Goal: Task Accomplishment & Management: Manage account settings

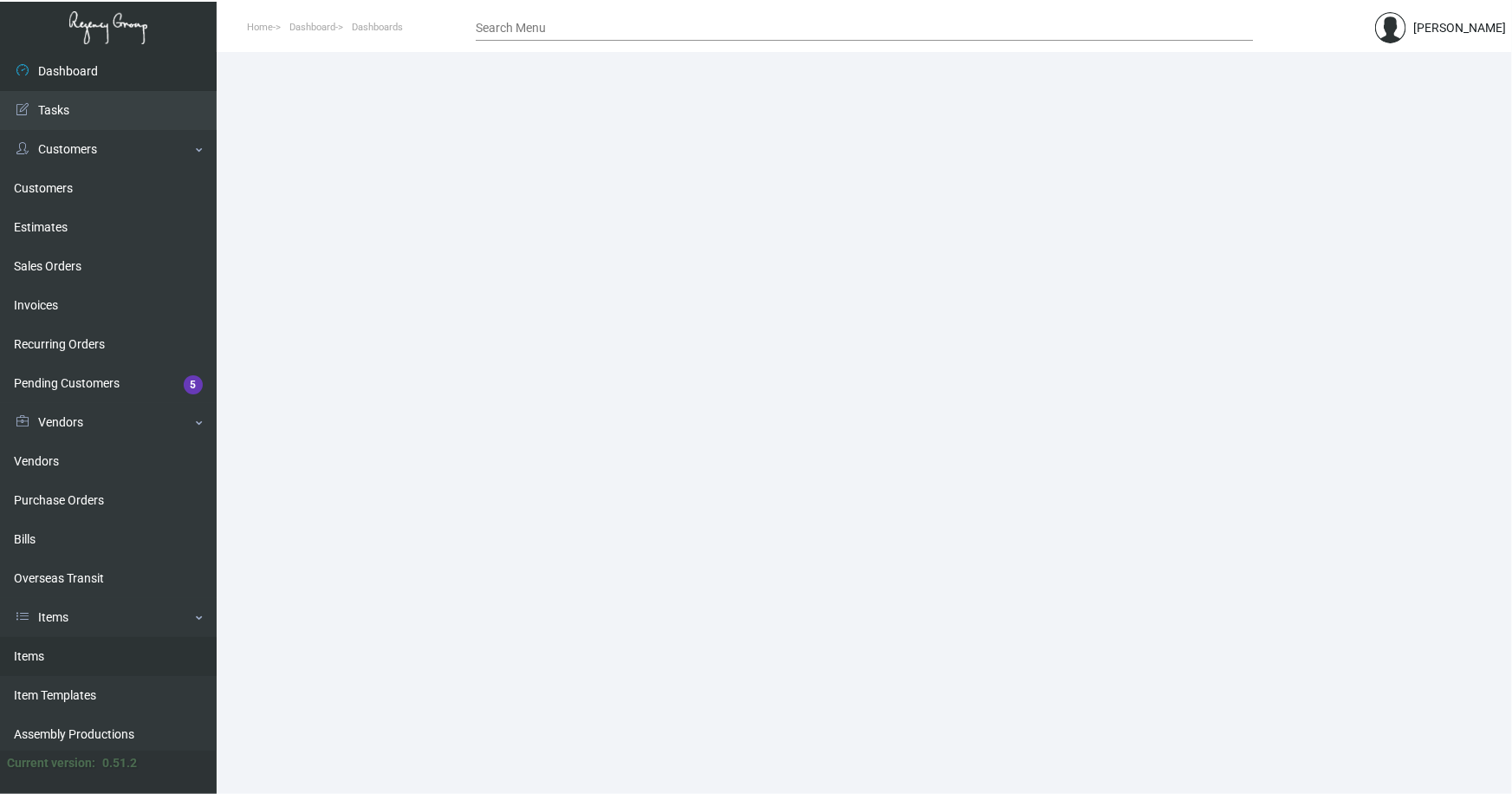
click at [25, 655] on link "Items" at bounding box center [108, 656] width 216 height 39
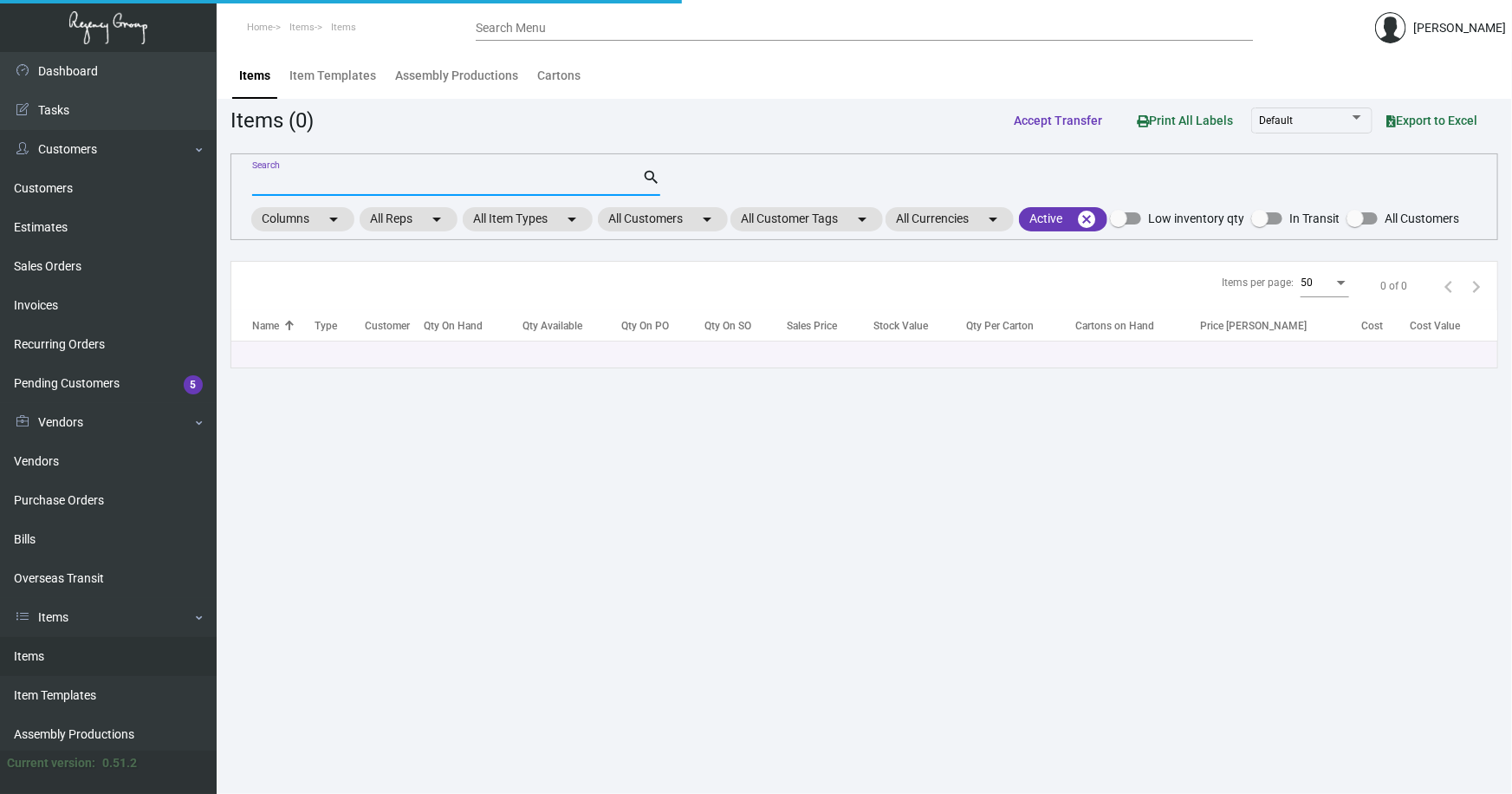
click at [343, 181] on input "Search" at bounding box center [447, 182] width 390 height 14
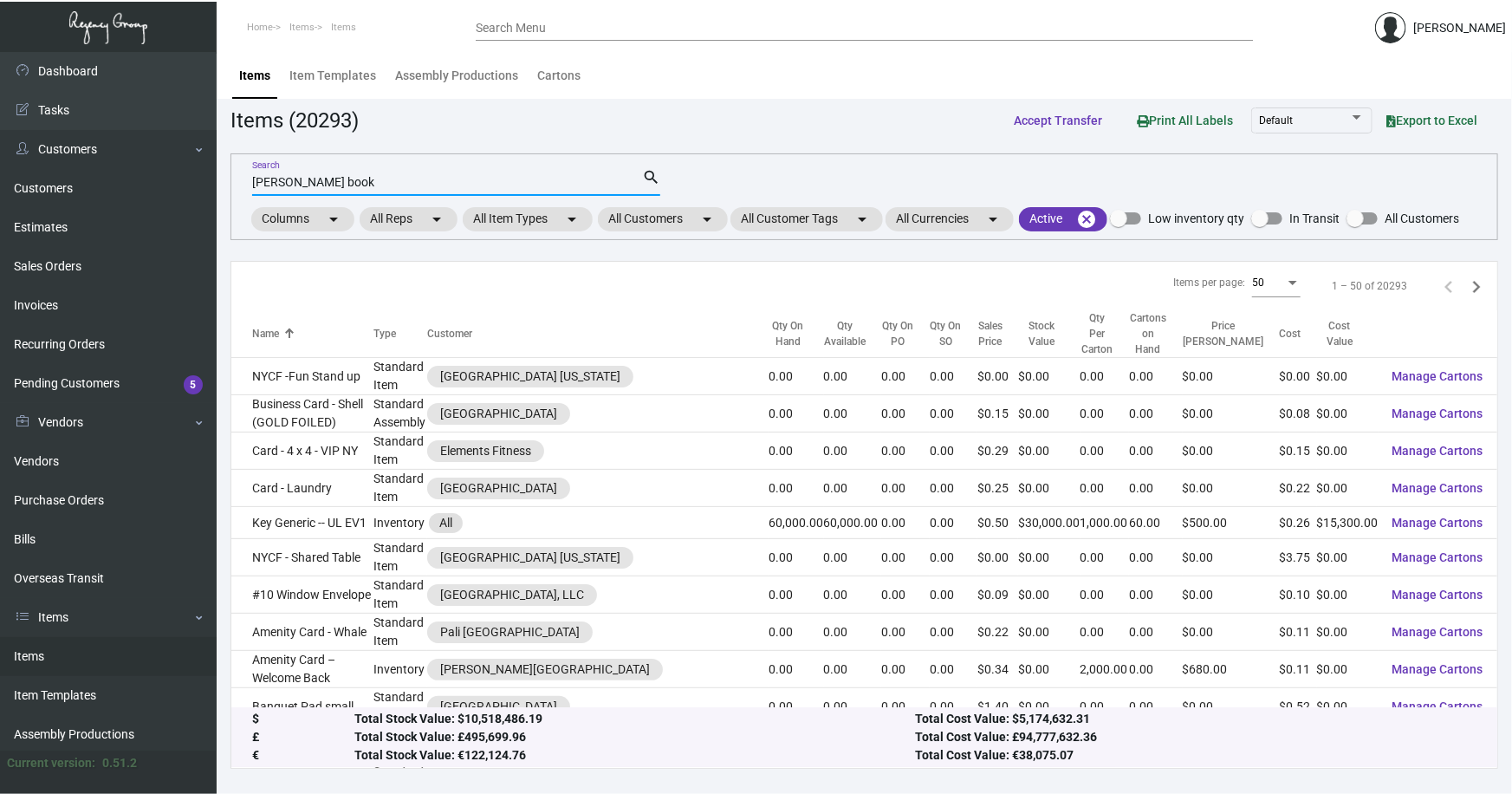
type input "[PERSON_NAME] book"
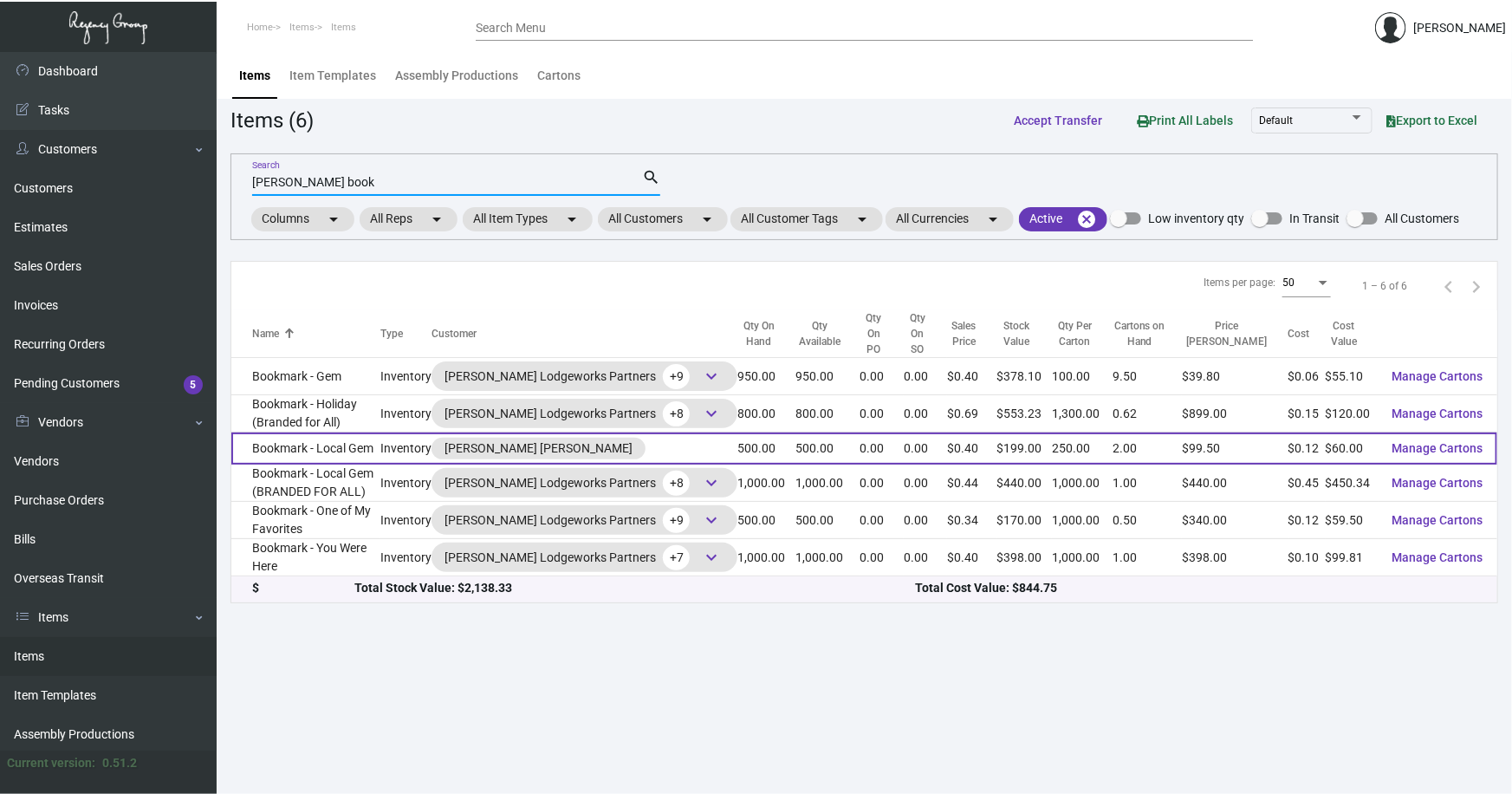
click at [335, 433] on td "Bookmark - Local Gem" at bounding box center [306, 448] width 149 height 32
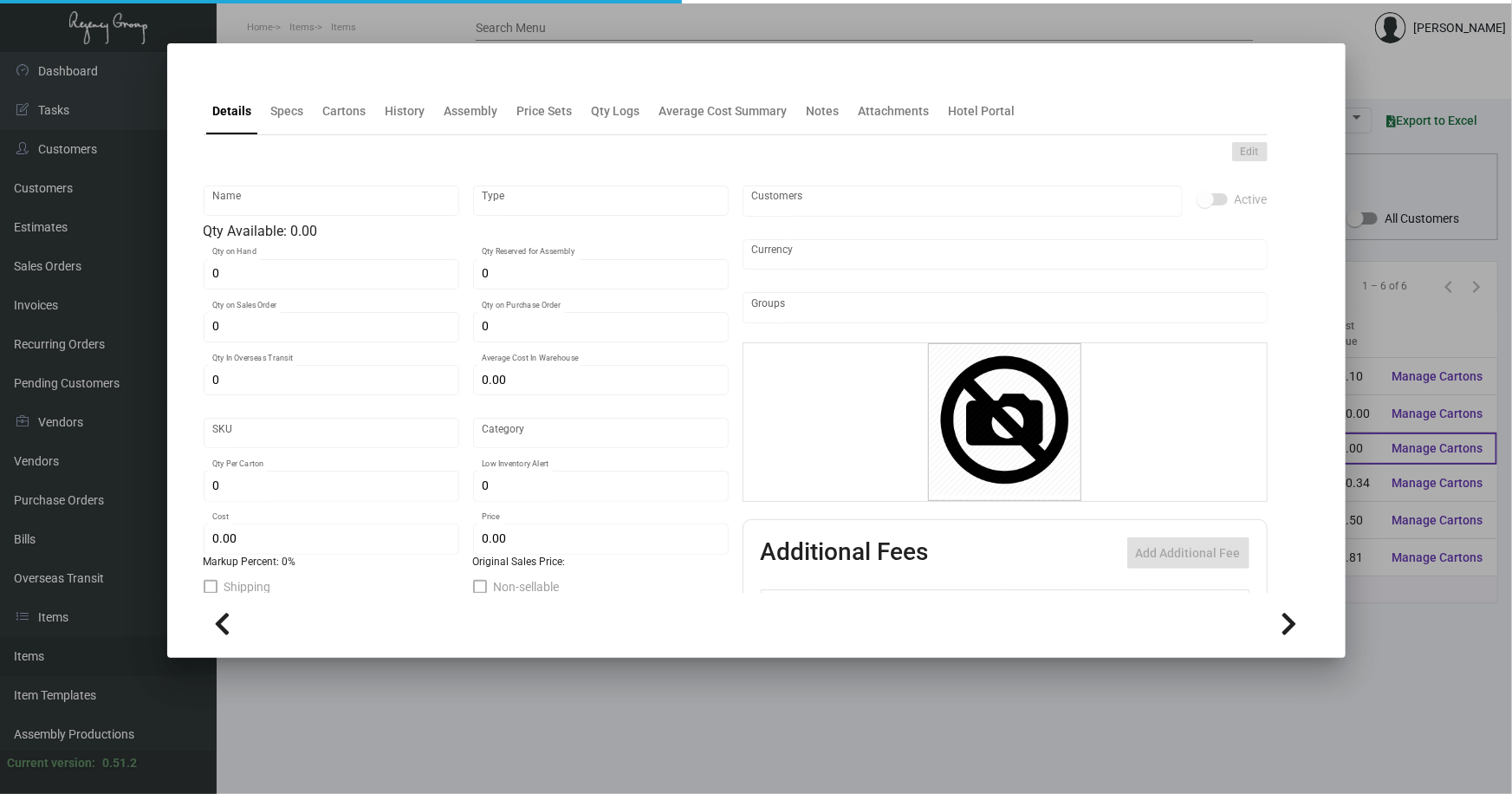
type input "Bookmark - Local Gem"
type input "Inventory"
type input "500"
type input "$ 0.00"
type input "494"
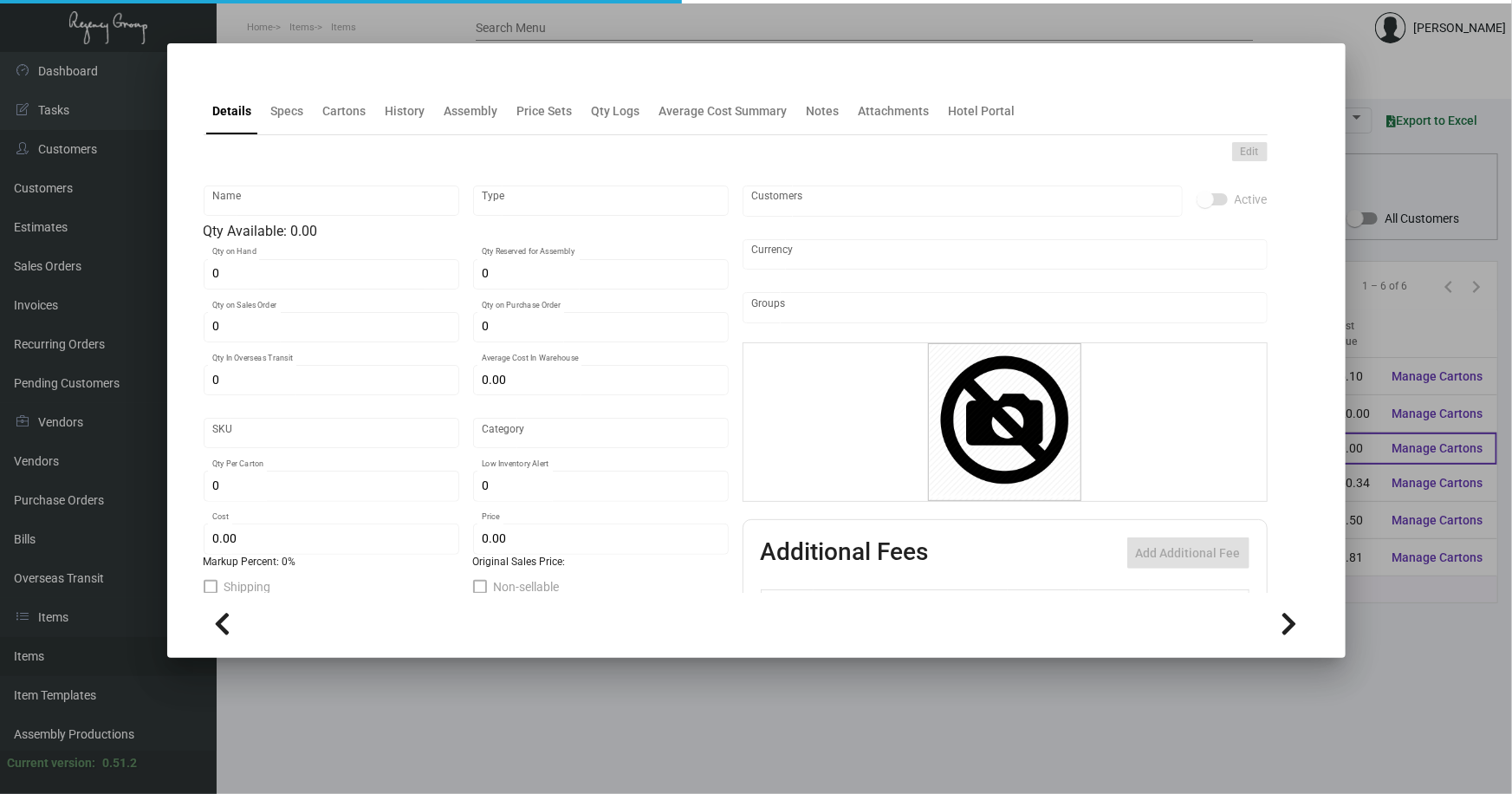
type input "Standard"
type input "250"
type input "$ 0.12"
type input "$ 0.398"
type textarea "Gem Bookmarks: Size 1.75x7; 16pt silk laminated stock; printing 4/4"
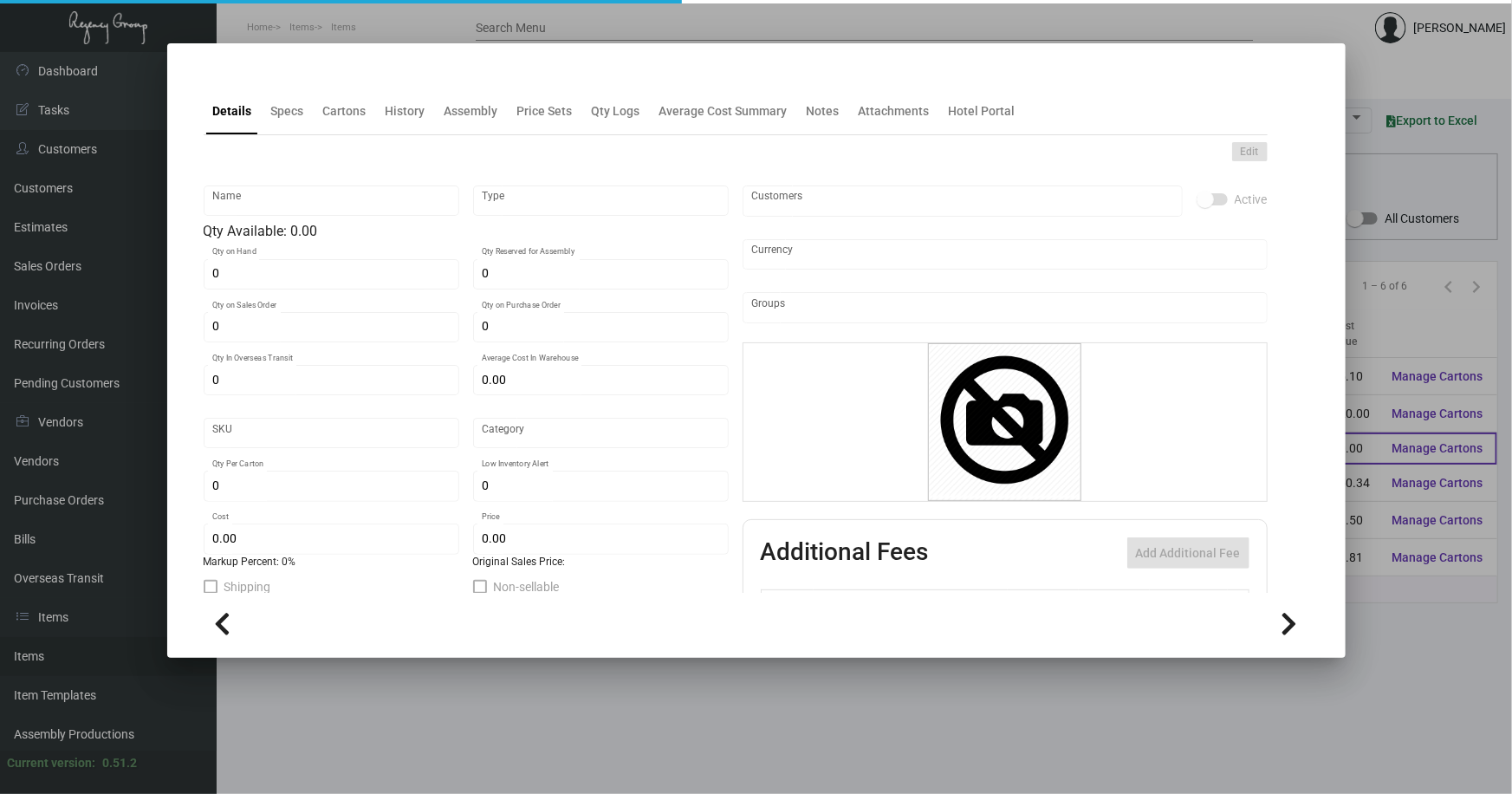
type textarea "Gem Bookmarks: size 1.75x7 #130 Bright White Dull coated cover stock, printing …"
checkbox input "true"
type input "United States Dollar $"
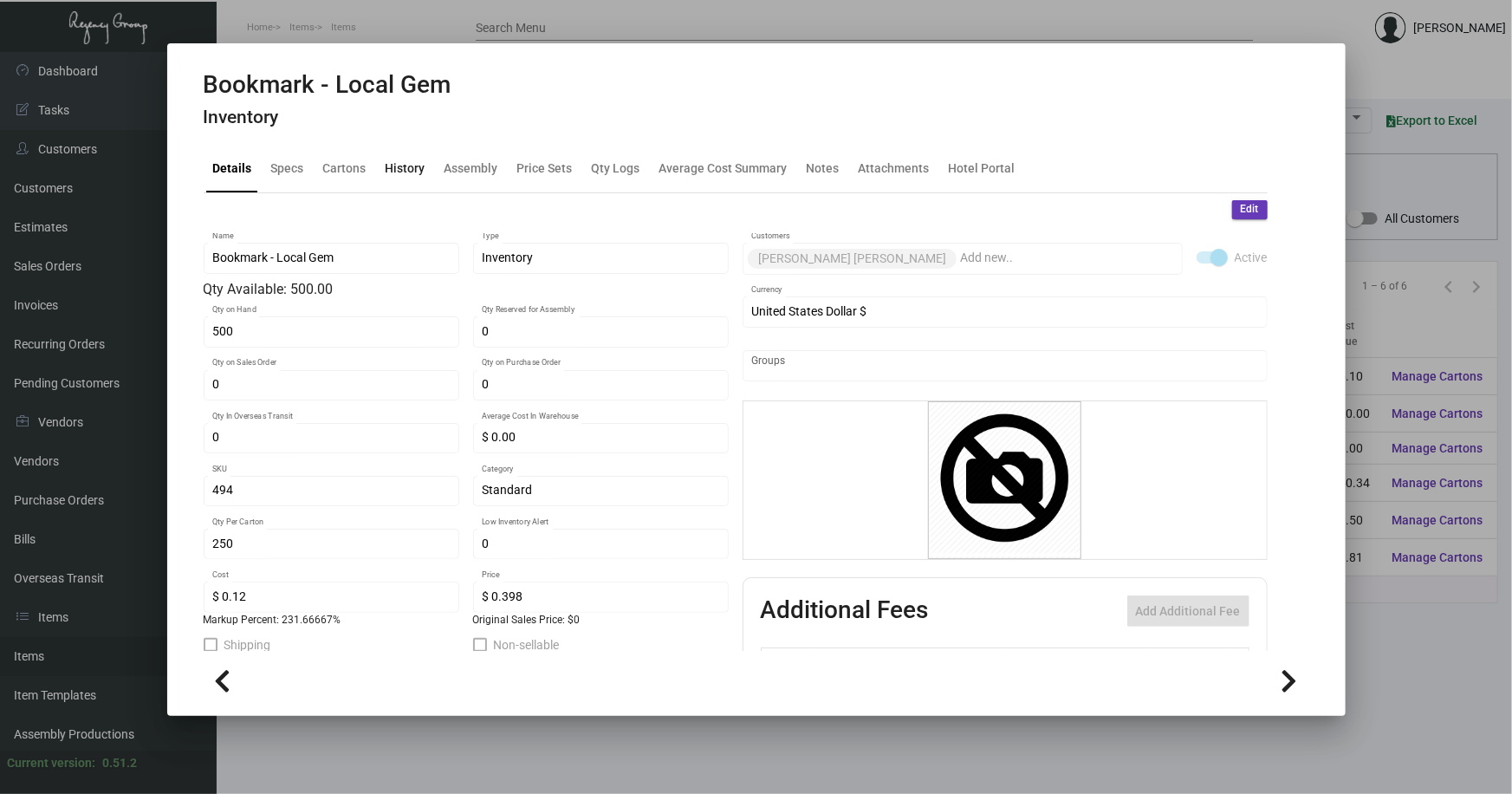
click at [407, 167] on div "History" at bounding box center [405, 168] width 40 height 18
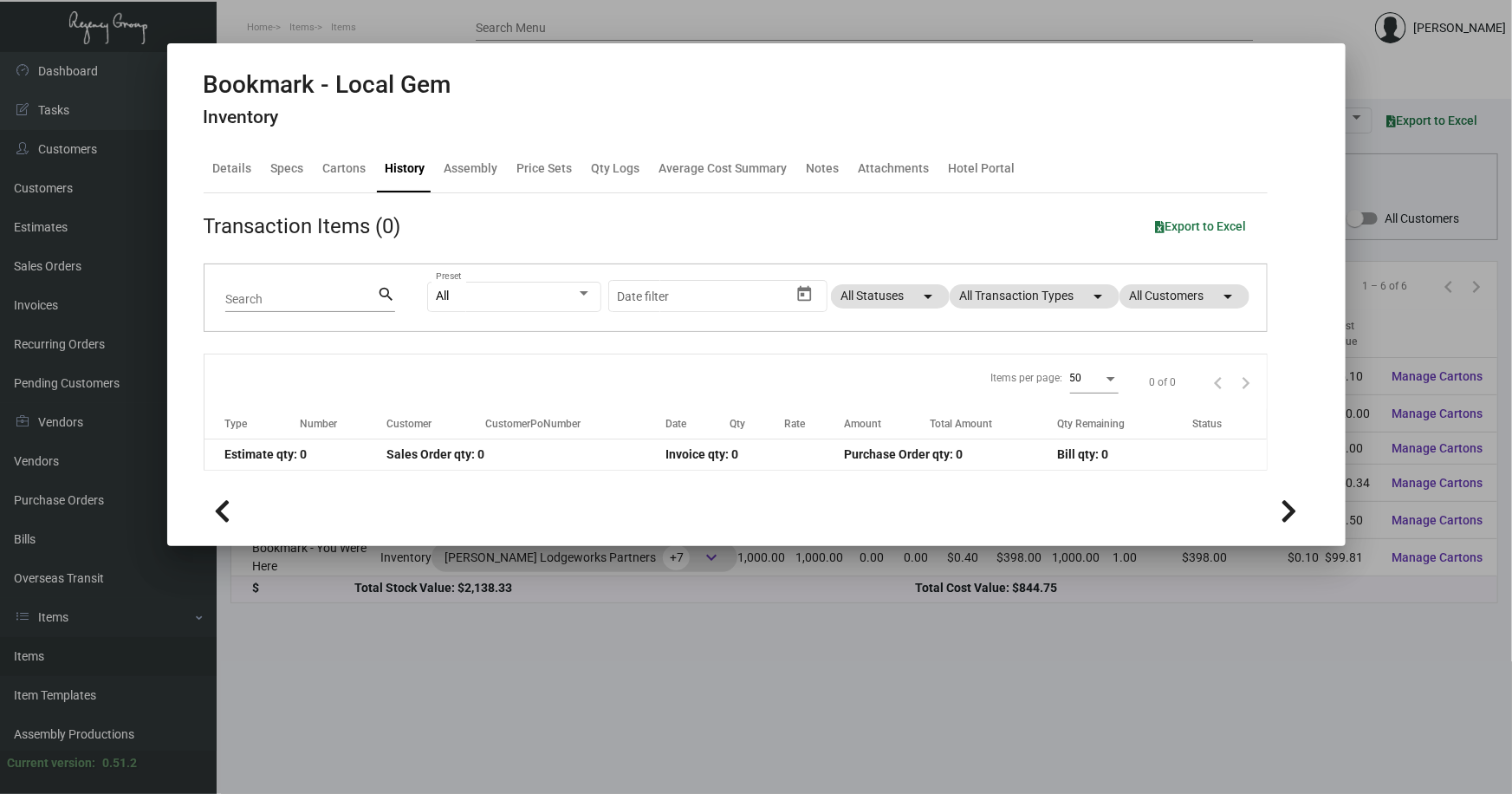
click at [406, 167] on div "History" at bounding box center [405, 168] width 40 height 18
click at [615, 627] on div at bounding box center [756, 397] width 1512 height 794
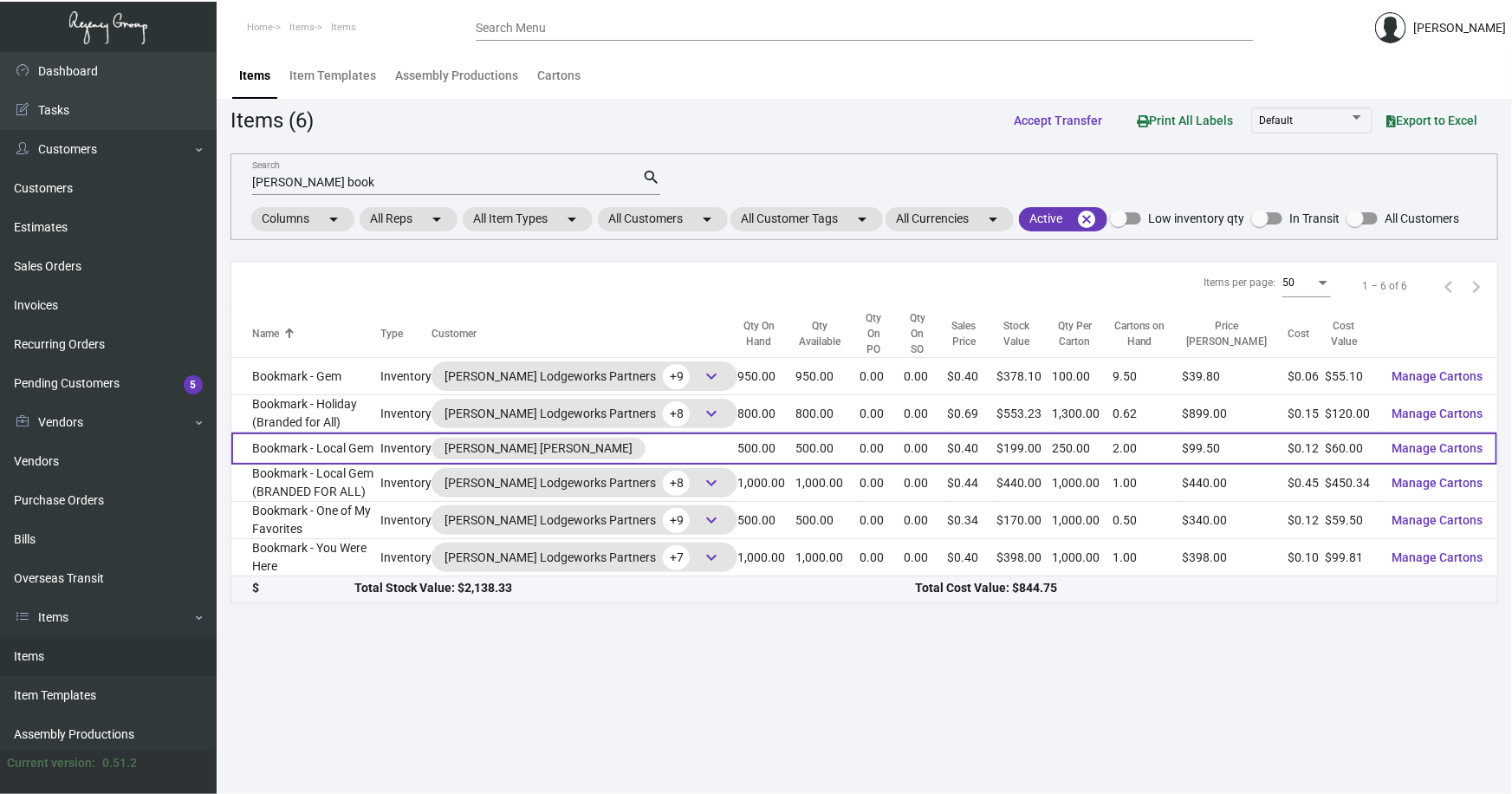
click at [319, 433] on td "Bookmark - Local Gem" at bounding box center [306, 448] width 149 height 32
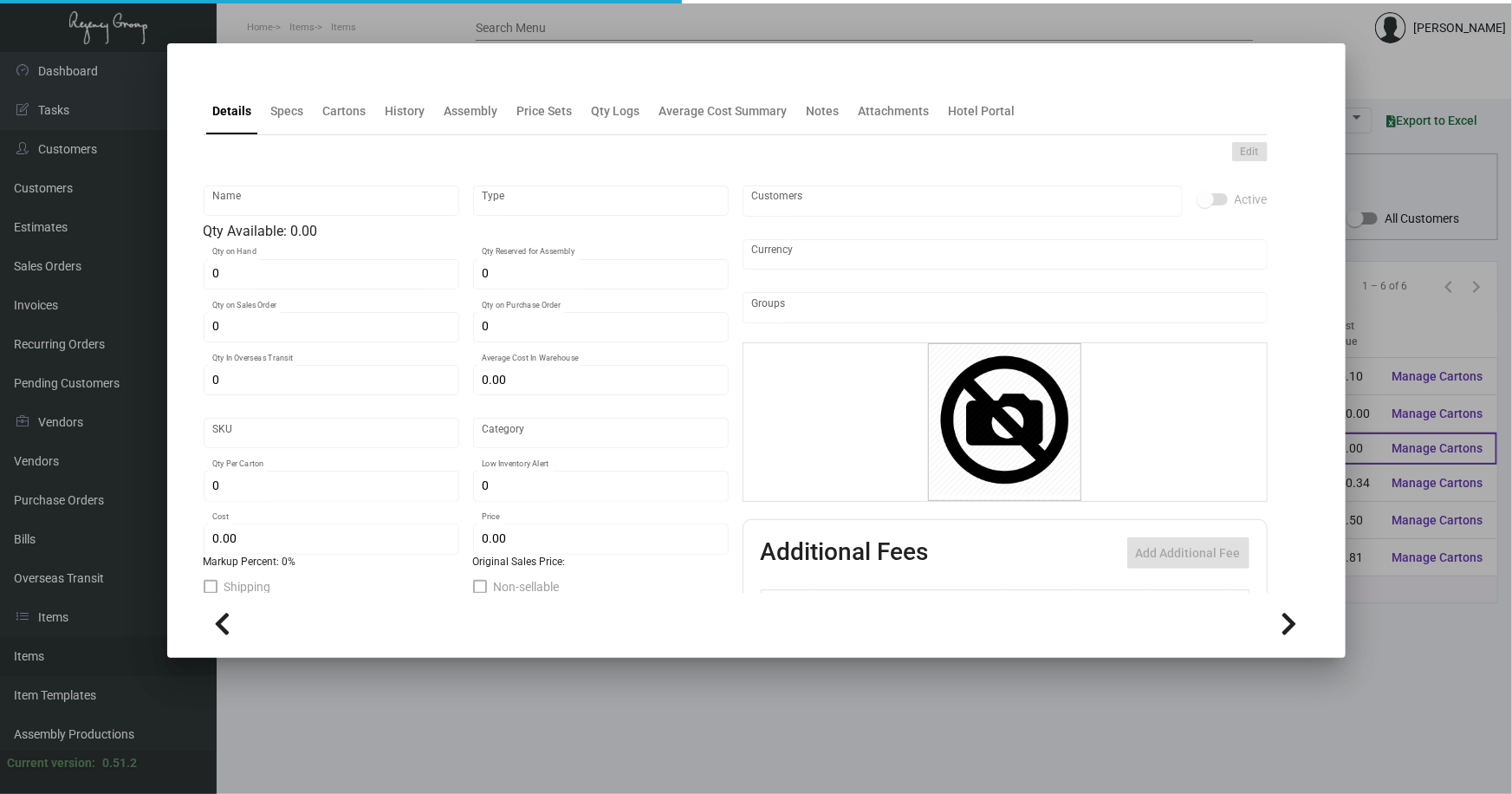
type input "Bookmark - Local Gem"
type input "Inventory"
type input "500"
type input "$ 0.00"
type input "494"
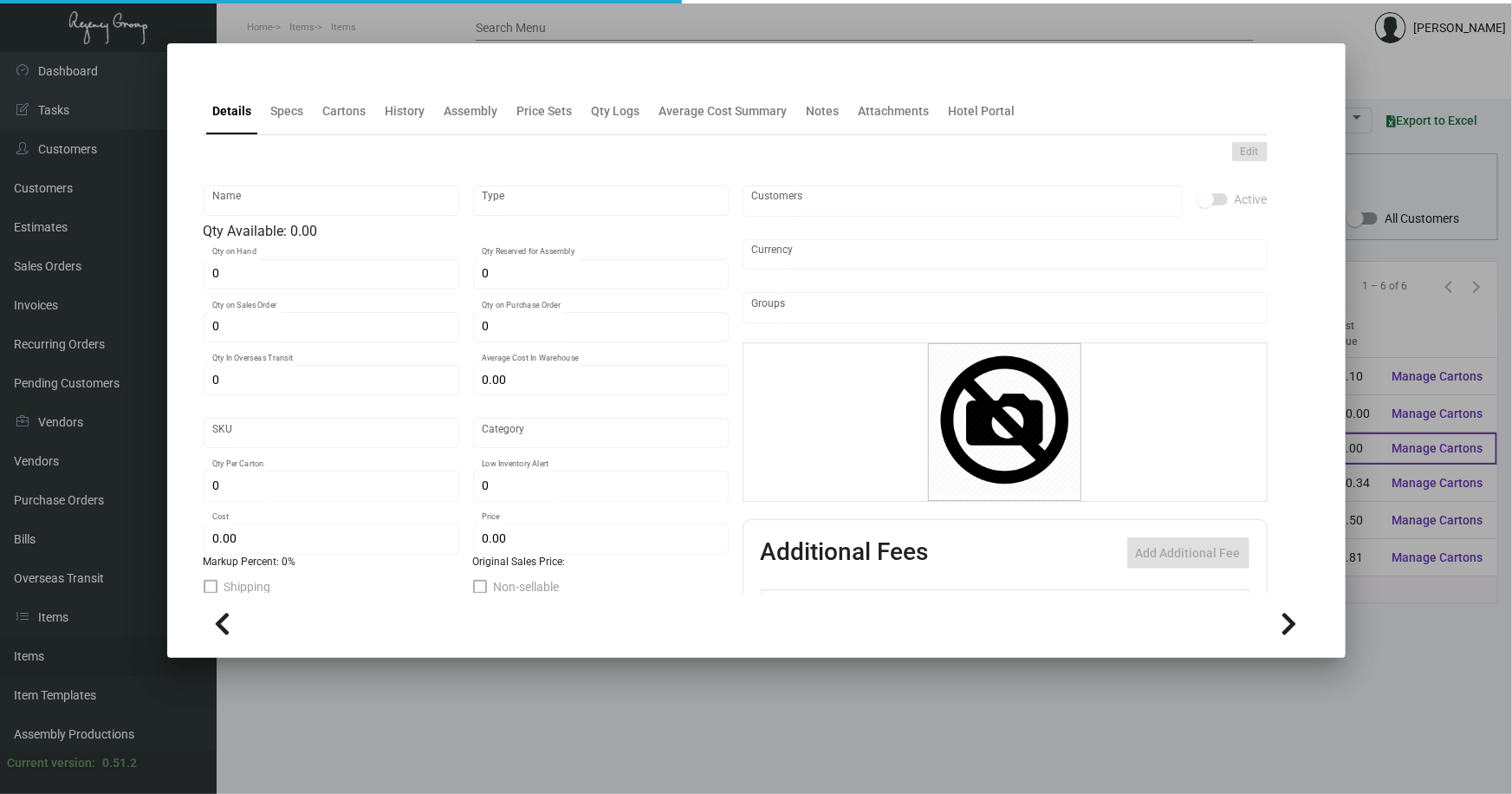
type input "Standard"
type input "250"
type input "$ 0.12"
type input "$ 0.398"
type textarea "Gem Bookmarks: Size 1.75x7; 16pt silk laminated stock; printing 4/4"
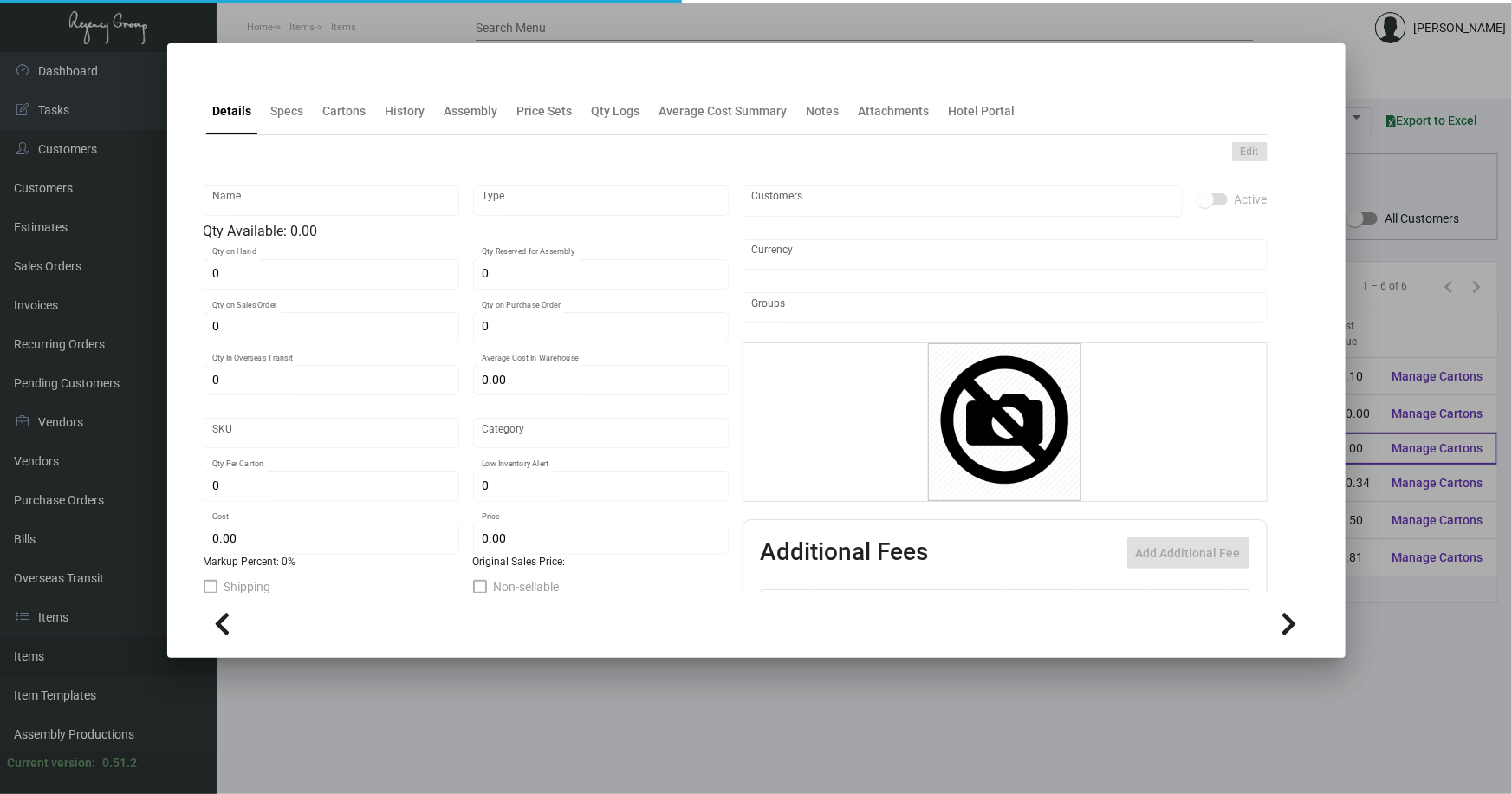
type textarea "Gem Bookmarks: size 1.75x7 #130 Bright White Dull coated cover stock, printing …"
checkbox input "true"
type input "United States Dollar $"
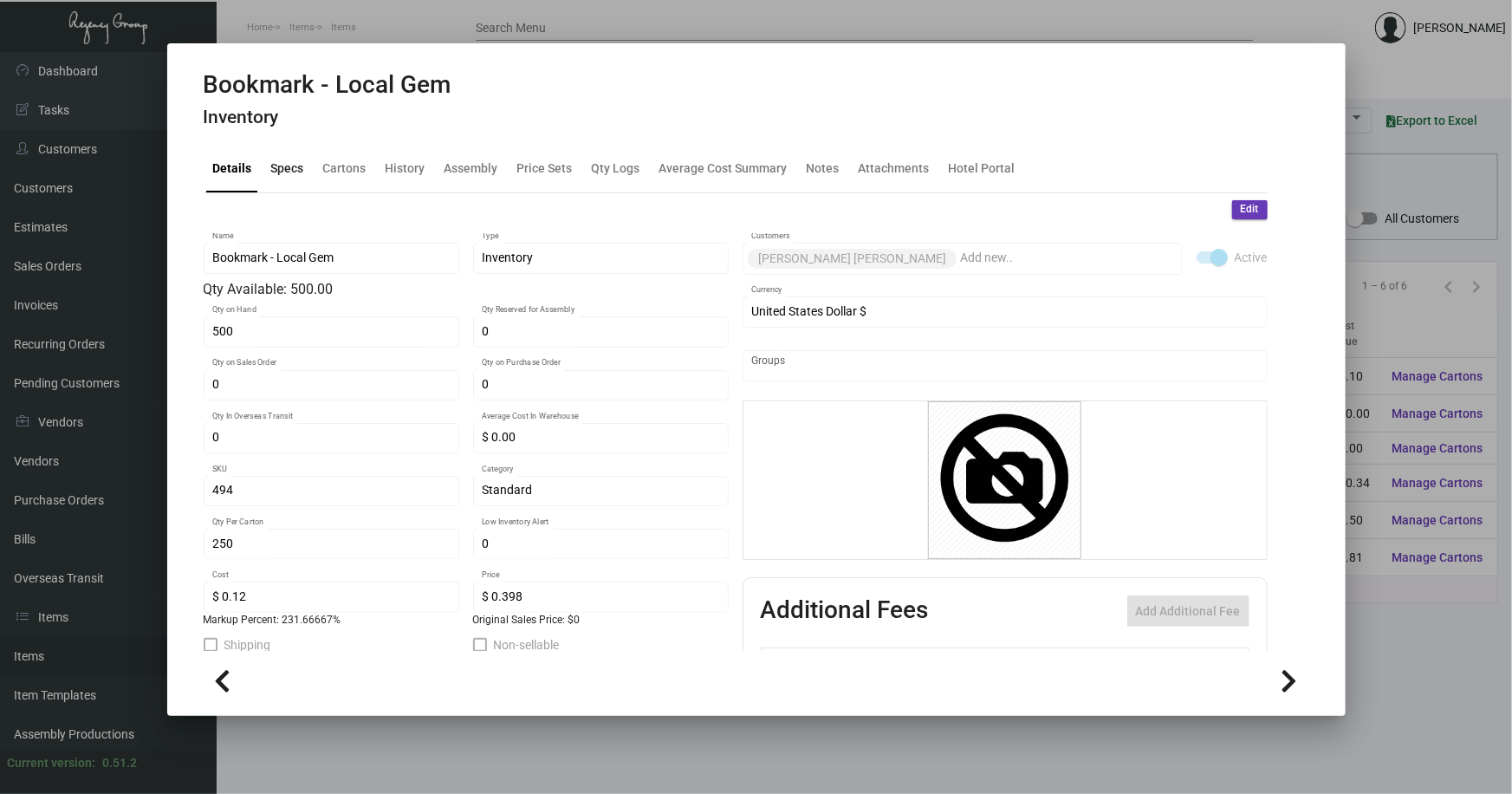
click at [278, 167] on div "Specs" at bounding box center [288, 168] width 33 height 18
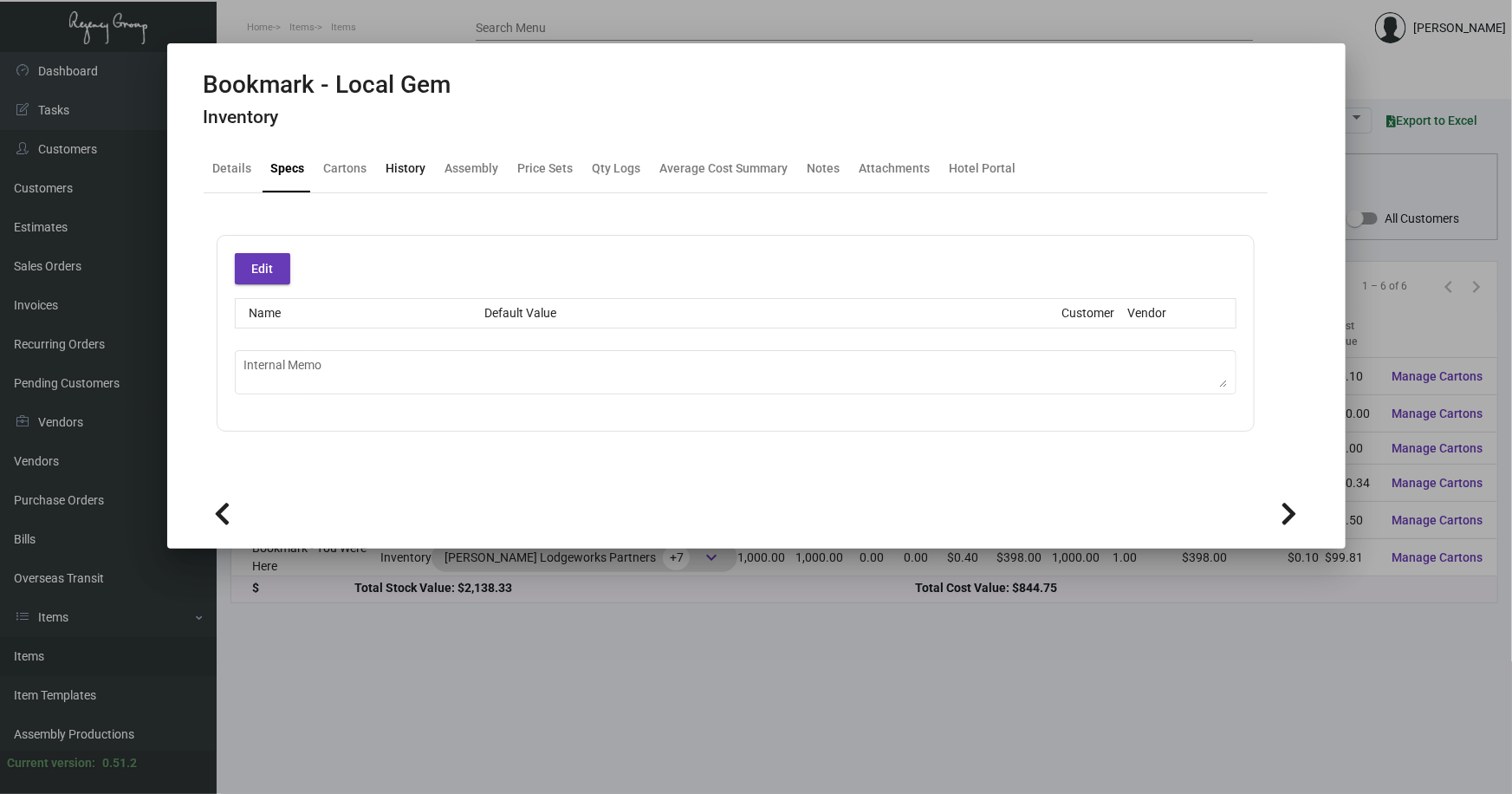
click at [394, 165] on div "History" at bounding box center [406, 168] width 40 height 18
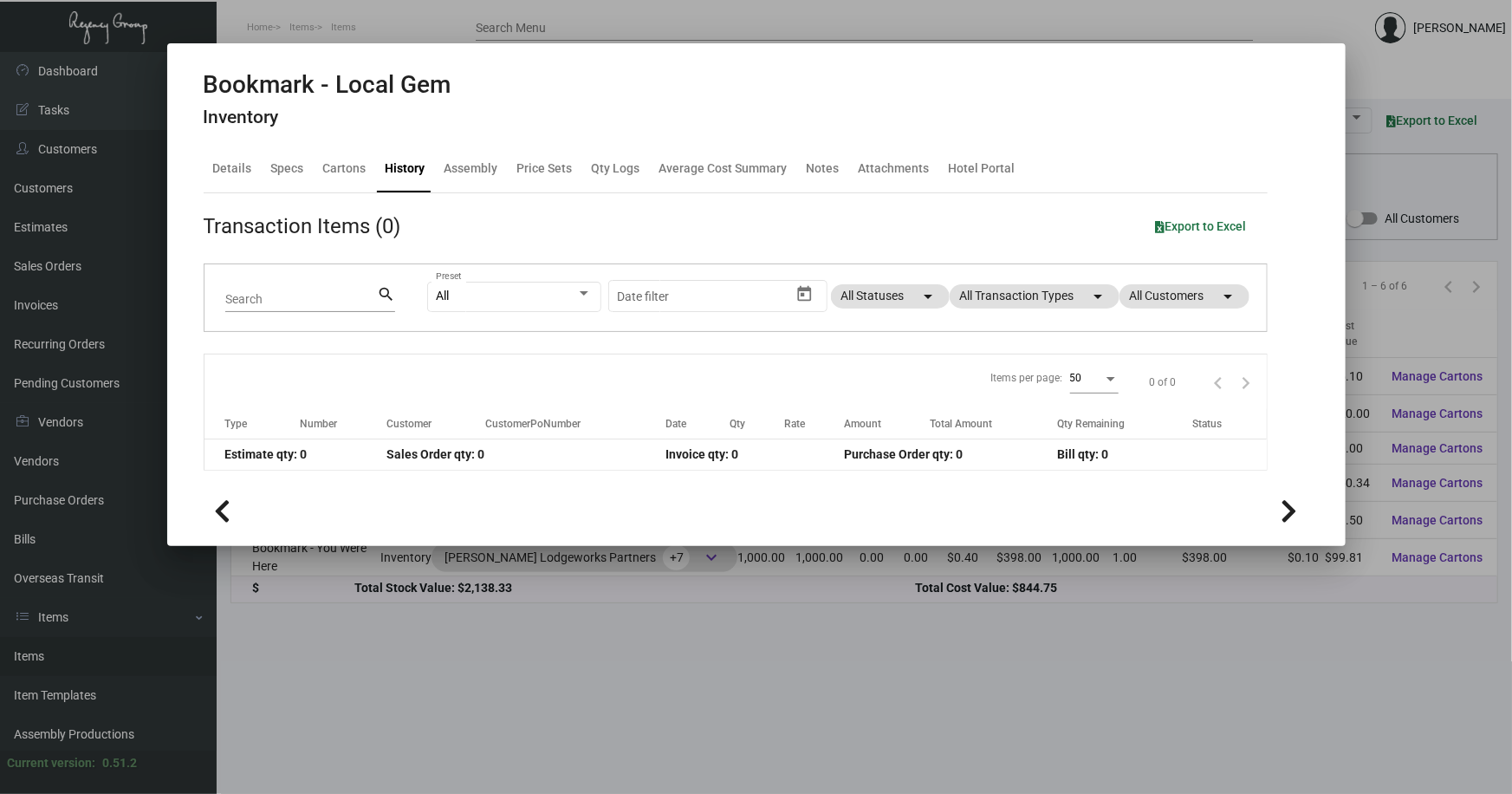
click at [596, 679] on div at bounding box center [756, 397] width 1512 height 794
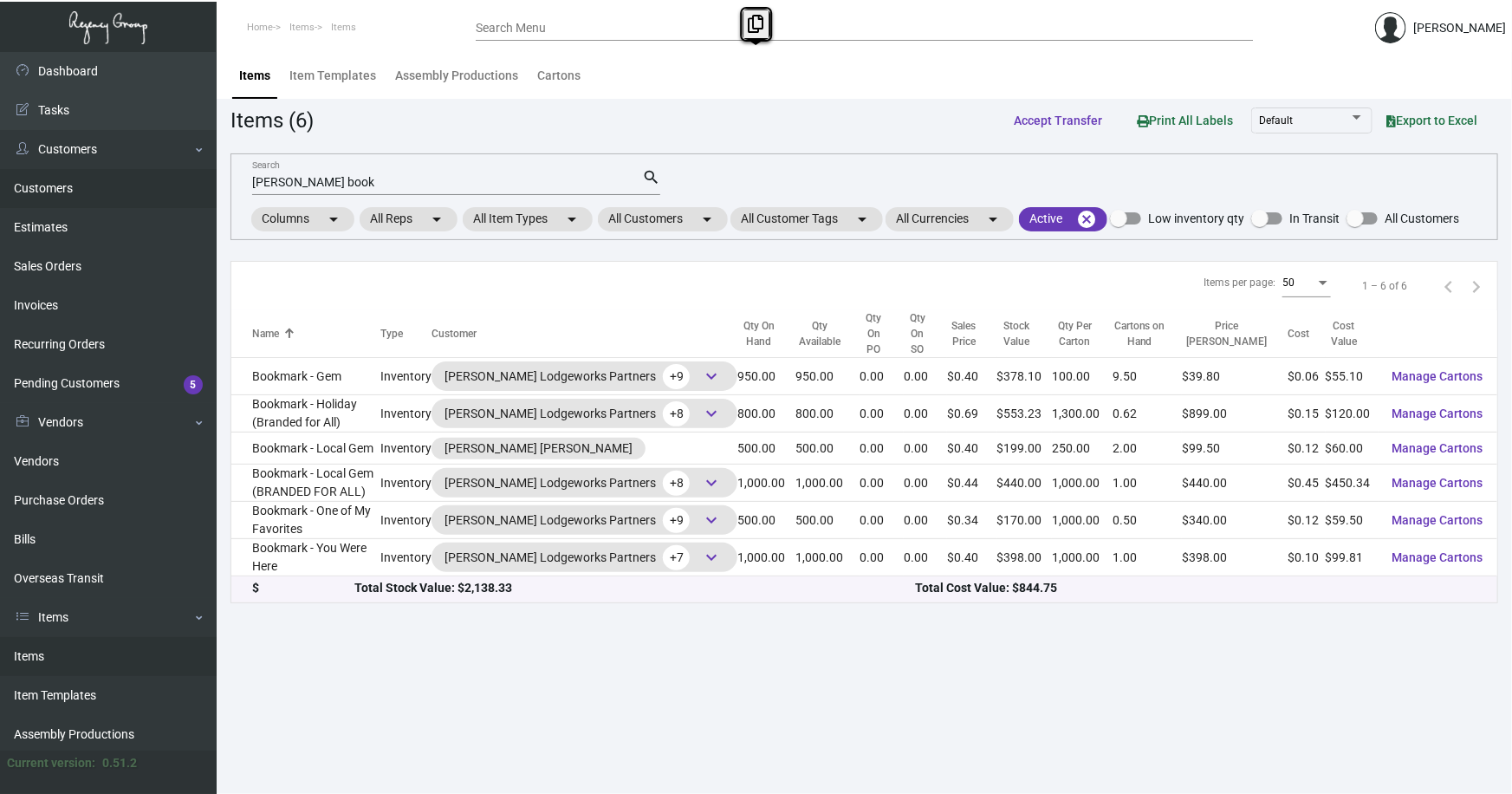
drag, startPoint x: 339, startPoint y: 171, endPoint x: 184, endPoint y: 172, distance: 155.0
click at [184, 172] on div "Dashboard Dashboard Tasks Customers Customers Estimates Sales Orders Invoices R…" at bounding box center [756, 423] width 1512 height 742
click at [380, 182] on input "[PERSON_NAME] book" at bounding box center [447, 182] width 390 height 14
type input "r"
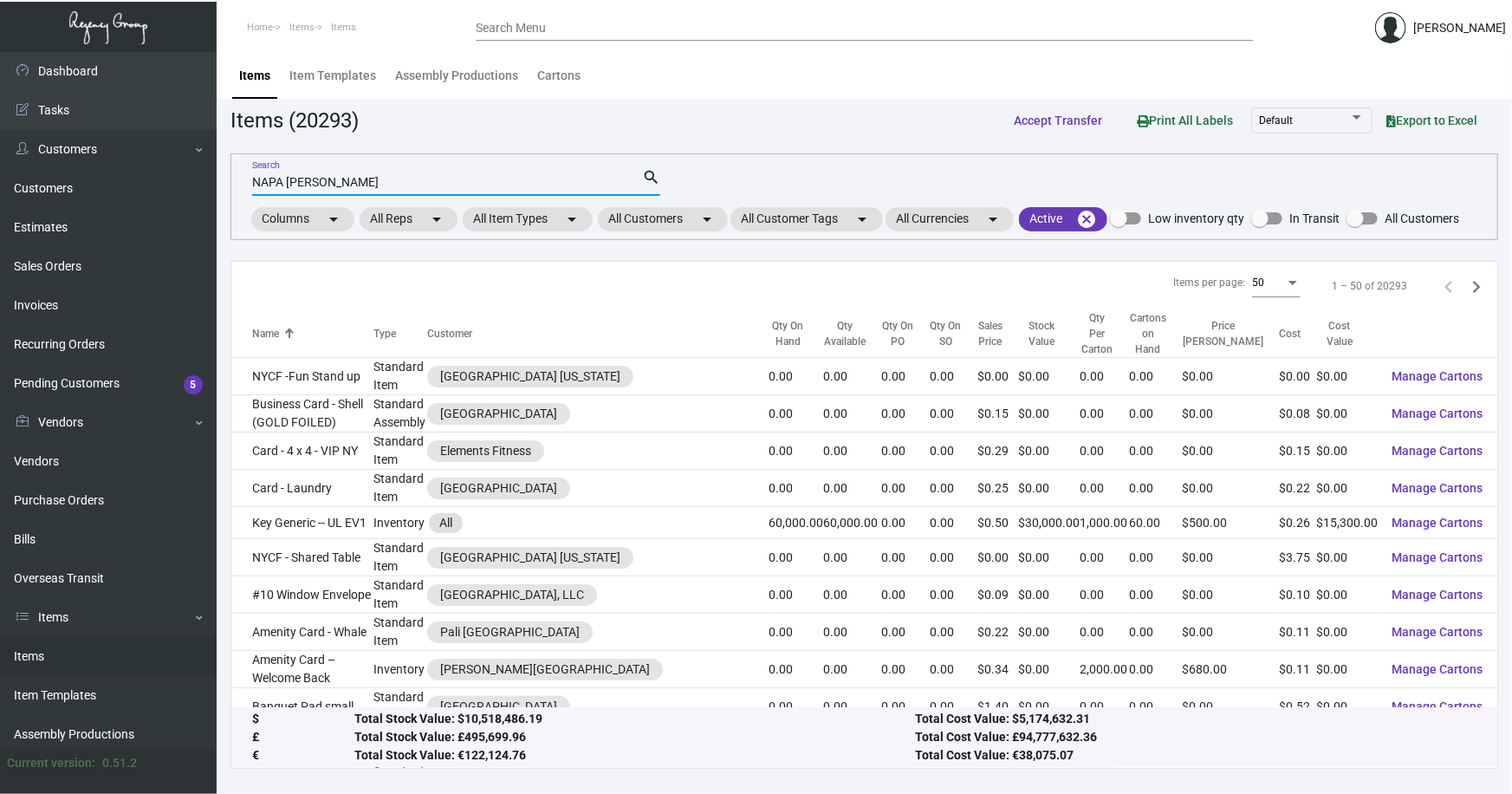
type input "NAPA [PERSON_NAME]"
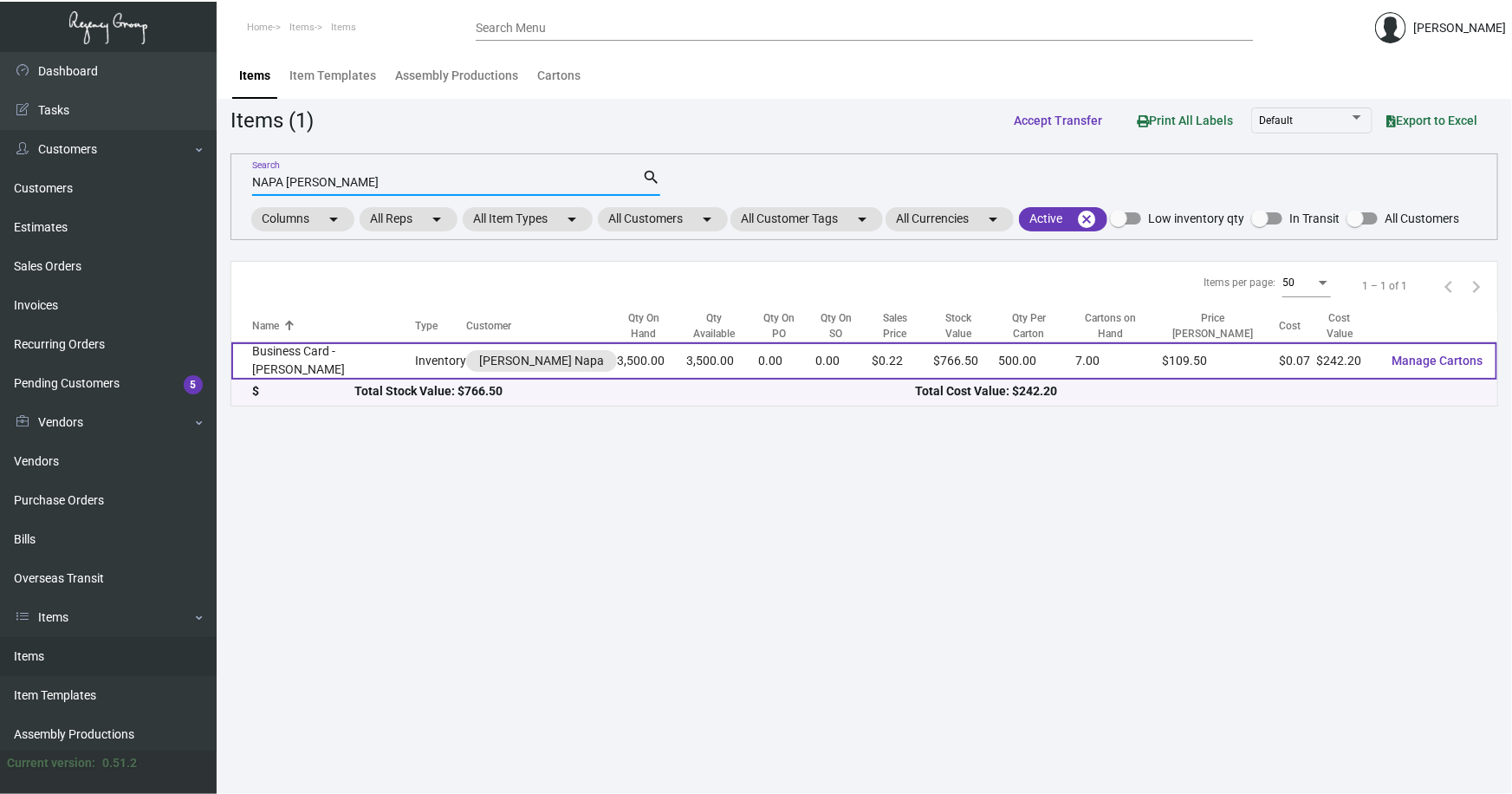
click at [319, 348] on td "Business Card - [PERSON_NAME]" at bounding box center [323, 360] width 184 height 37
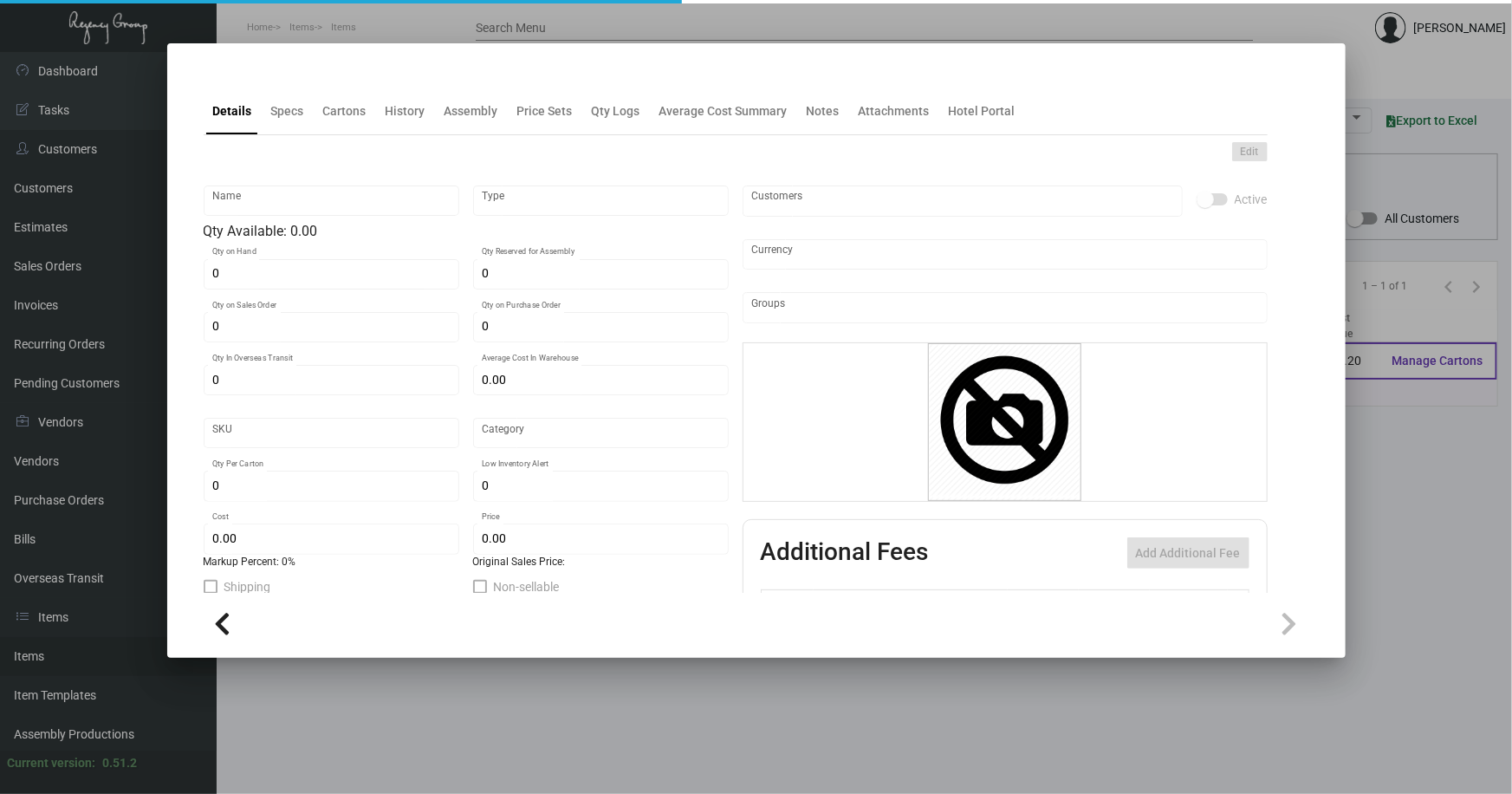
type input "Business Card - [PERSON_NAME]"
type input "Inventory"
type input "3,500"
type input "$ 0.00"
type input "428"
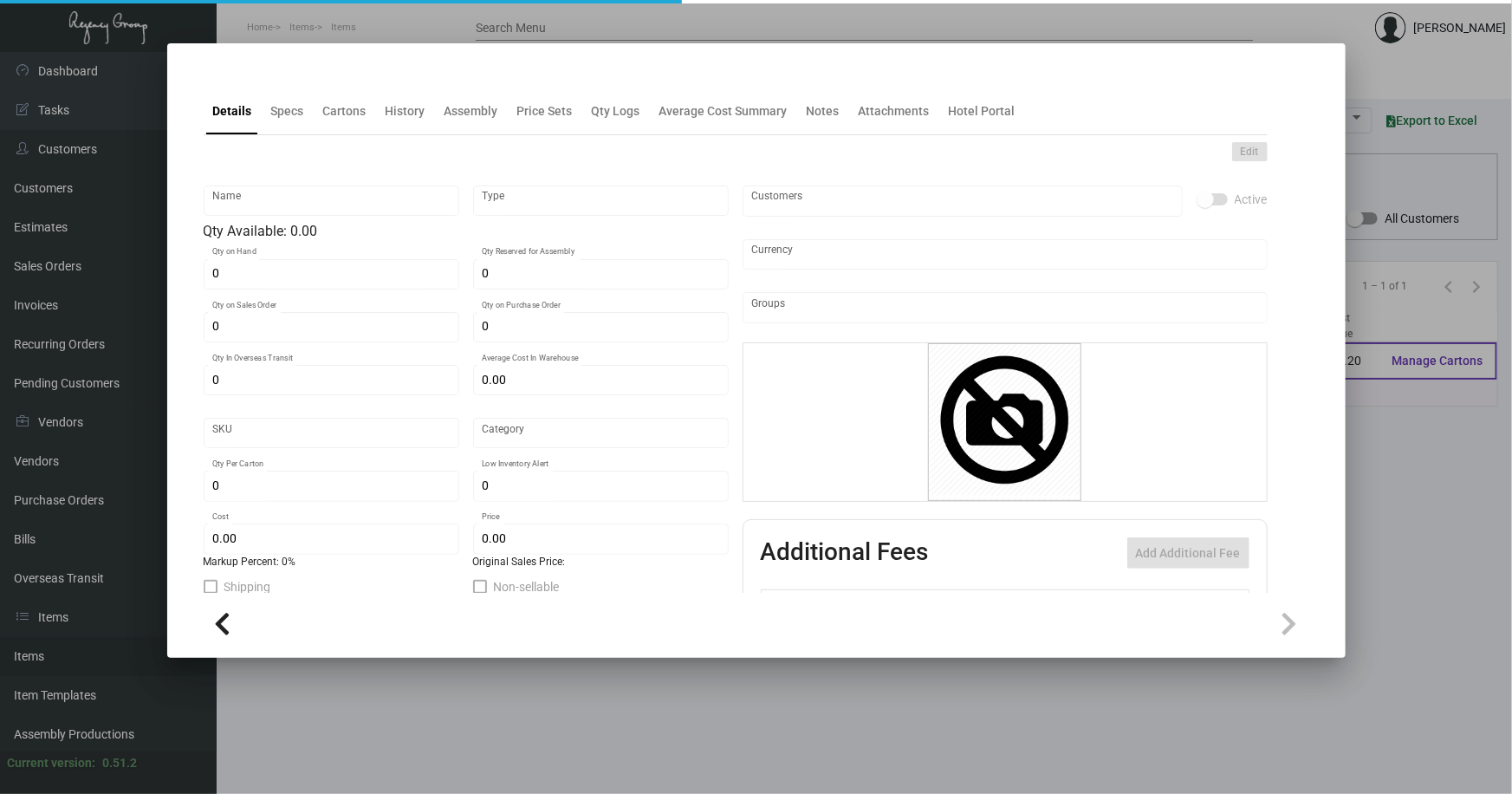
type input "Standard"
type input "500"
type input "$ 0.0692"
type input "$ 0.219"
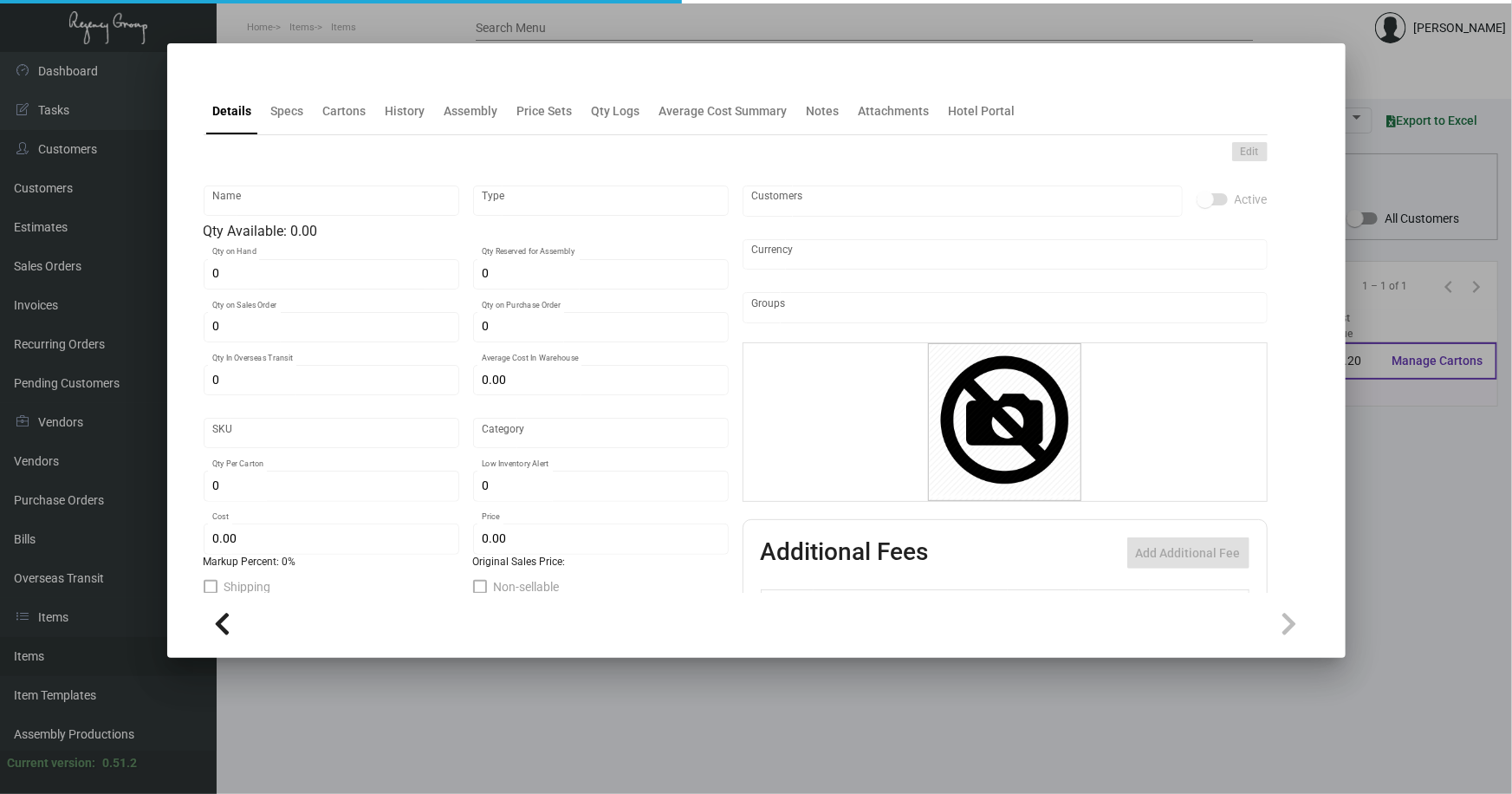
type textarea "[PERSON_NAME] Card: Neenah Classic Crest Solar White #165 Cover, printing 1/1 b…"
checkbox input "true"
type input "United States Dollar $"
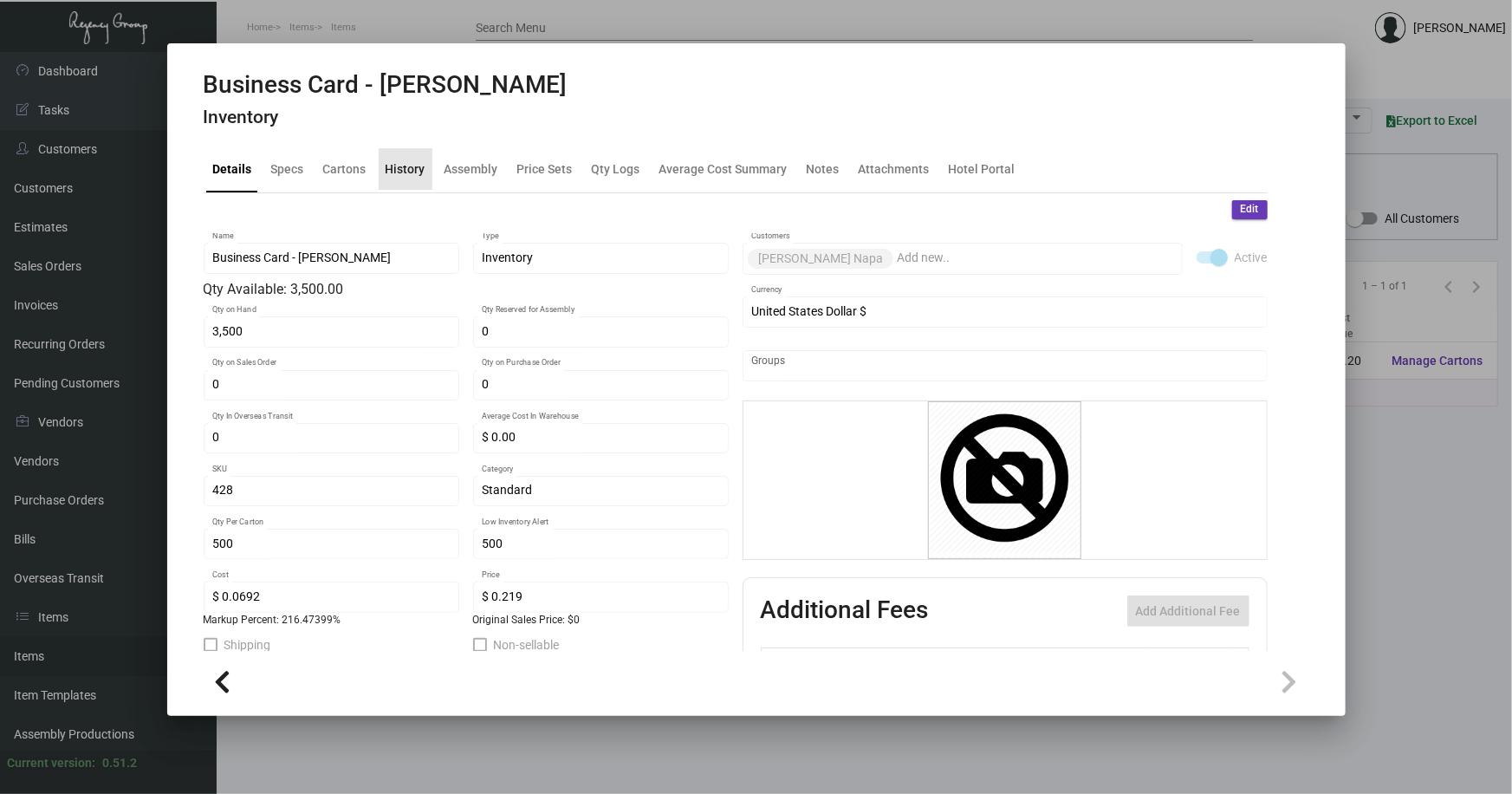
click at [406, 168] on div "History" at bounding box center [405, 168] width 40 height 18
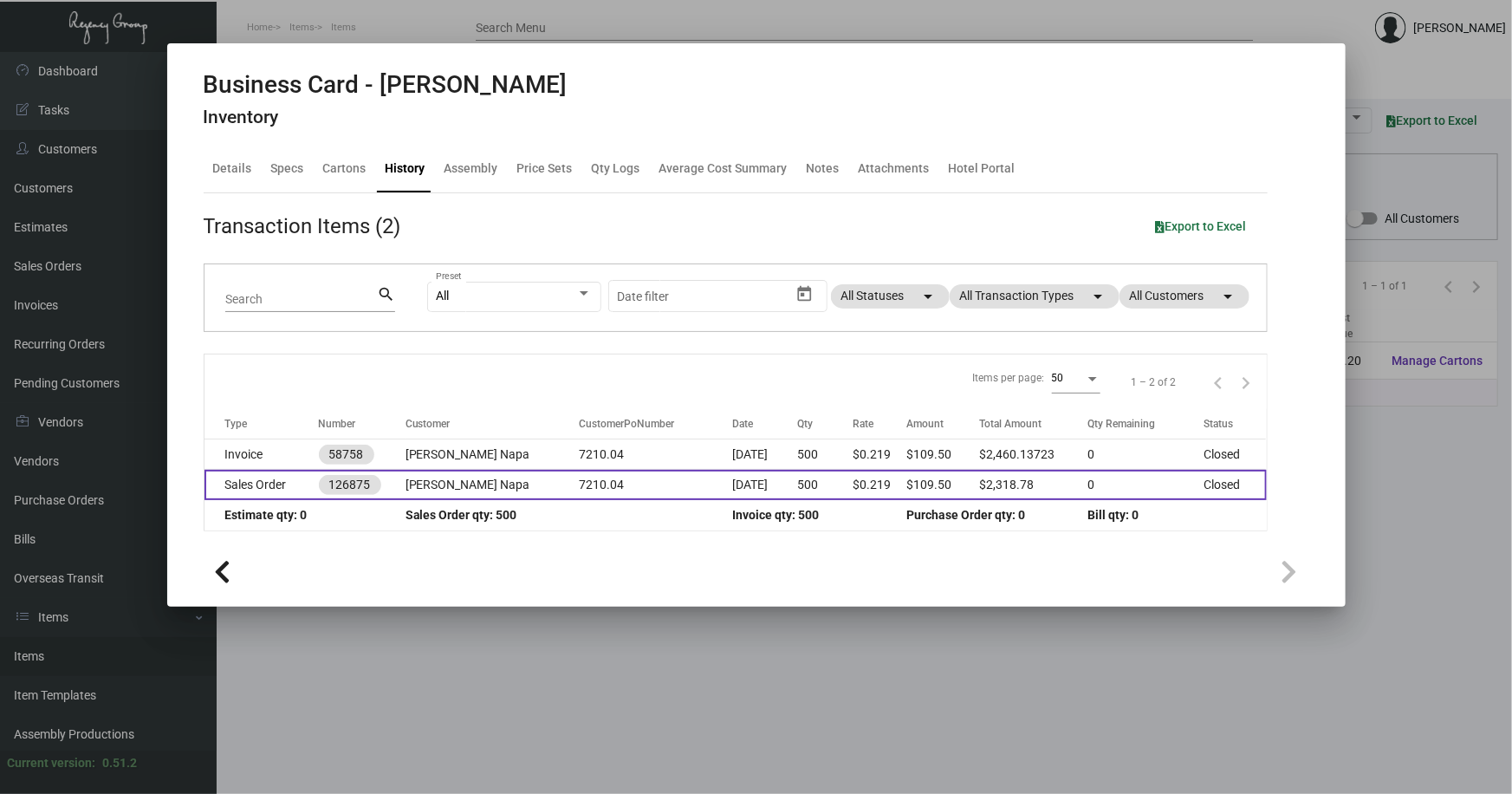
click at [279, 478] on td "Sales Order" at bounding box center [262, 485] width 114 height 31
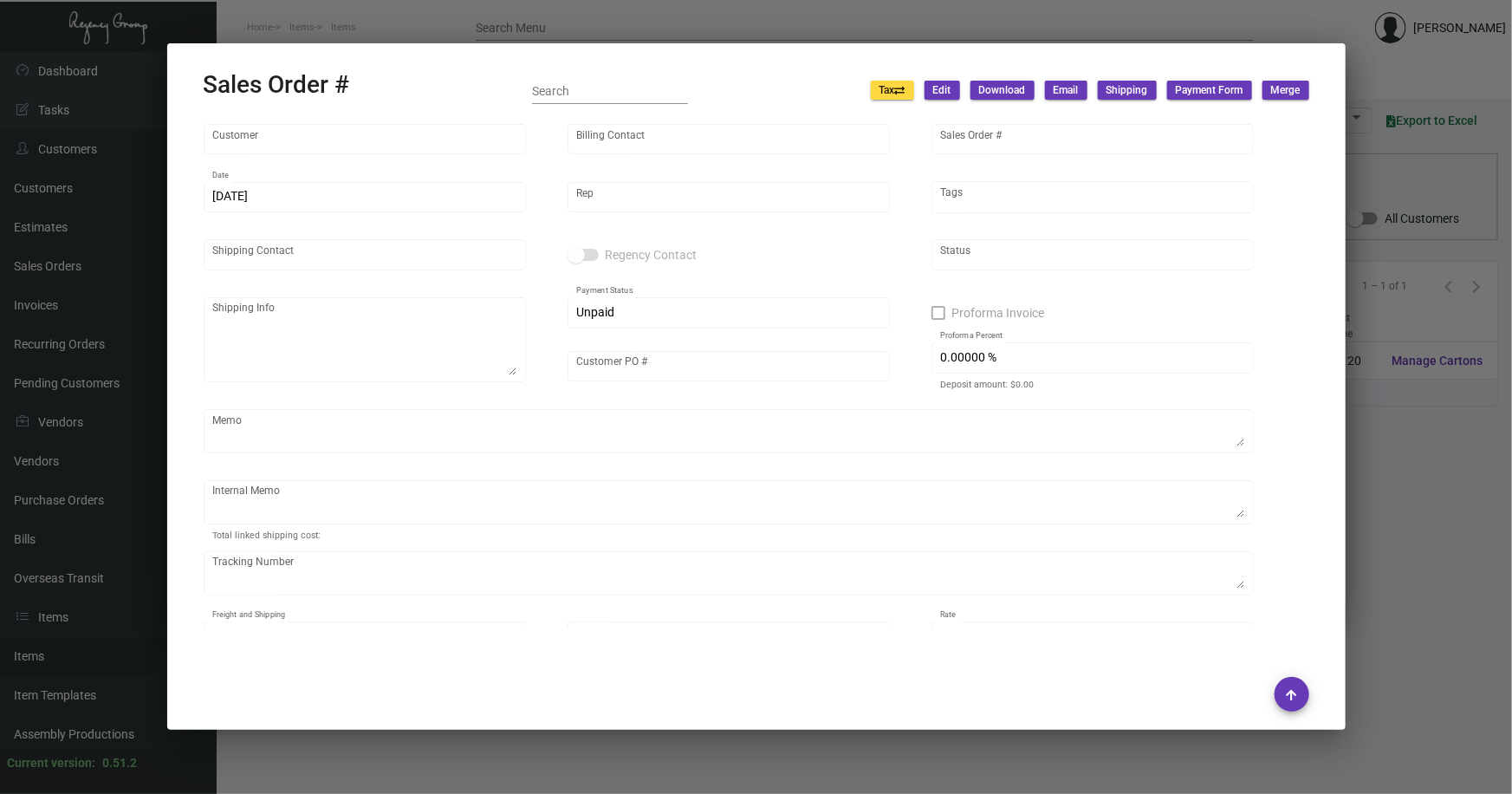
type input "[PERSON_NAME] Napa"
type input "[PERSON_NAME]"
type input "126875"
type input "[DATE]"
type input "[PERSON_NAME]"
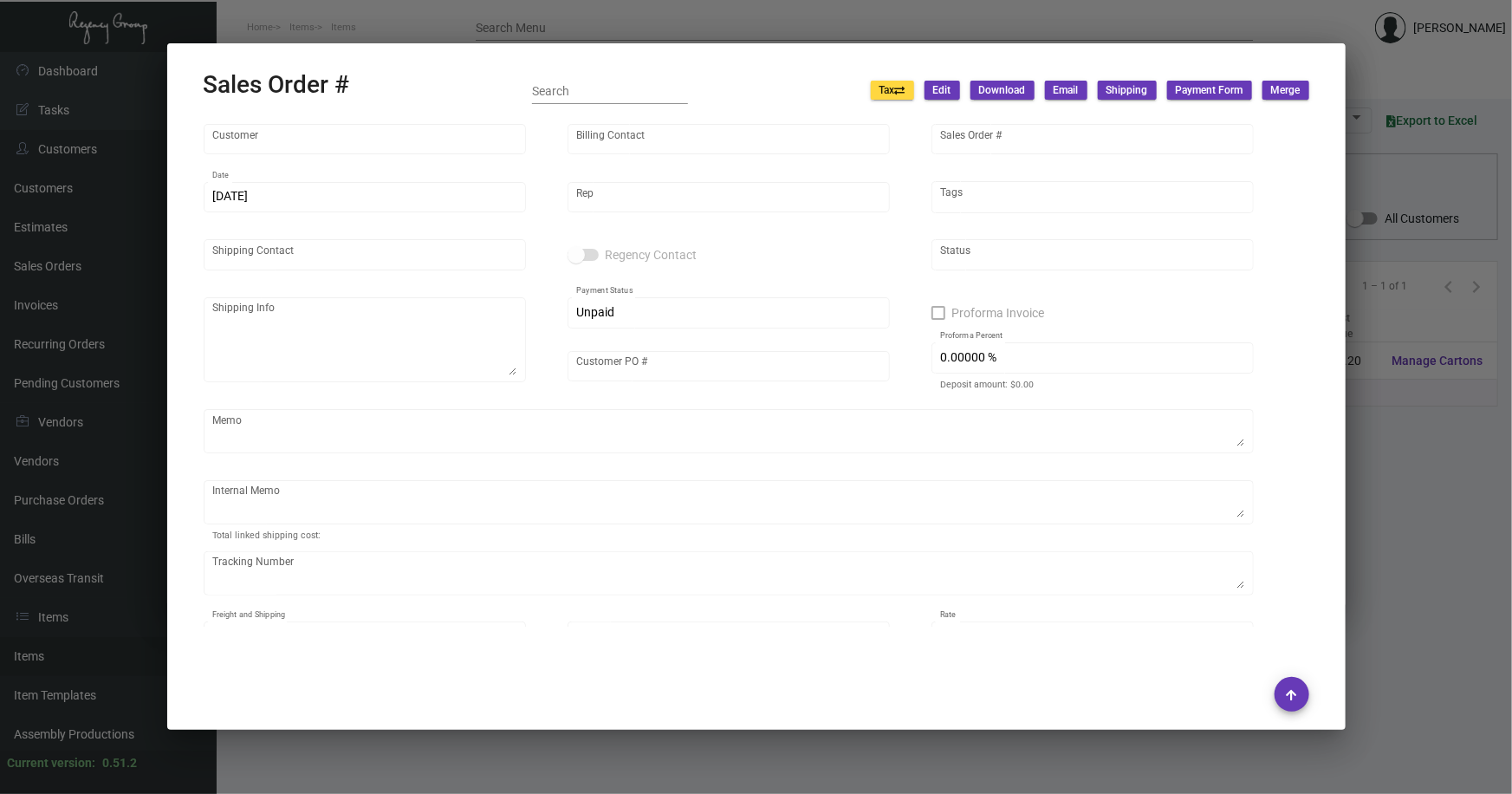
type input "[PERSON_NAME]"
type textarea "[PERSON_NAME] Napa [PERSON_NAME] [STREET_ADDRESS]"
type input "7210.04"
type textarea "111.19"
type input "United States Dollar $"
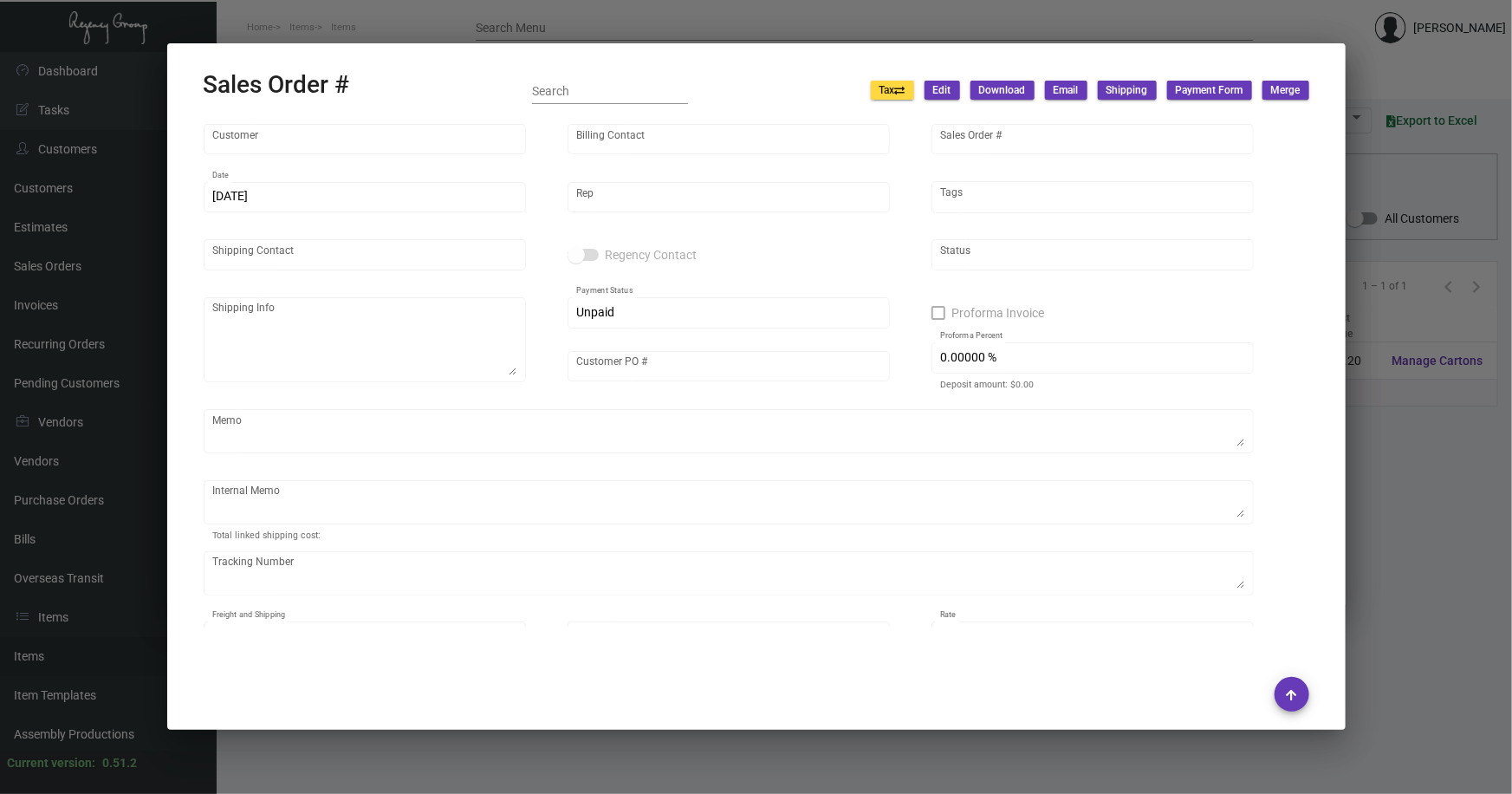
type input "$ 0.00"
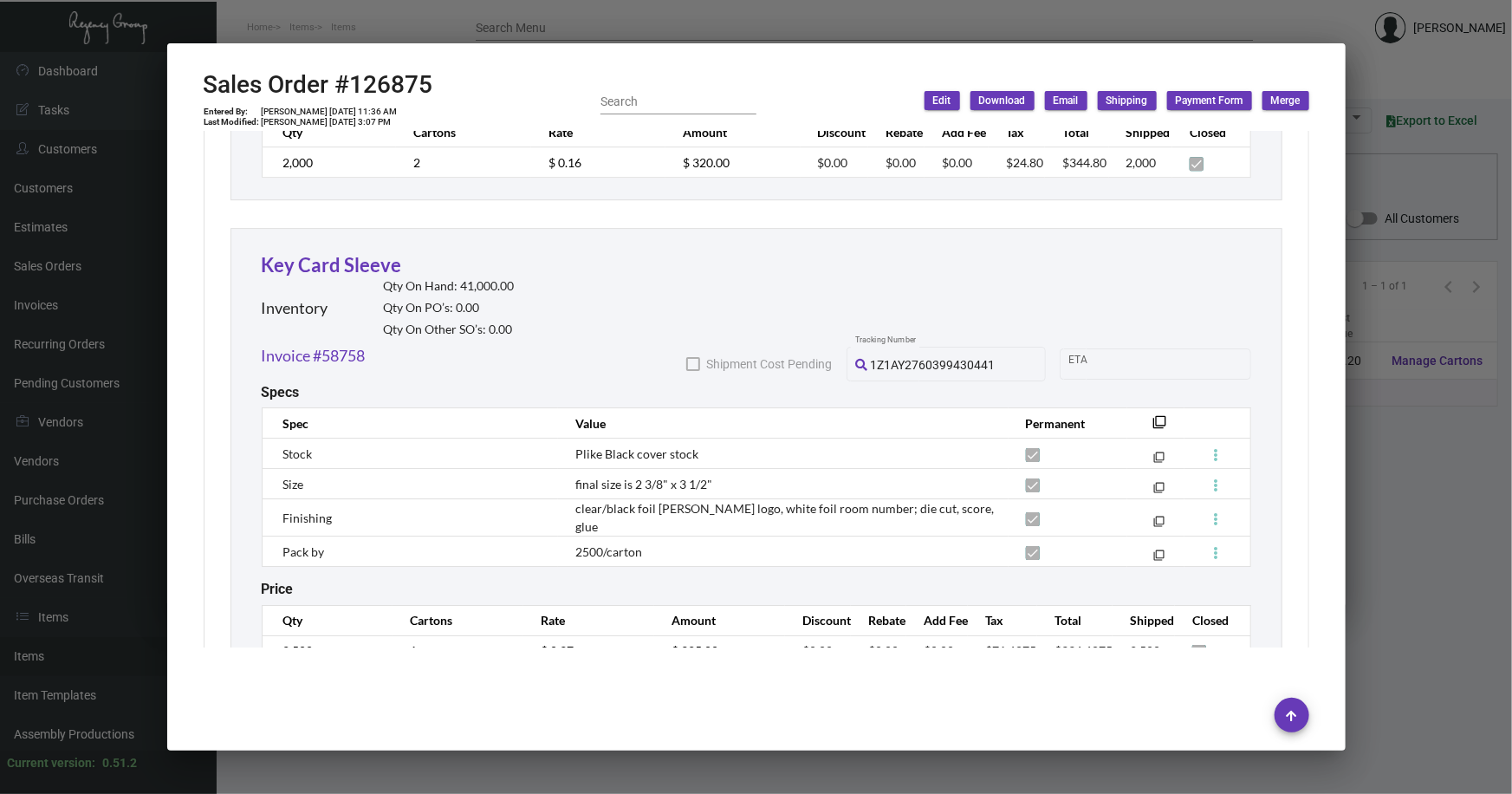
scroll to position [3226, 0]
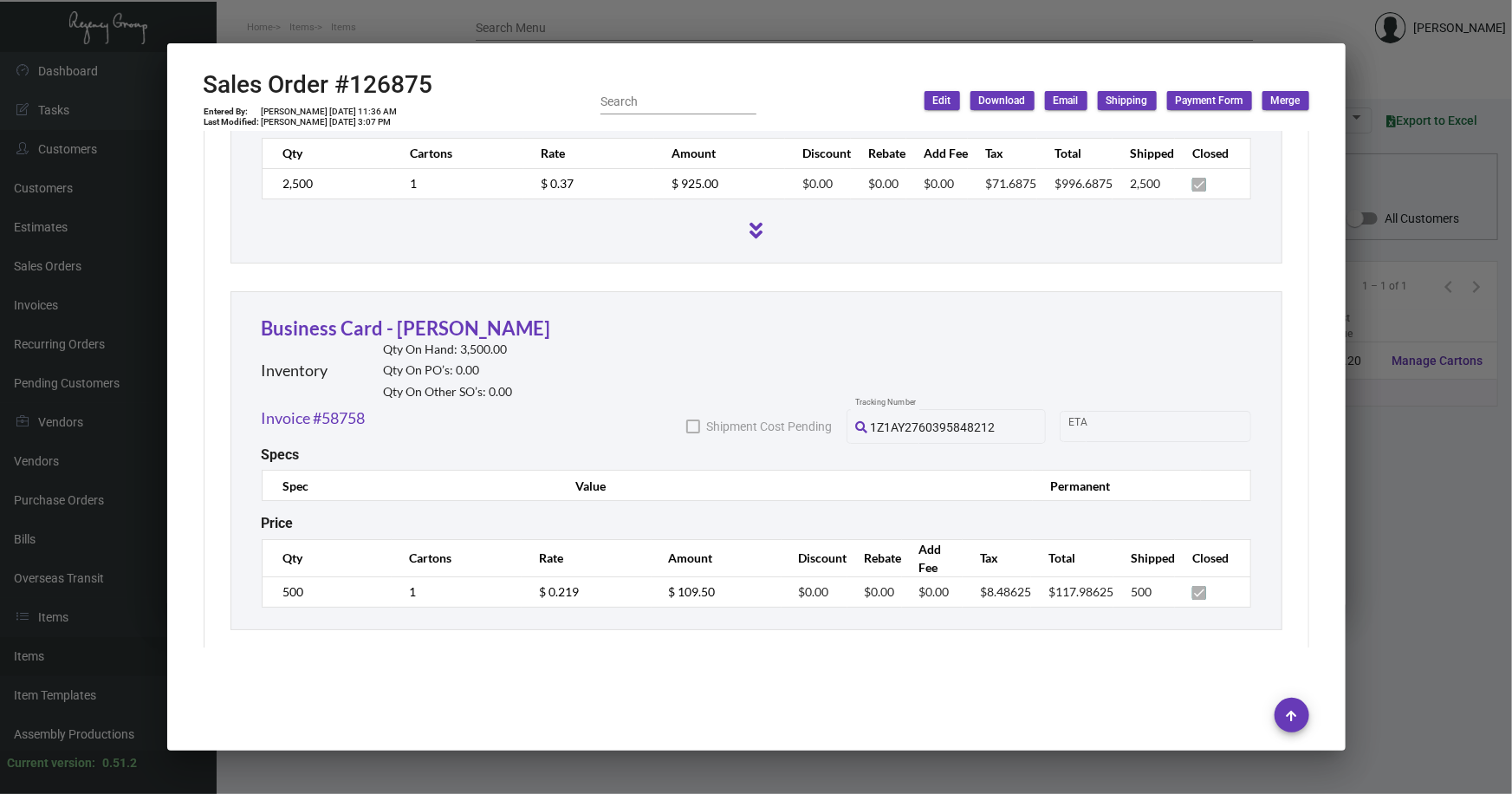
click at [1365, 447] on div at bounding box center [756, 397] width 1512 height 794
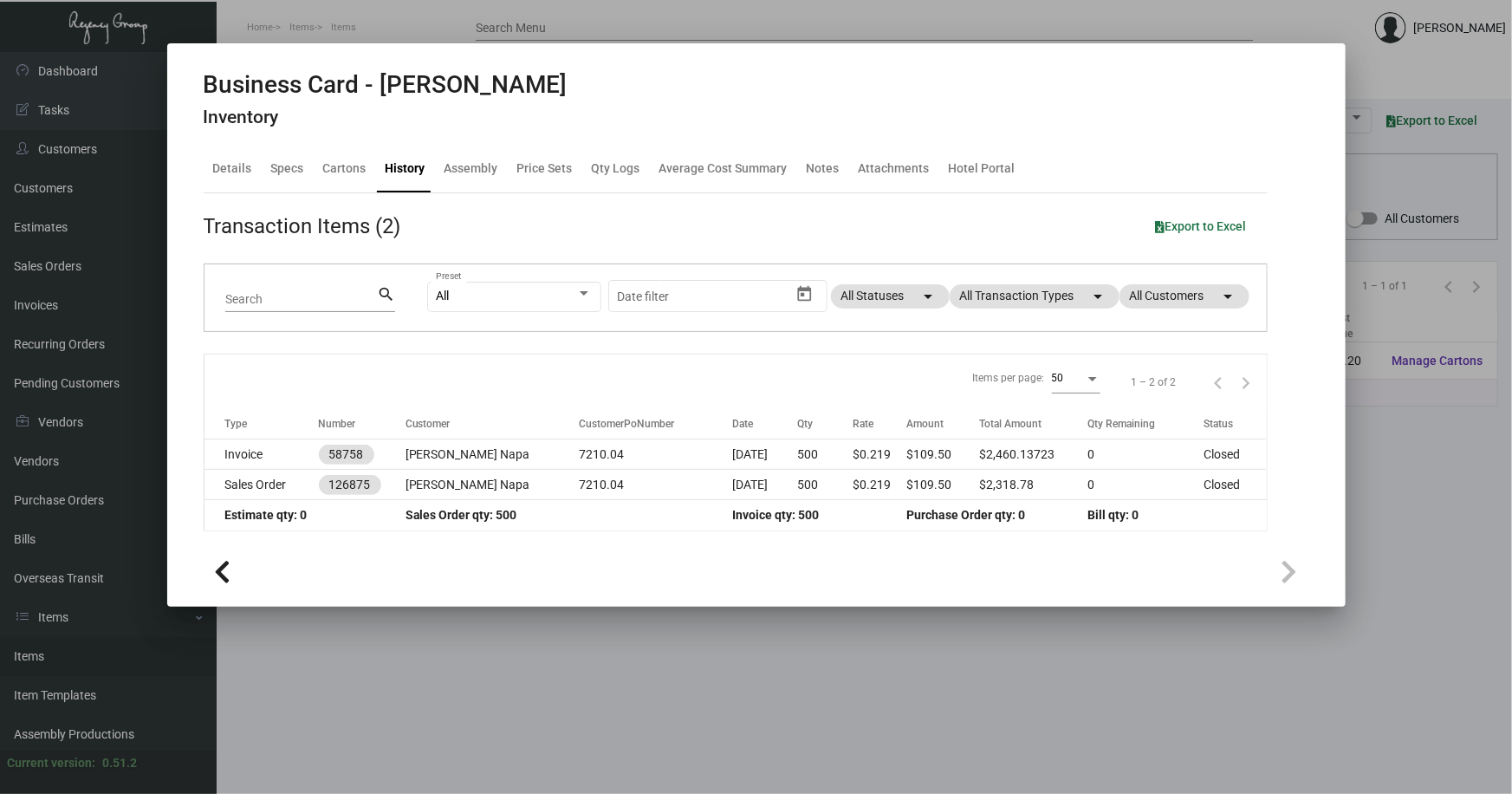
click at [1365, 447] on div at bounding box center [756, 397] width 1512 height 794
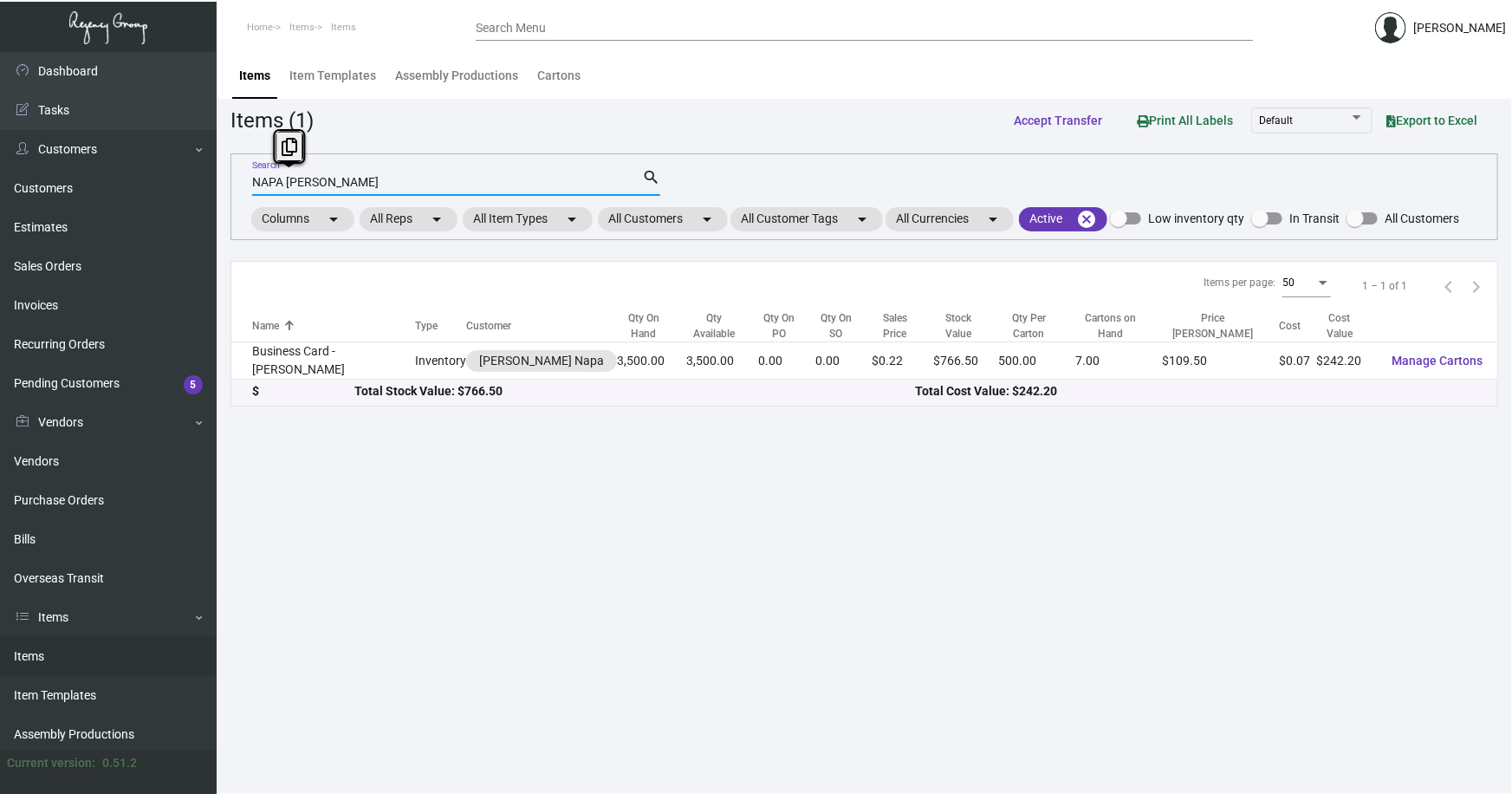
drag, startPoint x: 338, startPoint y: 178, endPoint x: 209, endPoint y: 180, distance: 129.0
click at [209, 180] on div "Dashboard Dashboard Tasks Customers Customers Estimates Sales Orders Invoices R…" at bounding box center [756, 423] width 1512 height 742
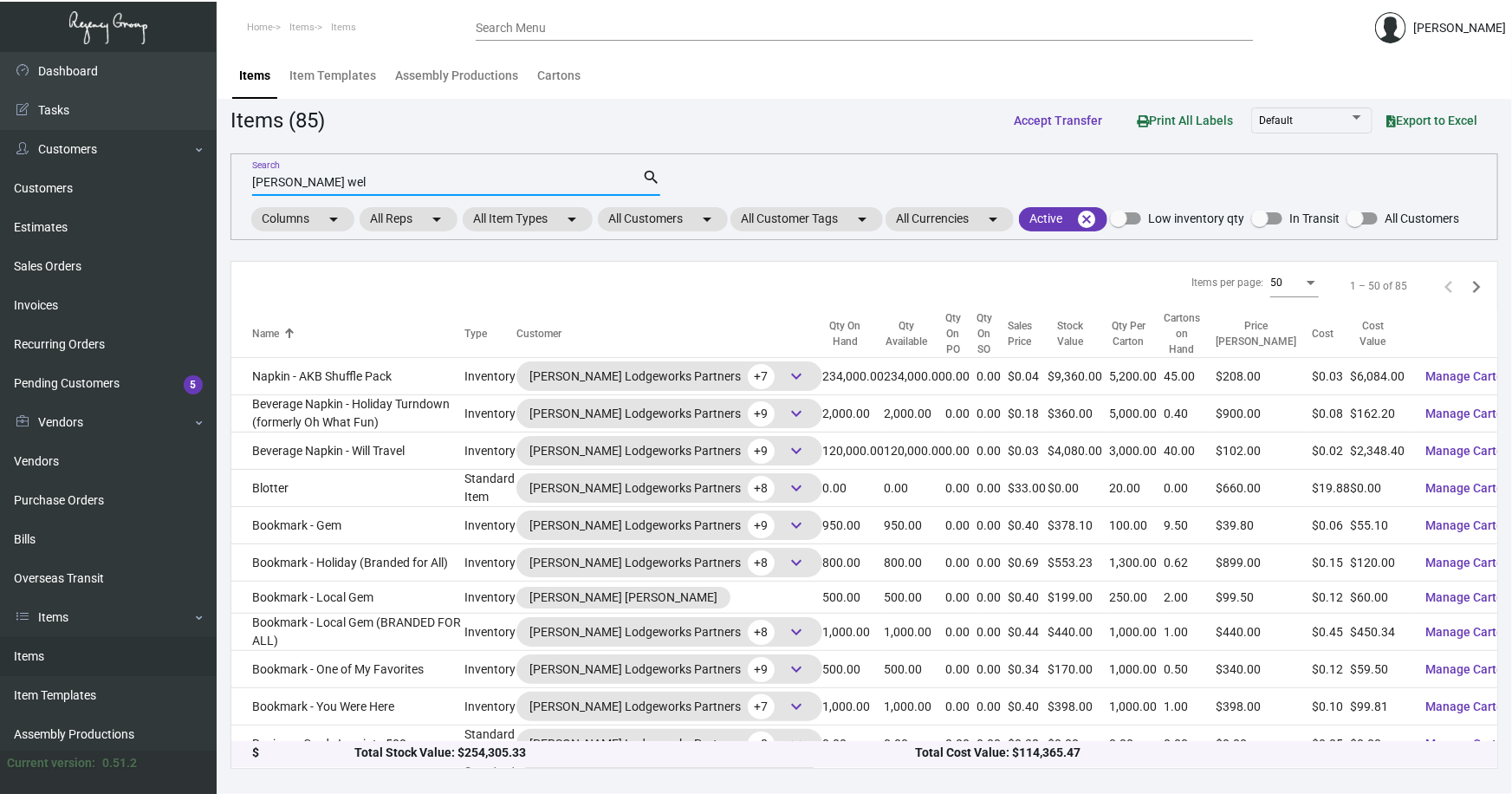
type input "[PERSON_NAME] wel"
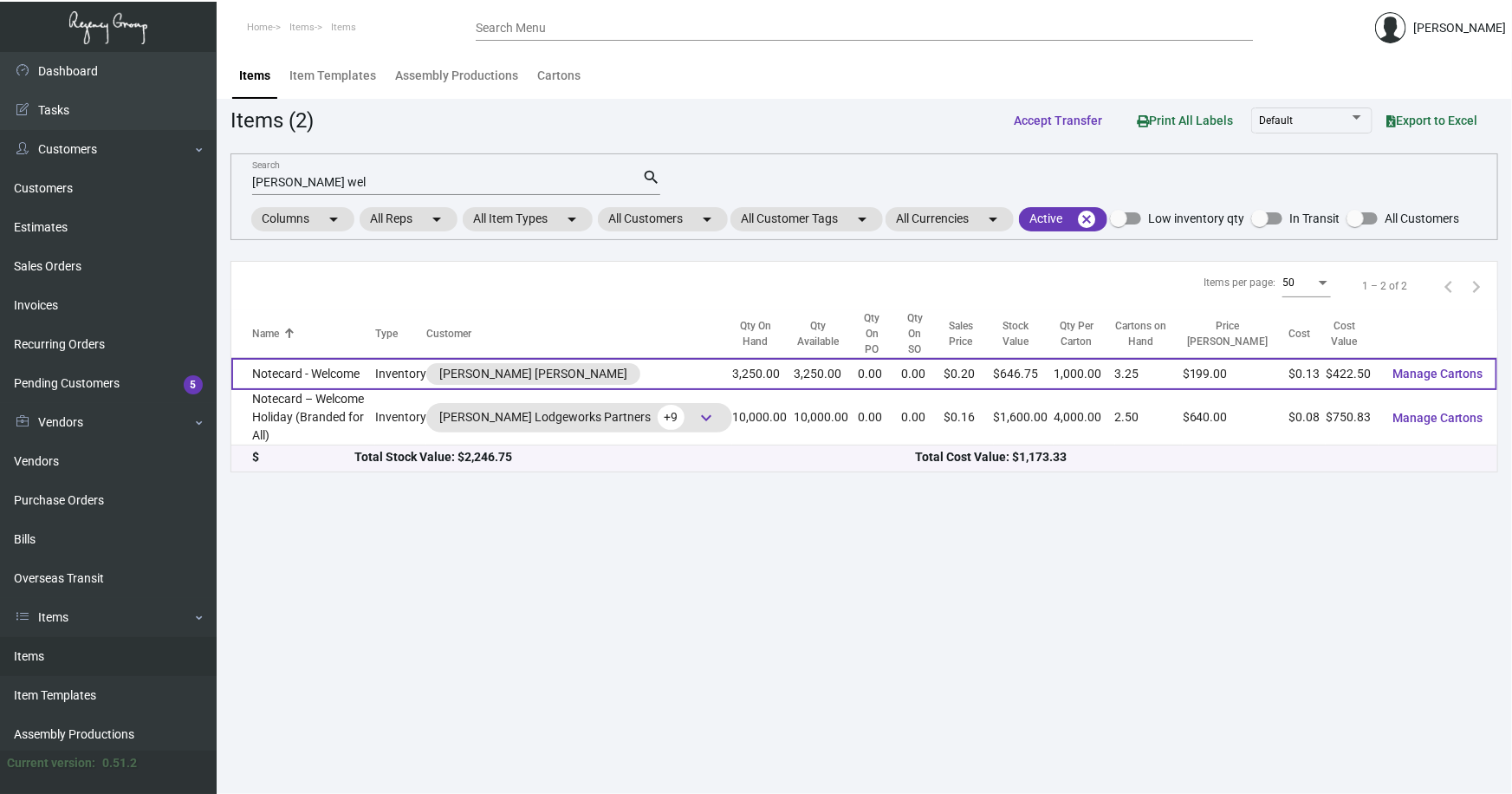
click at [275, 359] on td "Notecard - Welcome" at bounding box center [303, 374] width 144 height 32
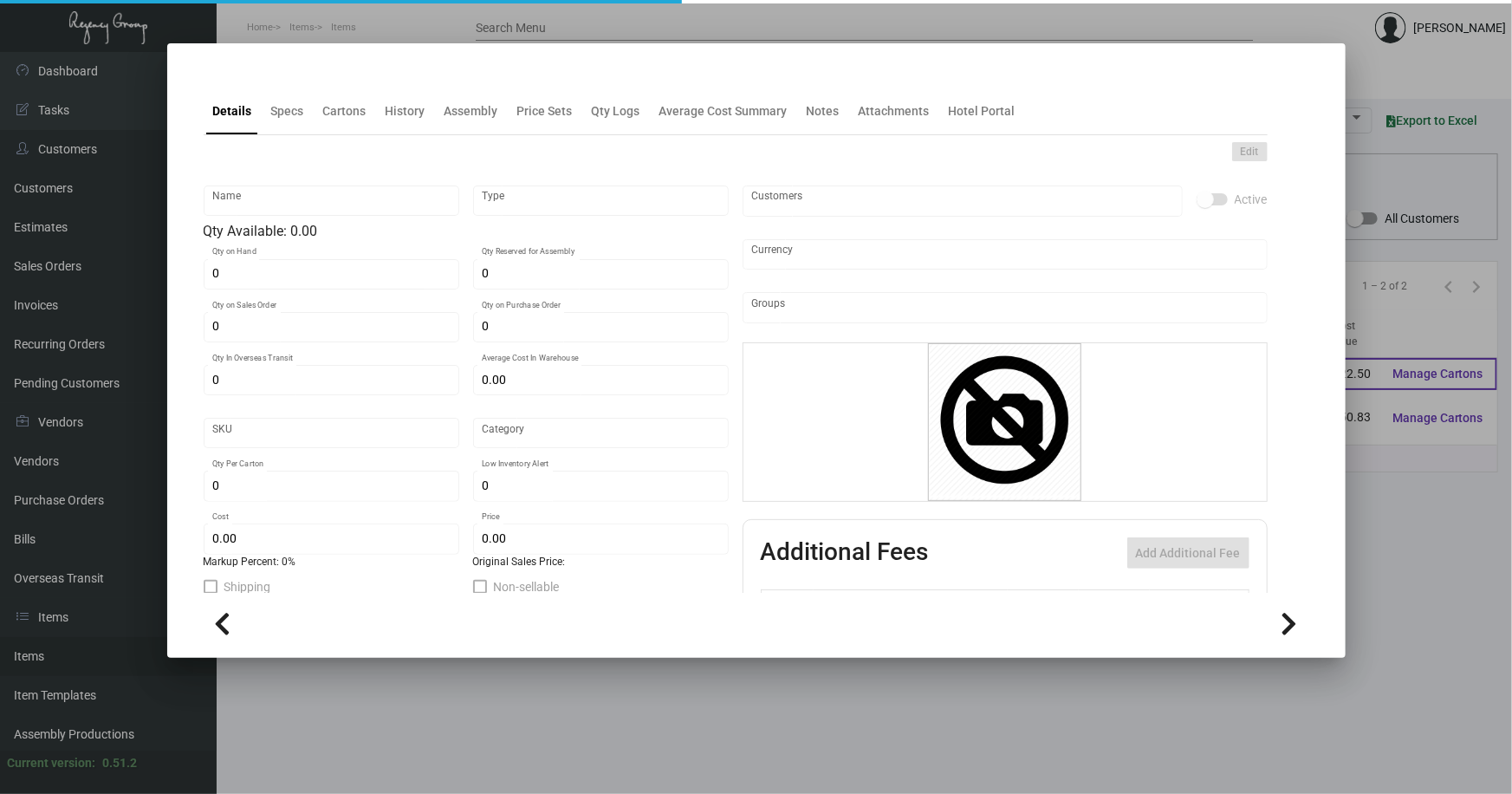
type input "Notecard - Welcome"
type input "Inventory"
type input "3,250"
type input "$ 0.00"
type input "505"
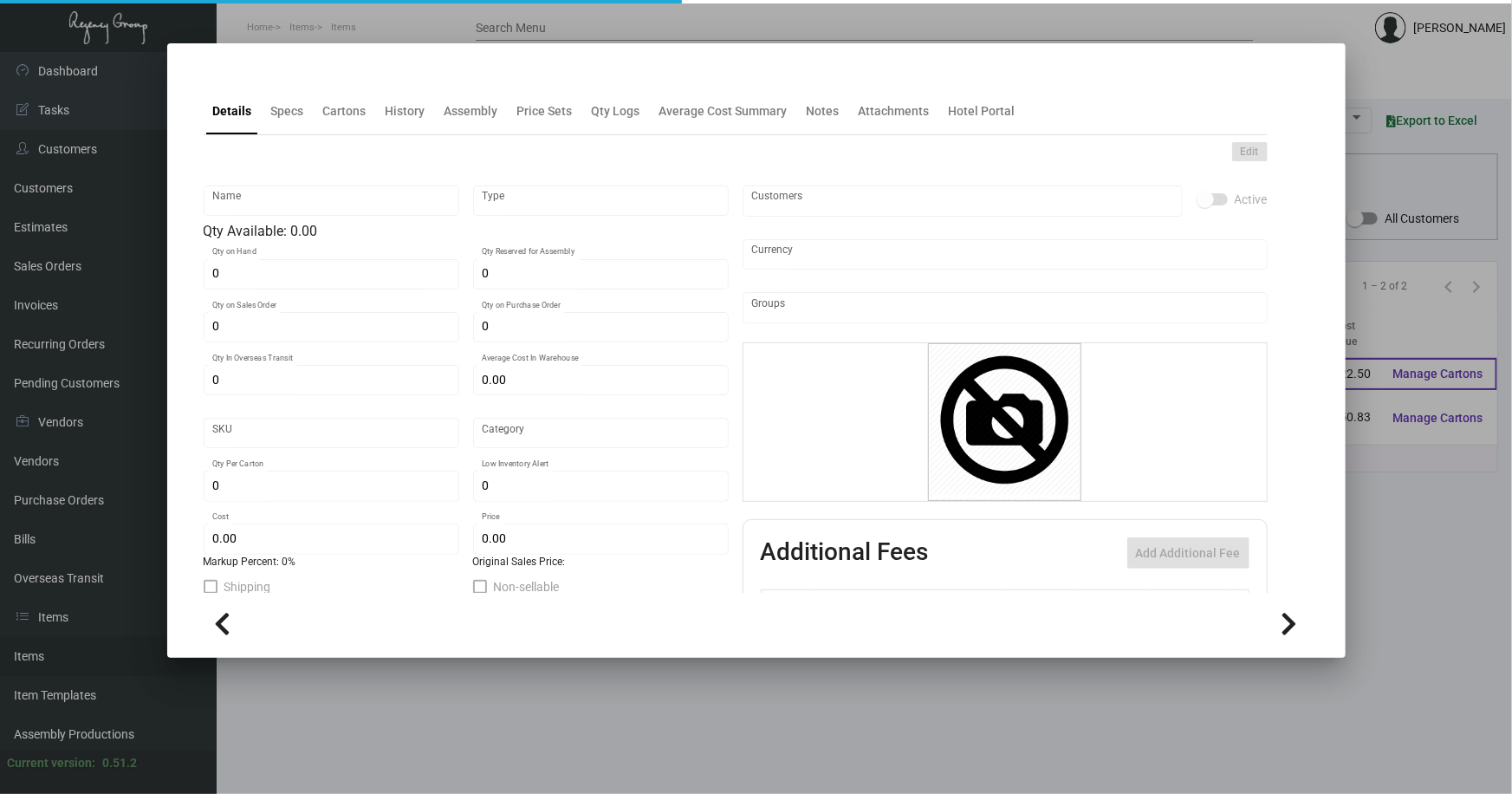
type input "Standard"
type input "1,000"
type input "500"
type input "$ 0.13"
type input "$ 0.199"
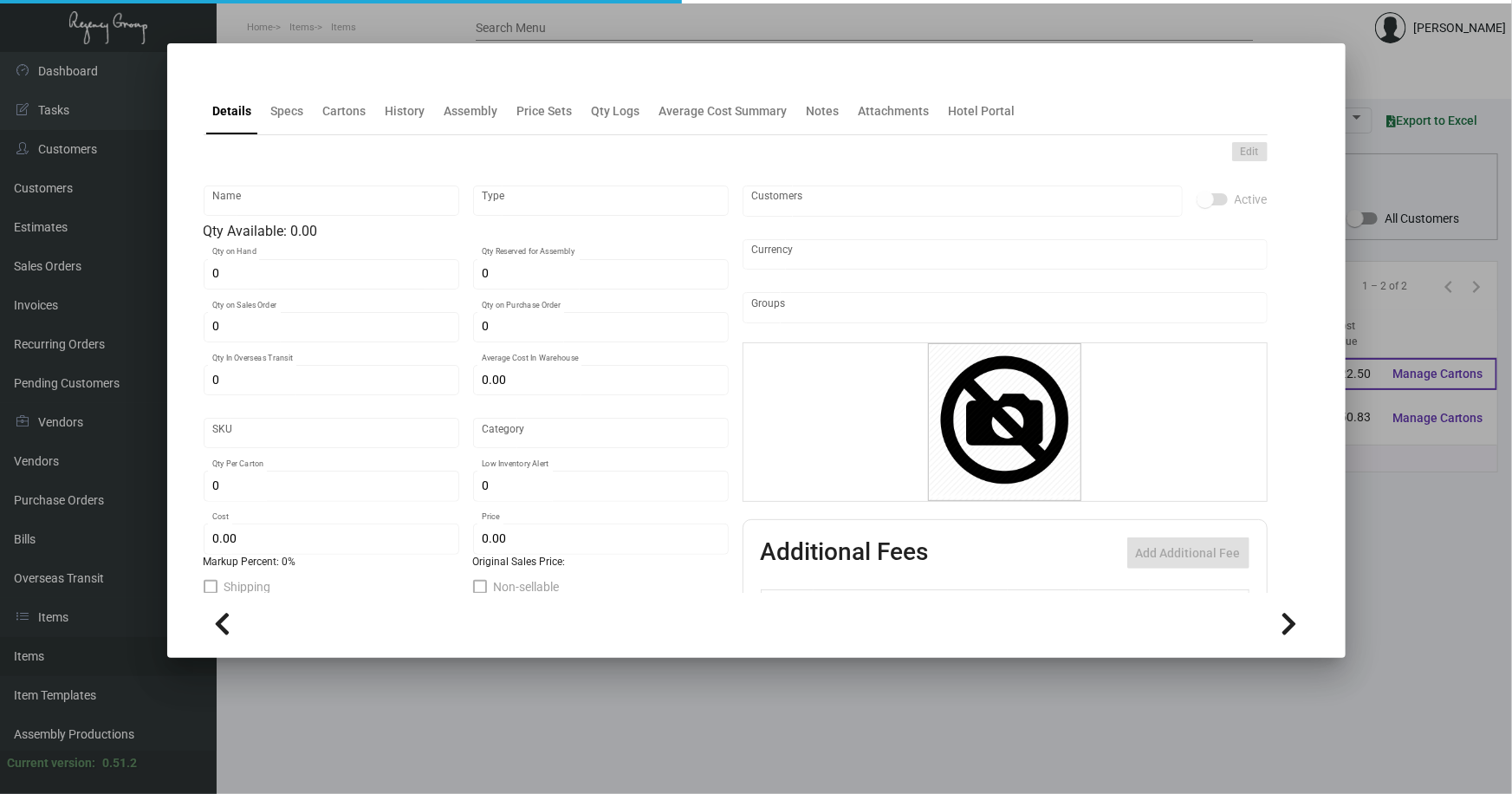
type textarea "Welcome, Hello & Greetings cards – Size 6x4, Classic crest Avalanche white #80 …"
checkbox input "true"
type input "United States Dollar $"
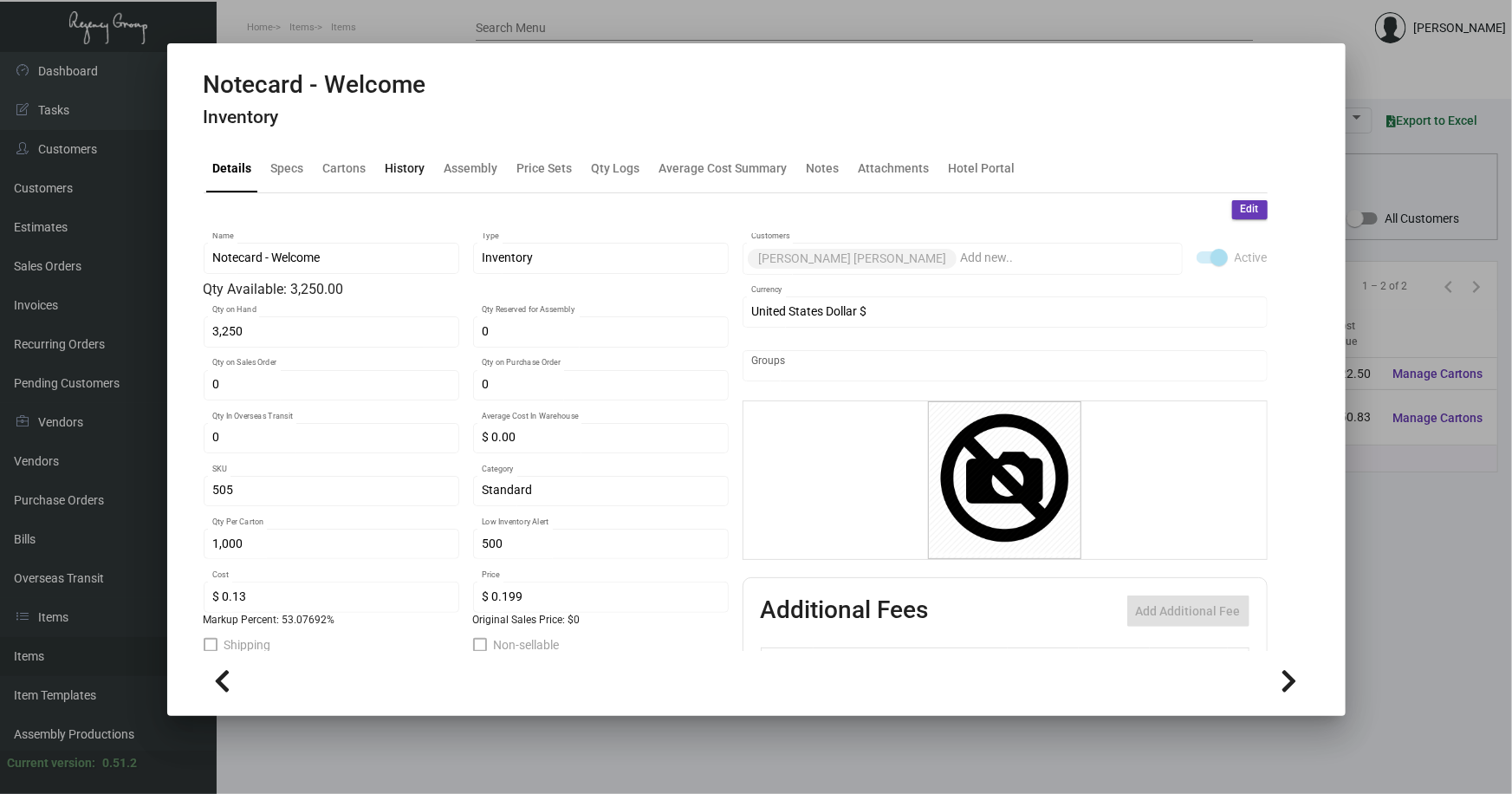
click at [404, 167] on div "History" at bounding box center [405, 168] width 40 height 18
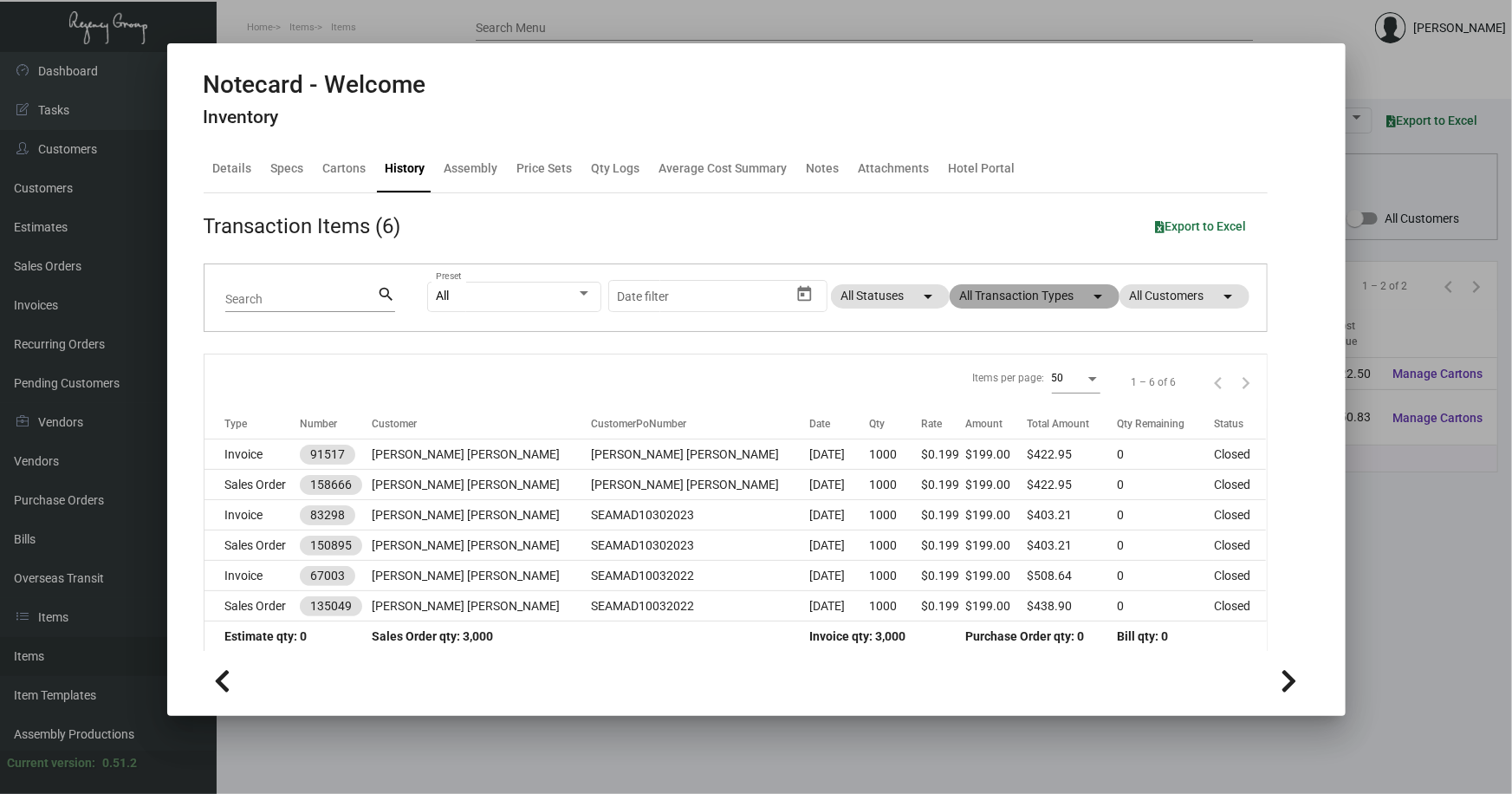
click at [991, 297] on mat-chip "All Transaction Types arrow_drop_down" at bounding box center [1035, 296] width 170 height 24
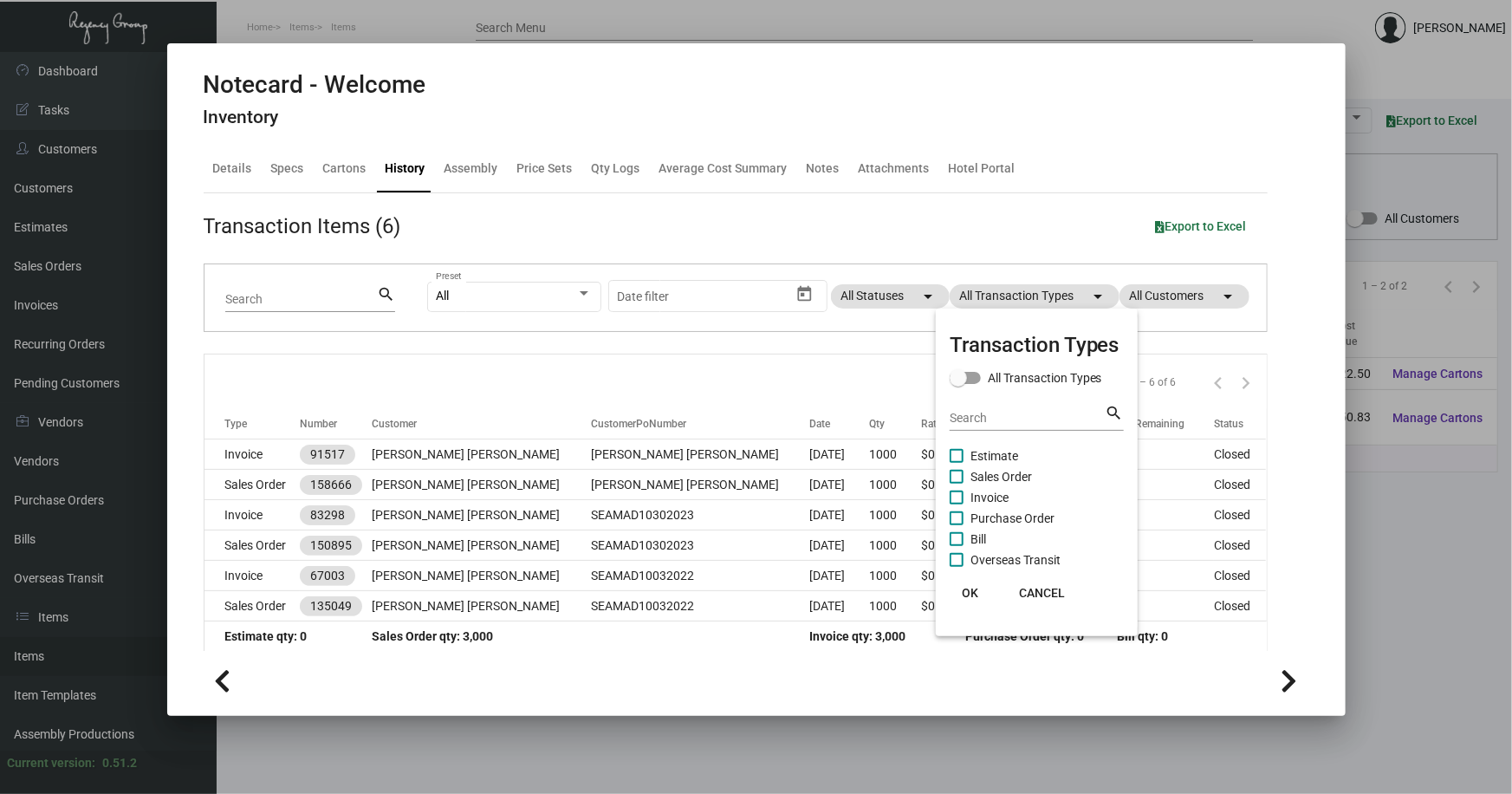
click at [1021, 515] on span "Purchase Order" at bounding box center [1013, 518] width 84 height 21
click at [956, 525] on input "Purchase Order" at bounding box center [956, 525] width 1 height 1
checkbox input "true"
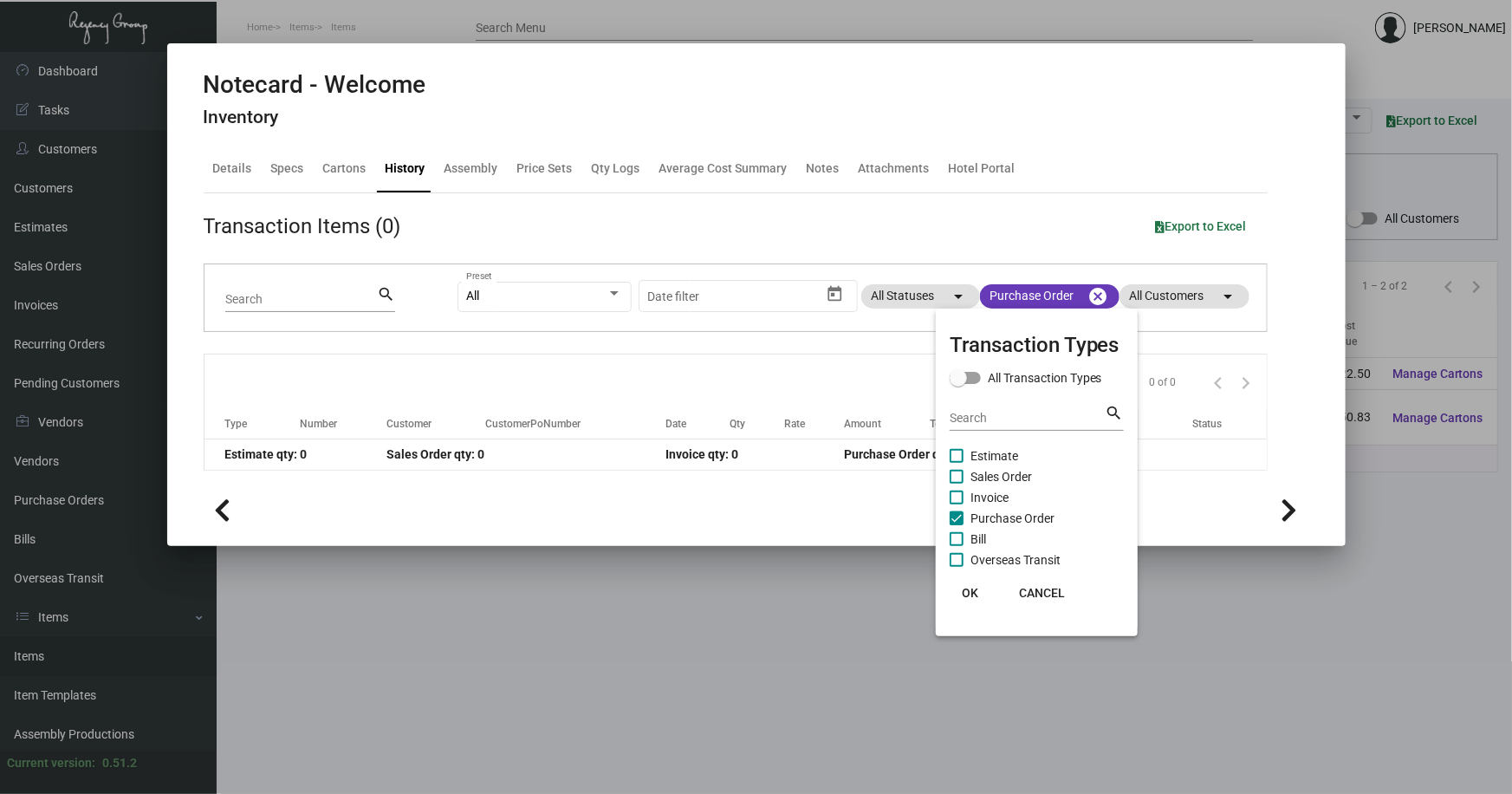
click at [805, 579] on div at bounding box center [756, 397] width 1512 height 794
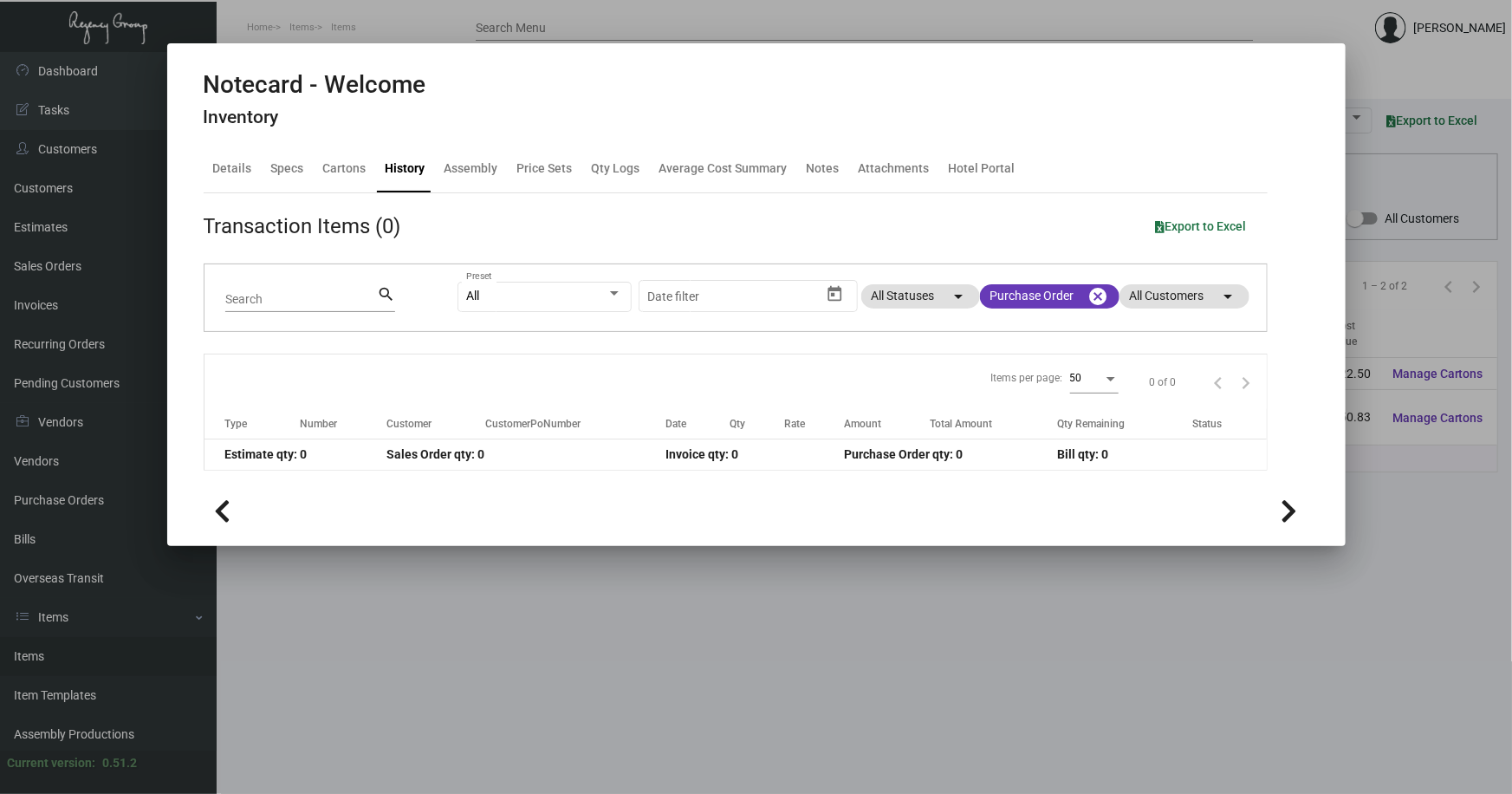
click at [648, 625] on div at bounding box center [756, 397] width 1512 height 794
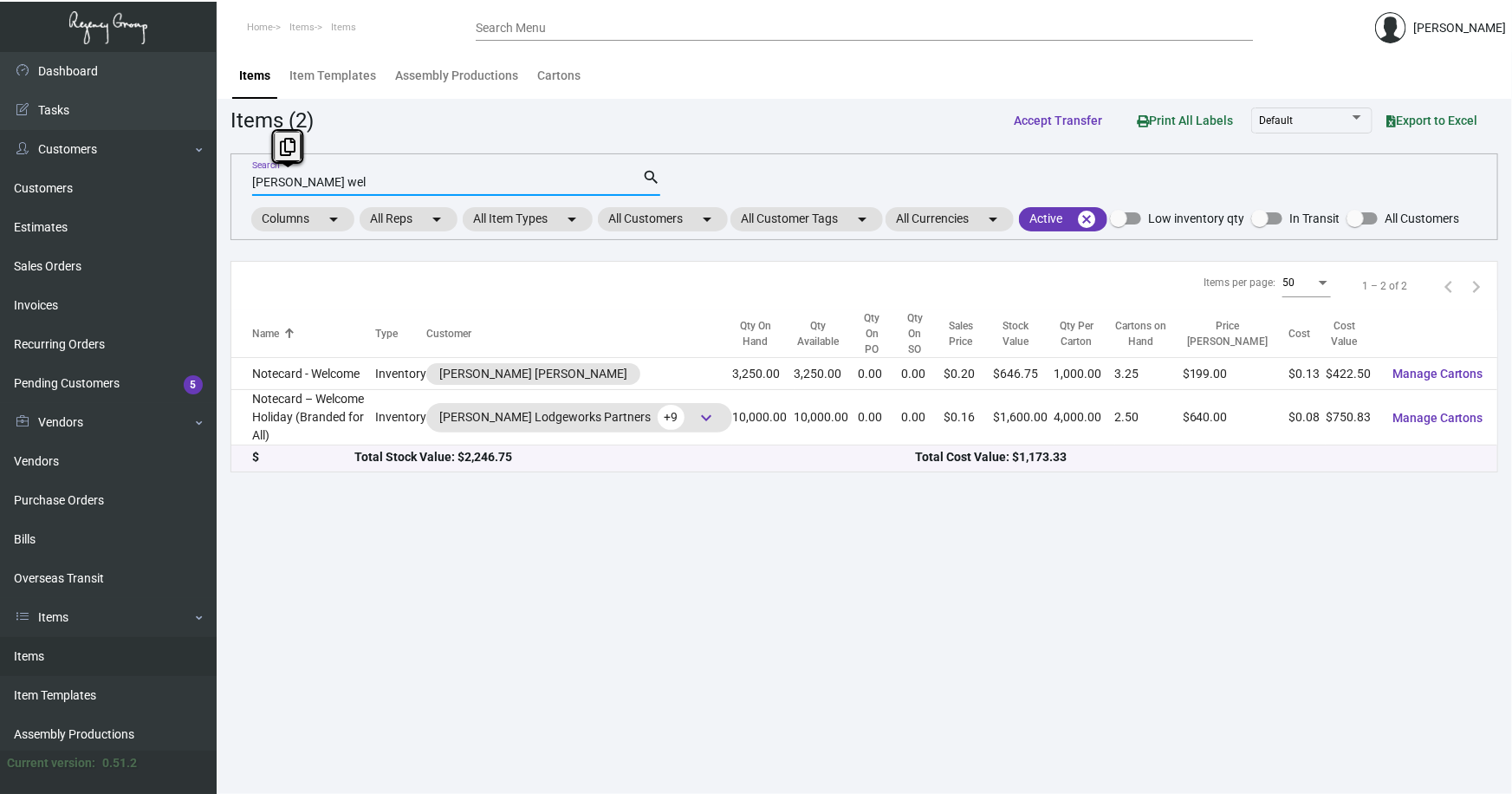
drag, startPoint x: 337, startPoint y: 178, endPoint x: 228, endPoint y: 189, distance: 109.6
click at [231, 190] on div "[PERSON_NAME] wel Search search Columns arrow_drop_down All Reps arrow_drop_dow…" at bounding box center [864, 197] width 1268 height 87
type input "[PERSON_NAME] book"
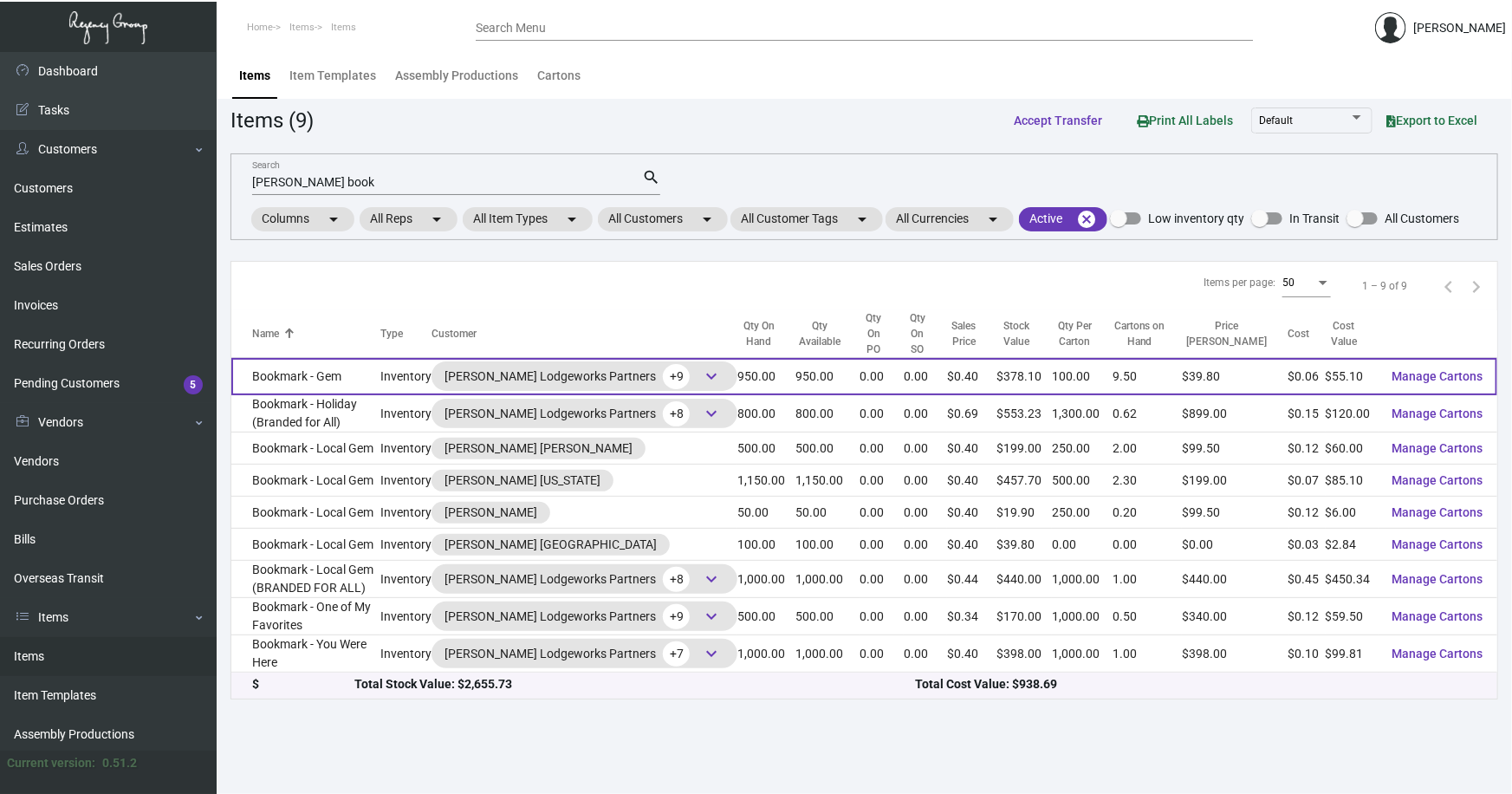
click at [306, 359] on td "Bookmark - Gem" at bounding box center [306, 377] width 149 height 37
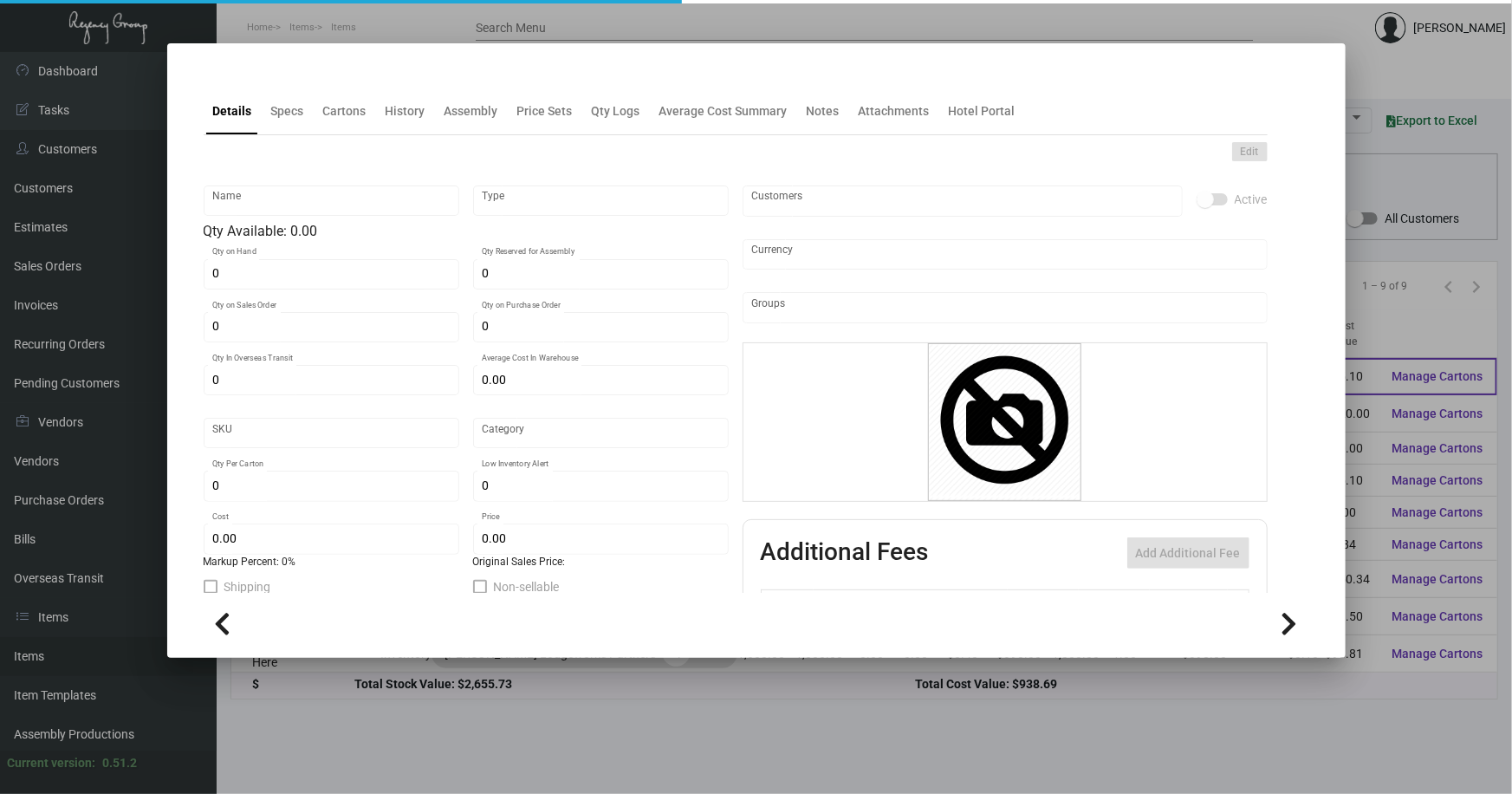
type input "Bookmark - Gem"
type input "Inventory"
type input "950"
type input "$ 0.00"
type input "285"
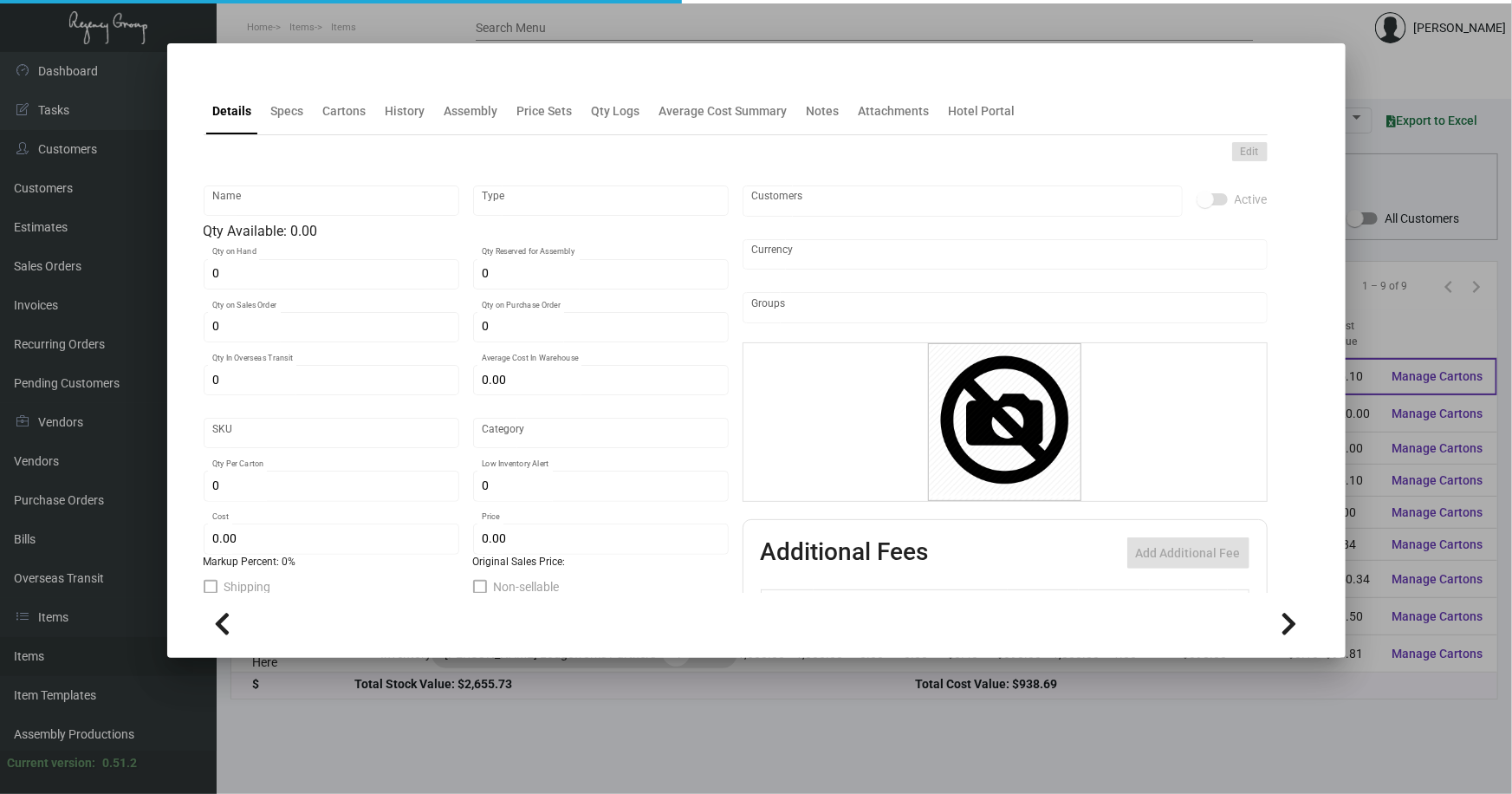
type input "Standard"
type input "100"
type input "150"
type input "$ 0.058"
type input "$ 0.398"
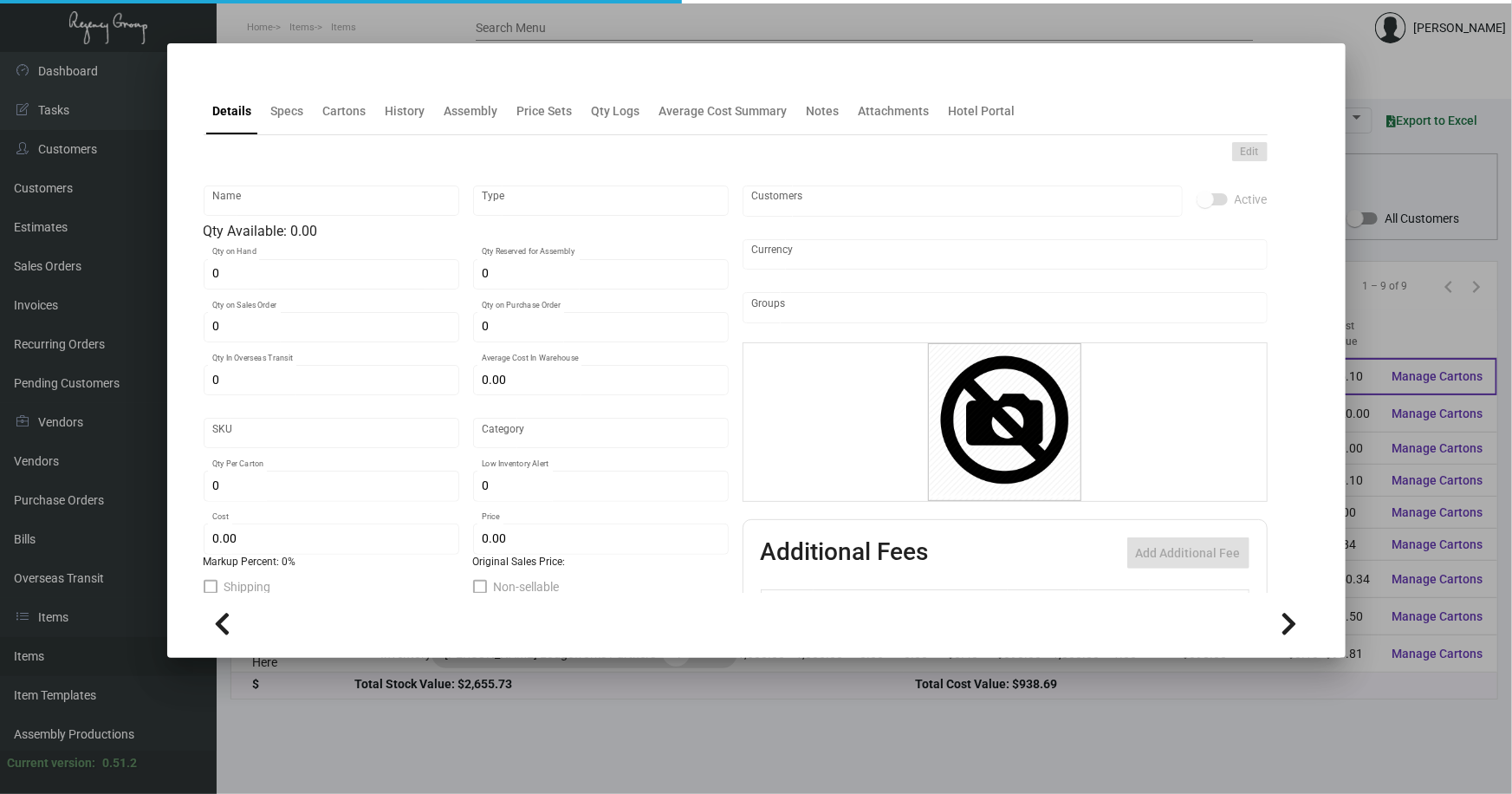
type textarea "Gem Bookmarks: size 1.75x7 16pt silk White stock, printing 4/4"
type textarea "Gem Bookmarks: size 1.75x7 #130 Bright White Dull coated cover stock, printing …"
checkbox input "true"
type input "United States Dollar $"
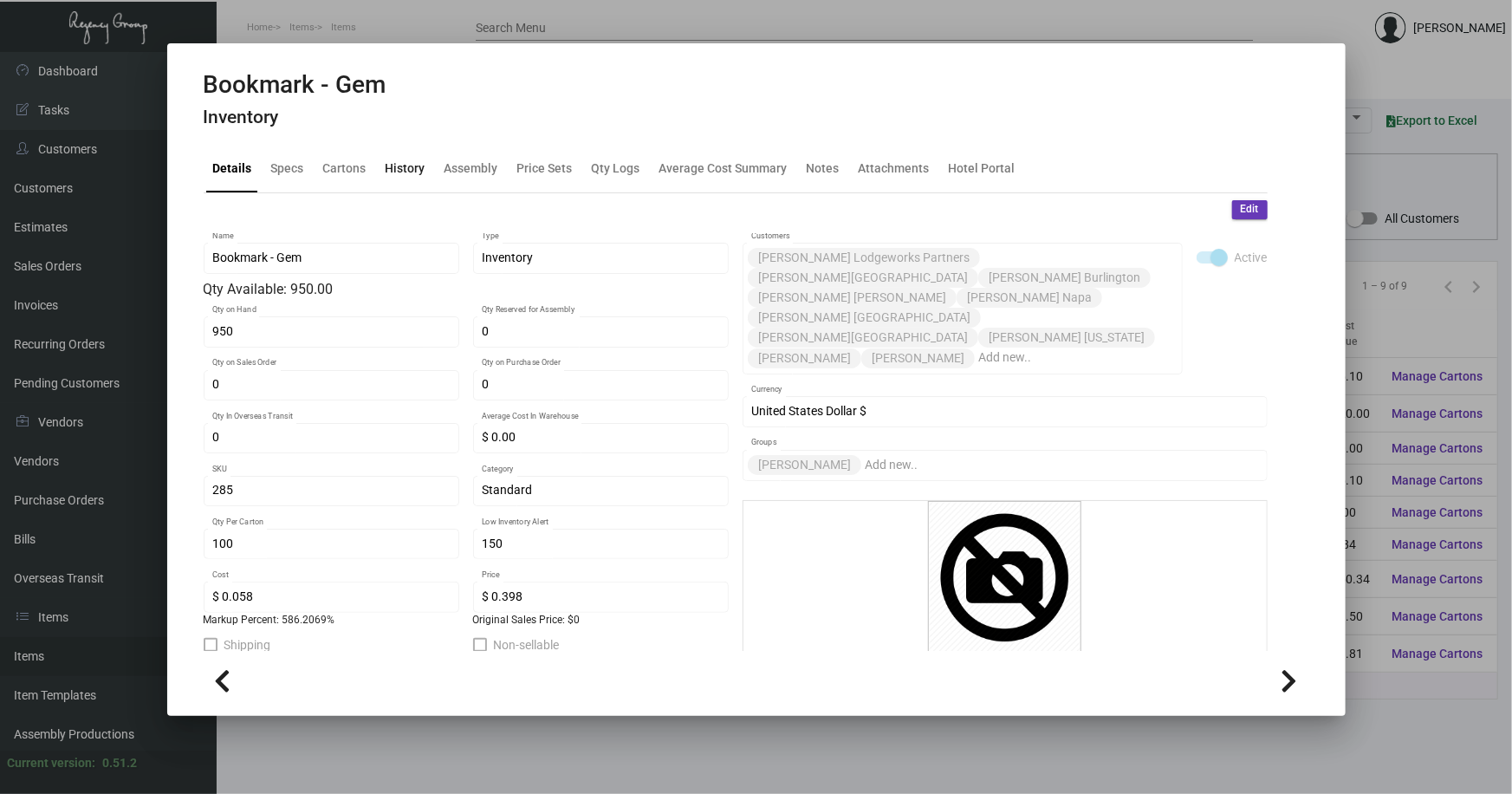
click at [404, 167] on div "History" at bounding box center [405, 168] width 40 height 18
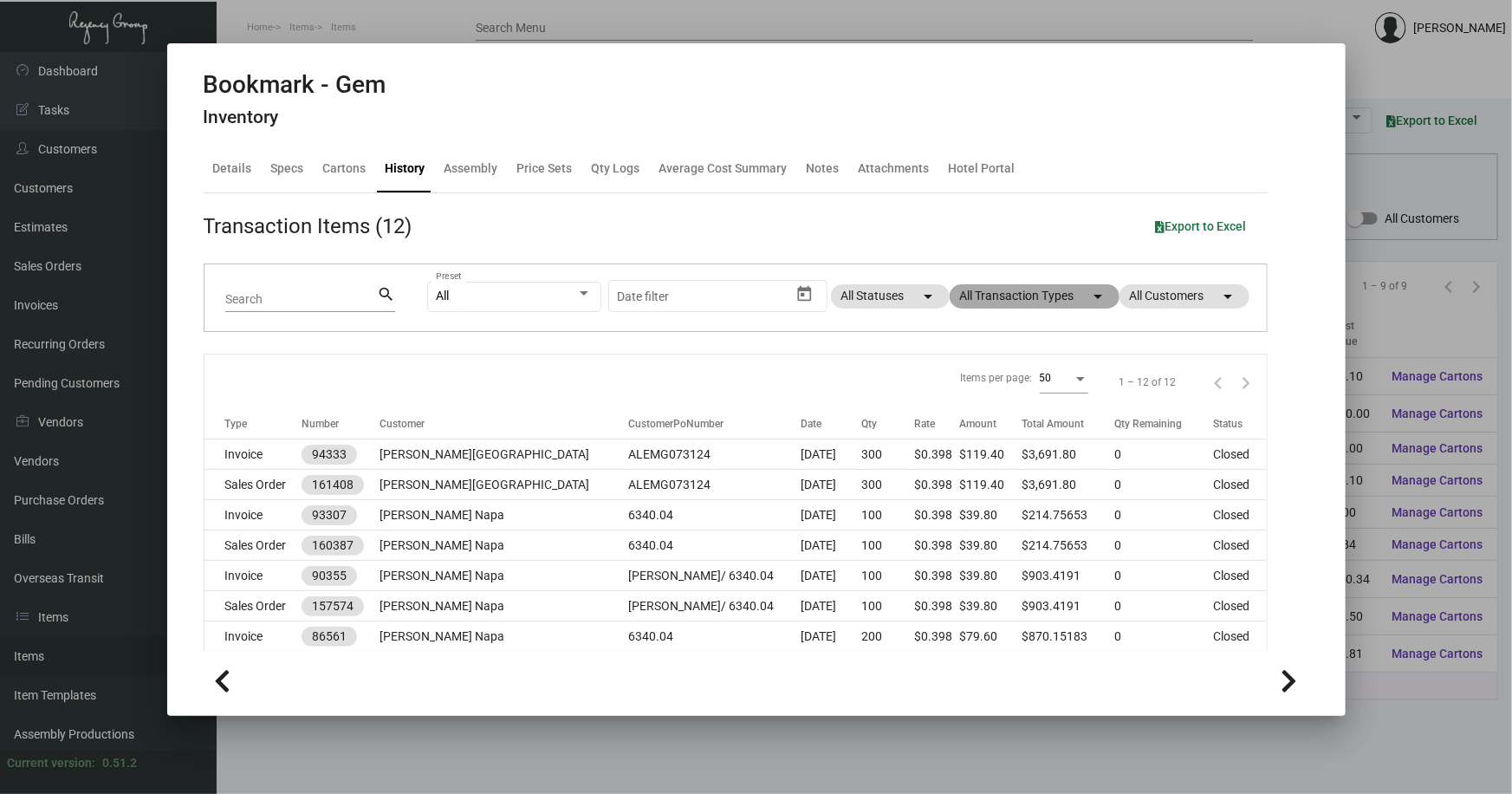
click at [1000, 289] on mat-chip "All Transaction Types arrow_drop_down" at bounding box center [1035, 296] width 170 height 24
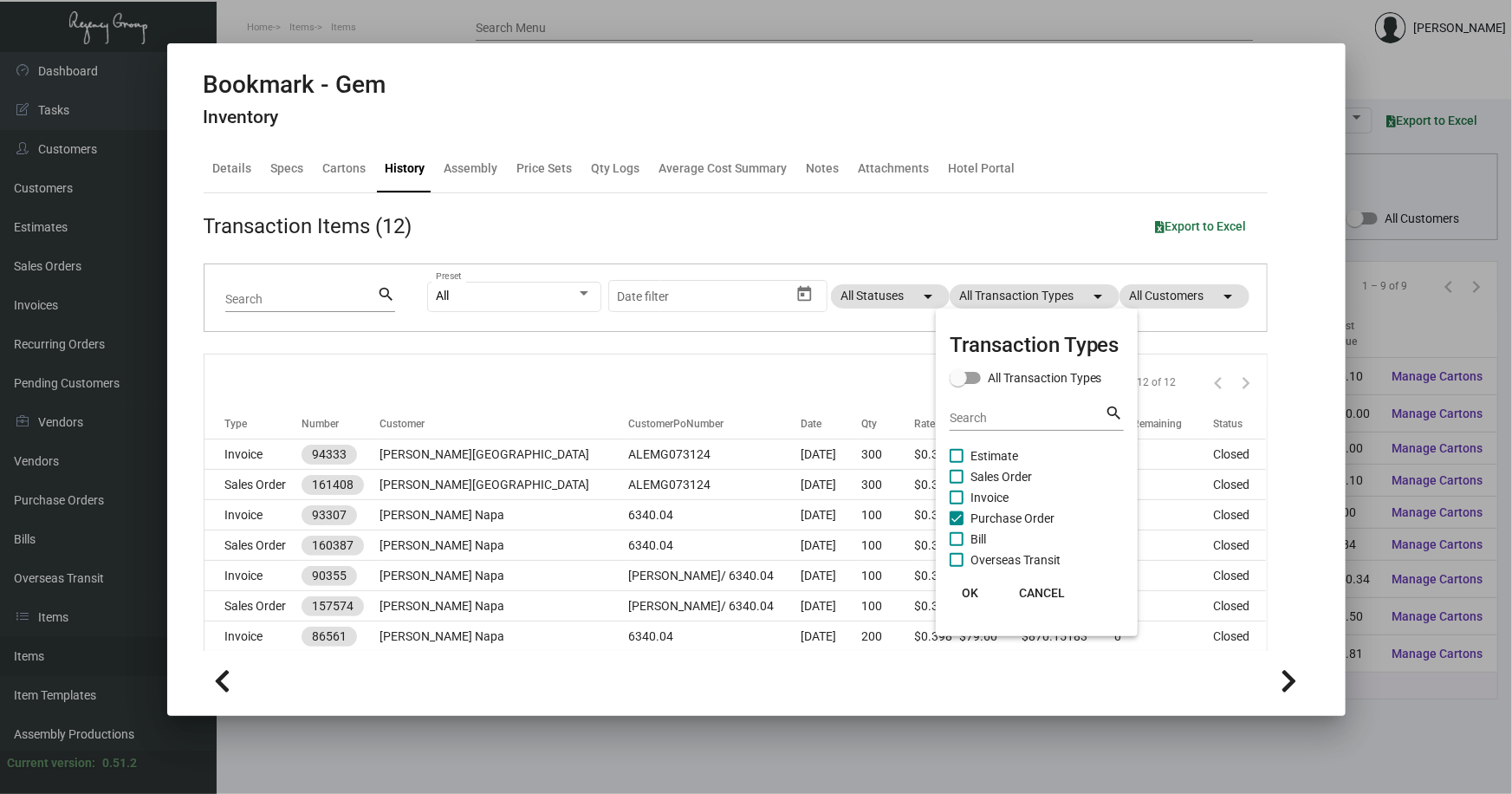
click at [1020, 513] on span "Purchase Order" at bounding box center [1013, 518] width 84 height 21
click at [956, 525] on input "Purchase Order" at bounding box center [956, 525] width 1 height 1
click at [1020, 513] on span "Purchase Order" at bounding box center [1013, 518] width 84 height 21
click at [956, 525] on input "Purchase Order" at bounding box center [956, 525] width 1 height 1
checkbox input "true"
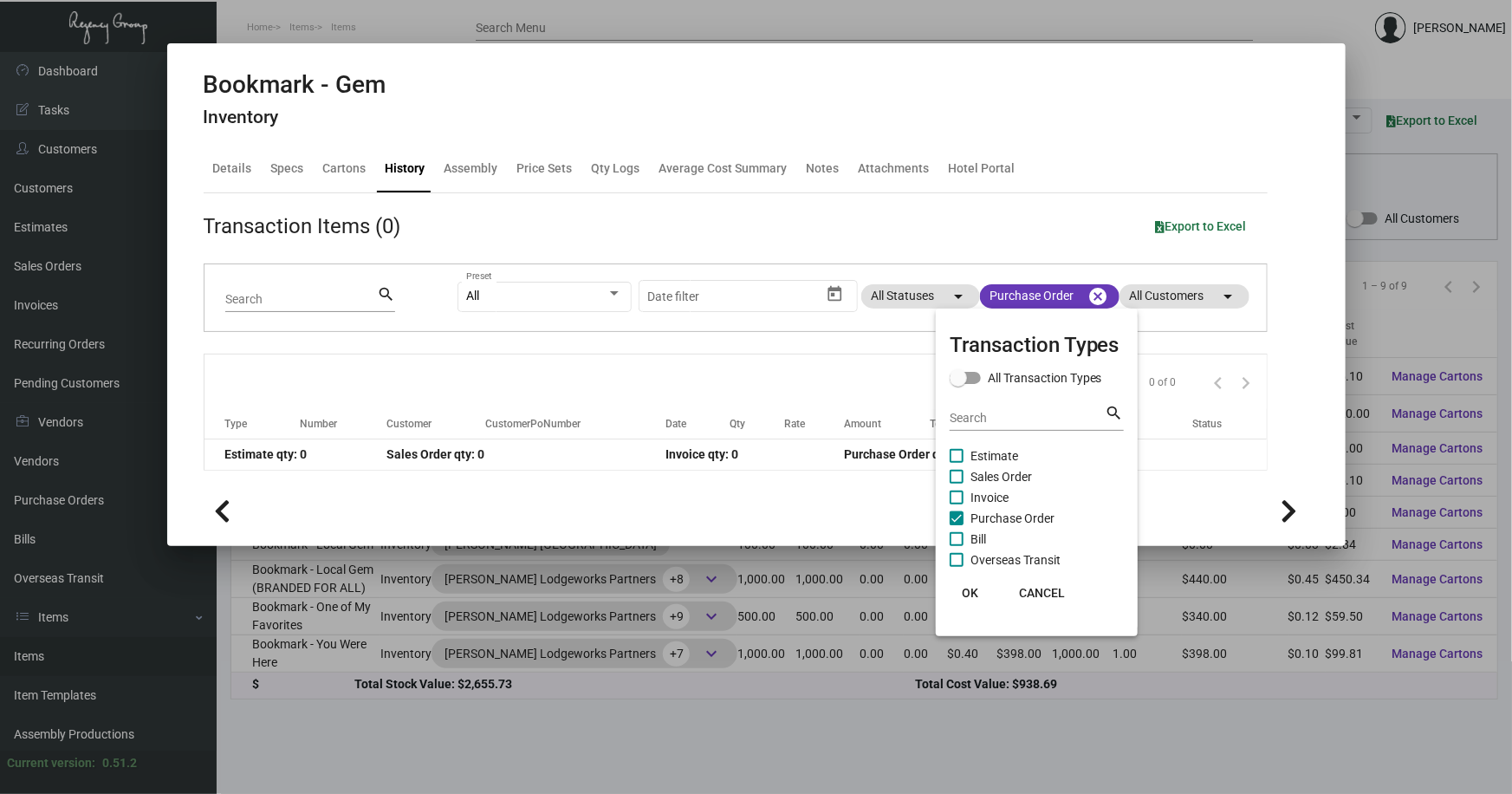
drag, startPoint x: 734, startPoint y: 606, endPoint x: 732, endPoint y: 586, distance: 20.1
click at [734, 606] on div at bounding box center [756, 397] width 1512 height 794
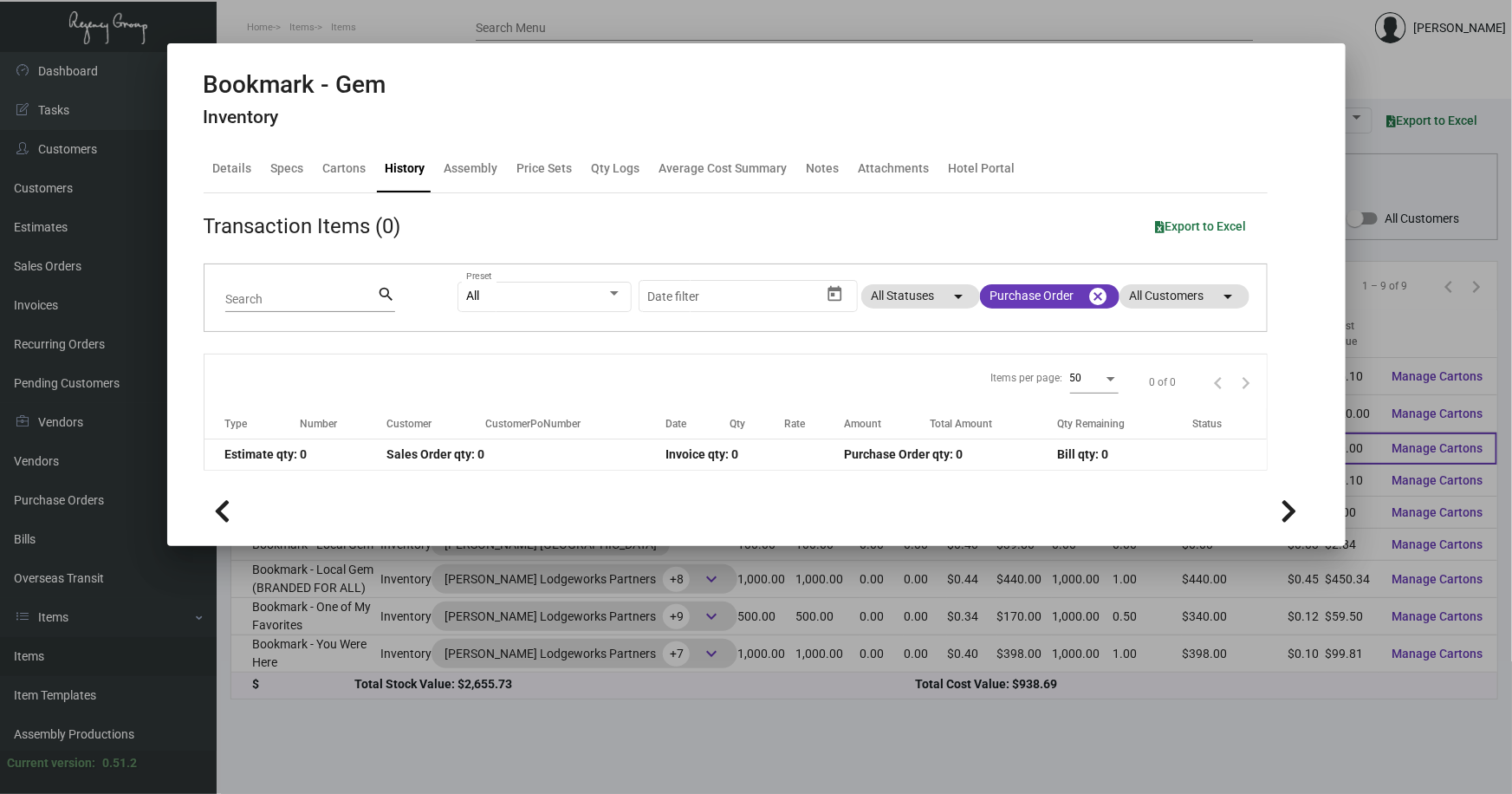
drag, startPoint x: 820, startPoint y: 640, endPoint x: 606, endPoint y: 420, distance: 306.9
click at [820, 638] on div at bounding box center [756, 397] width 1512 height 794
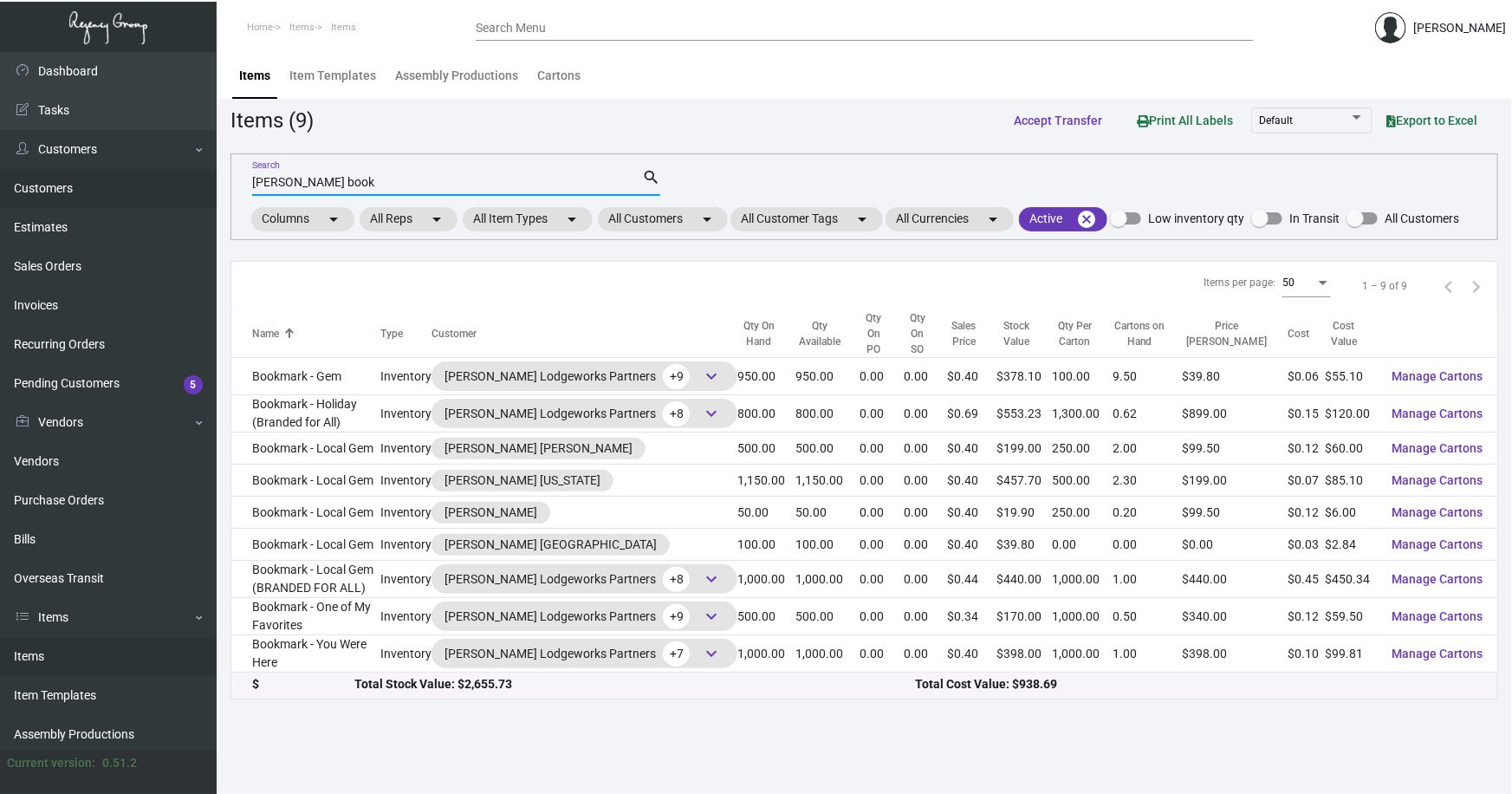
drag, startPoint x: 333, startPoint y: 186, endPoint x: 168, endPoint y: 196, distance: 165.3
click at [169, 196] on div "Dashboard Dashboard Tasks Customers Customers Estimates Sales Orders Invoices R…" at bounding box center [756, 423] width 1512 height 742
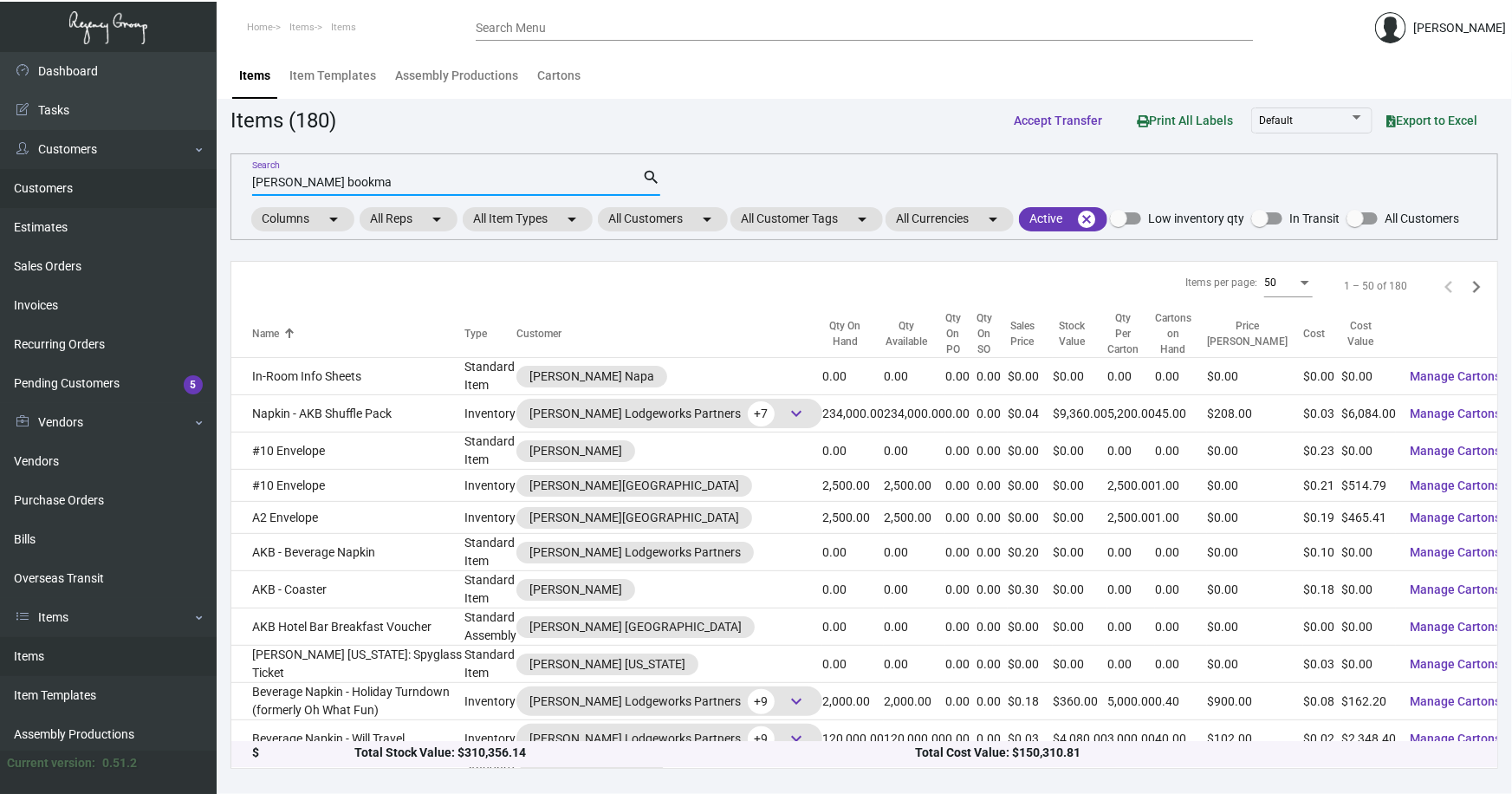
type input "[PERSON_NAME] bookma"
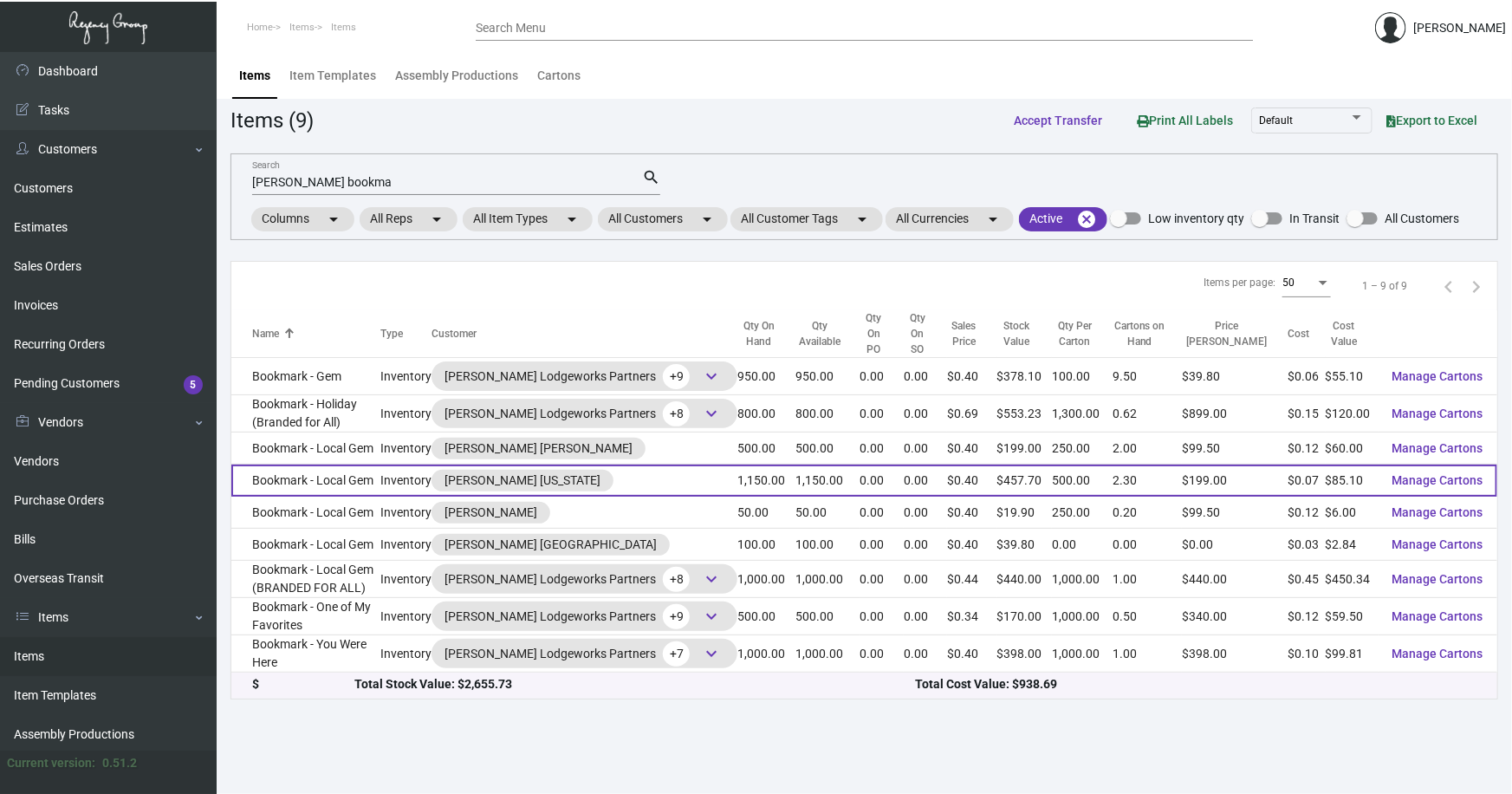
click at [286, 468] on td "Bookmark - Local Gem" at bounding box center [306, 480] width 149 height 32
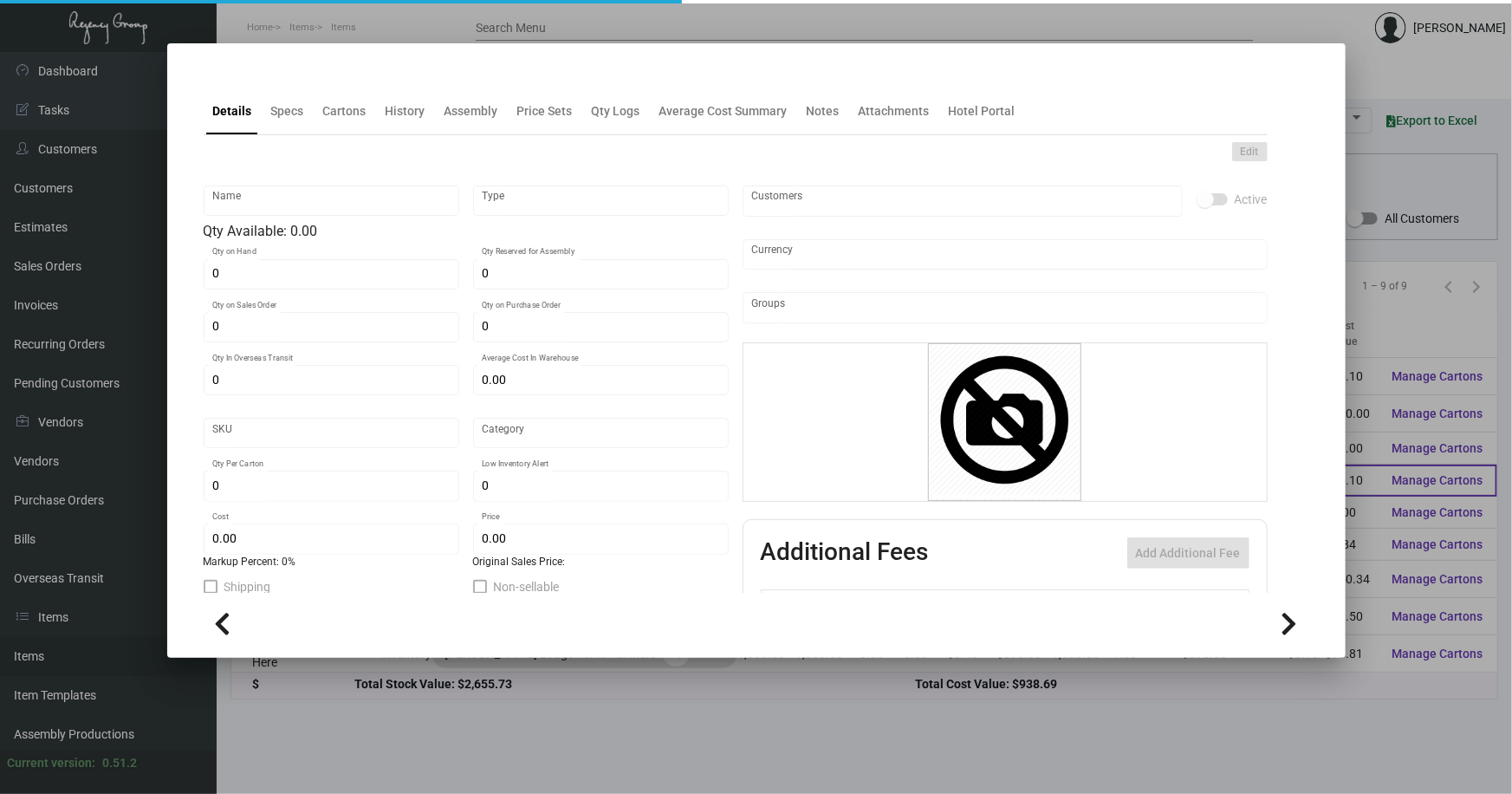
type input "Bookmark - Local Gem"
type input "Inventory"
type input "1,150"
type input "$ 0.00"
type input "463"
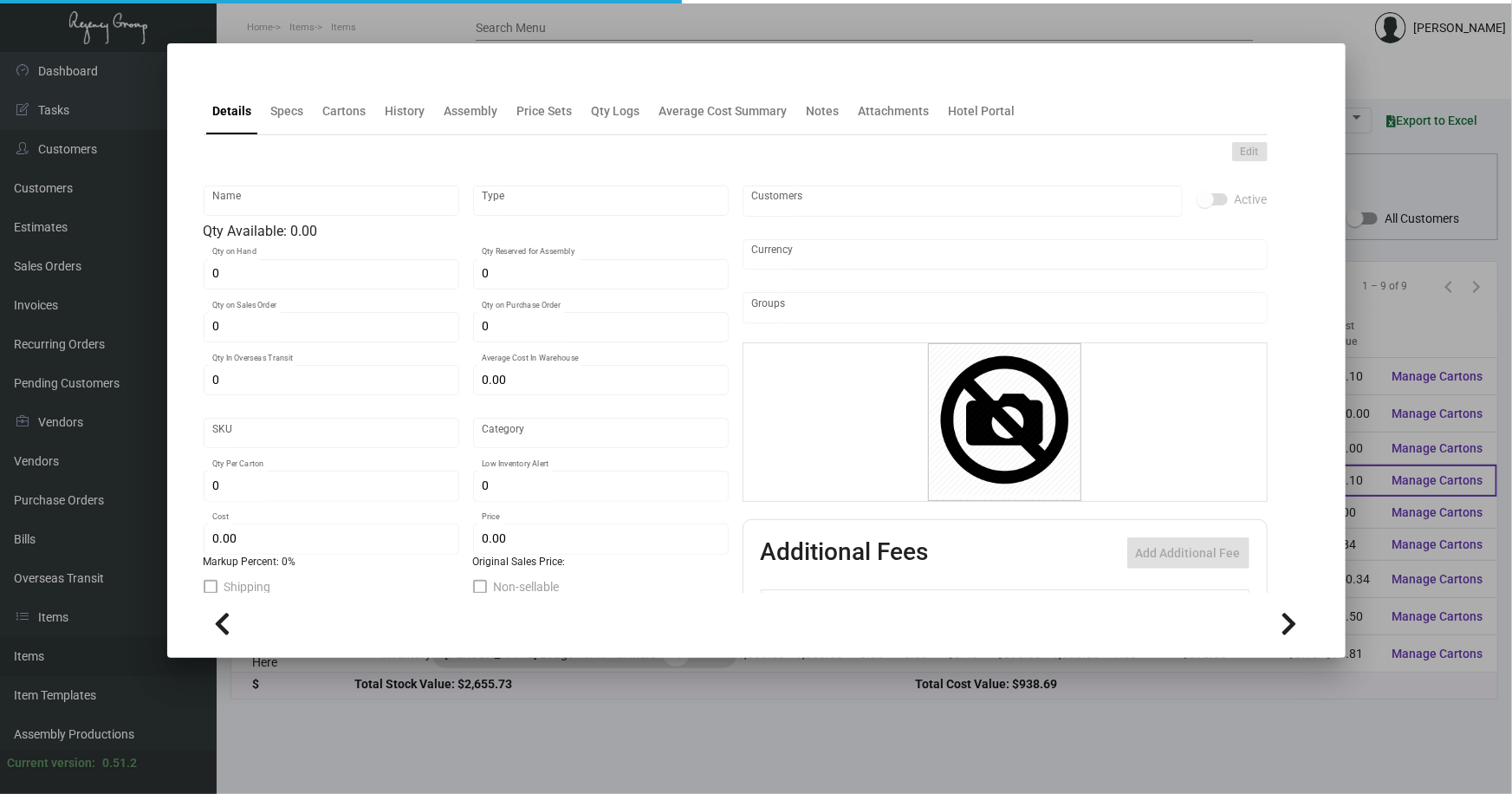
type input "Standard"
type input "500"
type input "$ 0.074"
type input "$ 0.398"
type textarea "Gem Bookmarks: size 1.75x7 16pt silk White stock, printing 4/4"
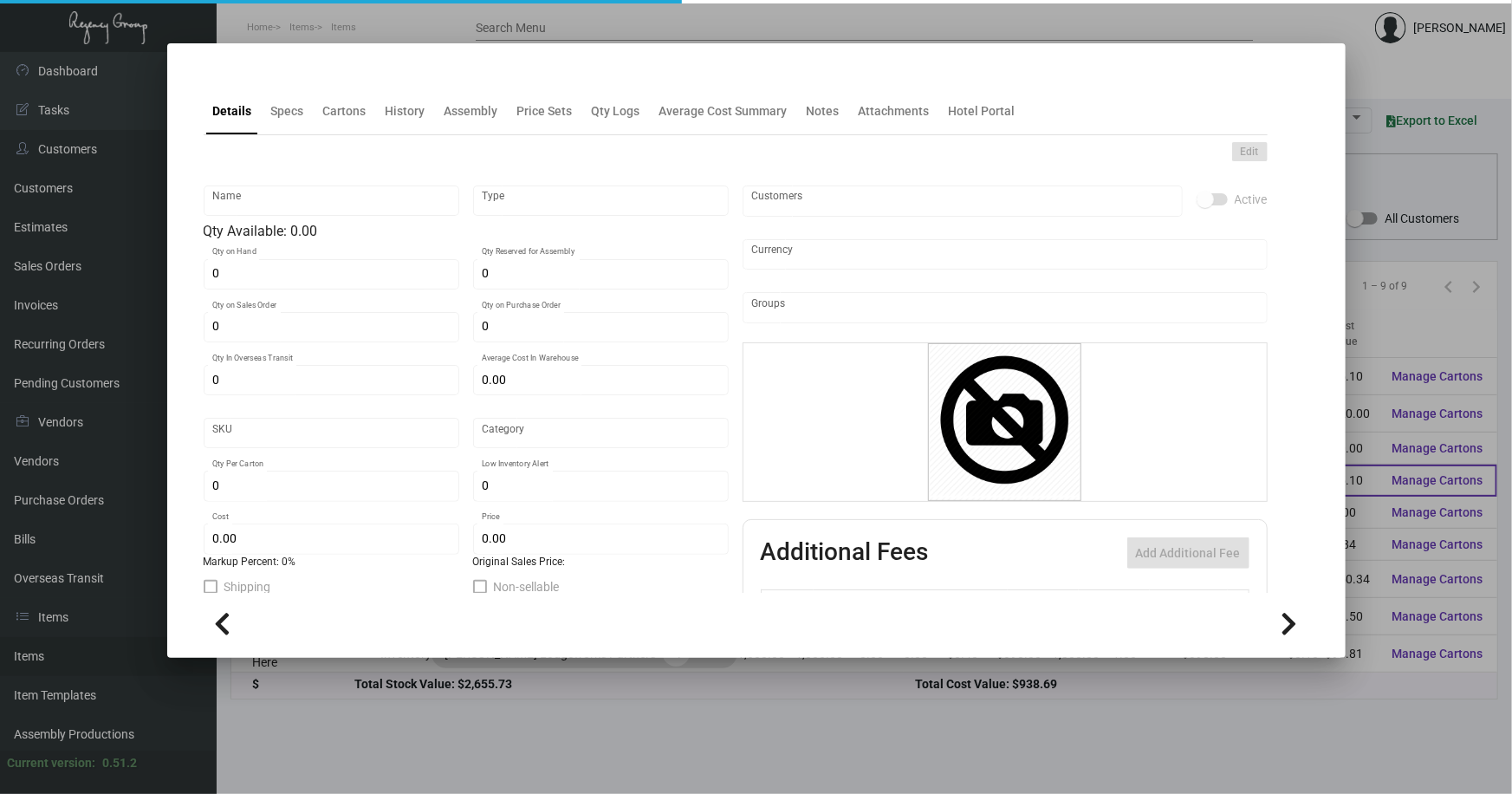
type textarea "Gem Bookmarks: size 1.75x7 #130 Bright White Dull coated cover stock, printing …"
checkbox input "true"
type input "United States Dollar $"
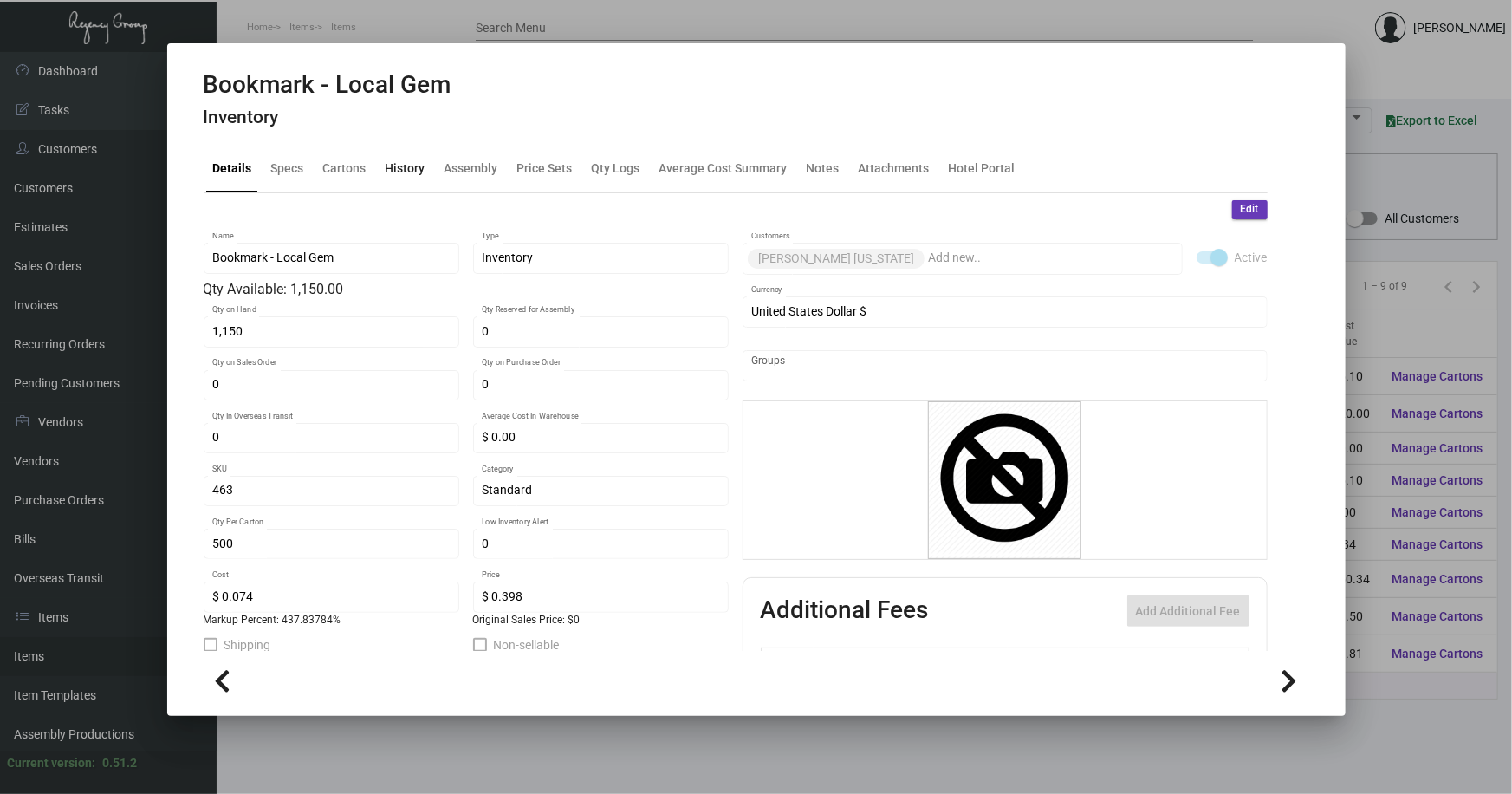
click at [393, 167] on div "History" at bounding box center [405, 168] width 40 height 18
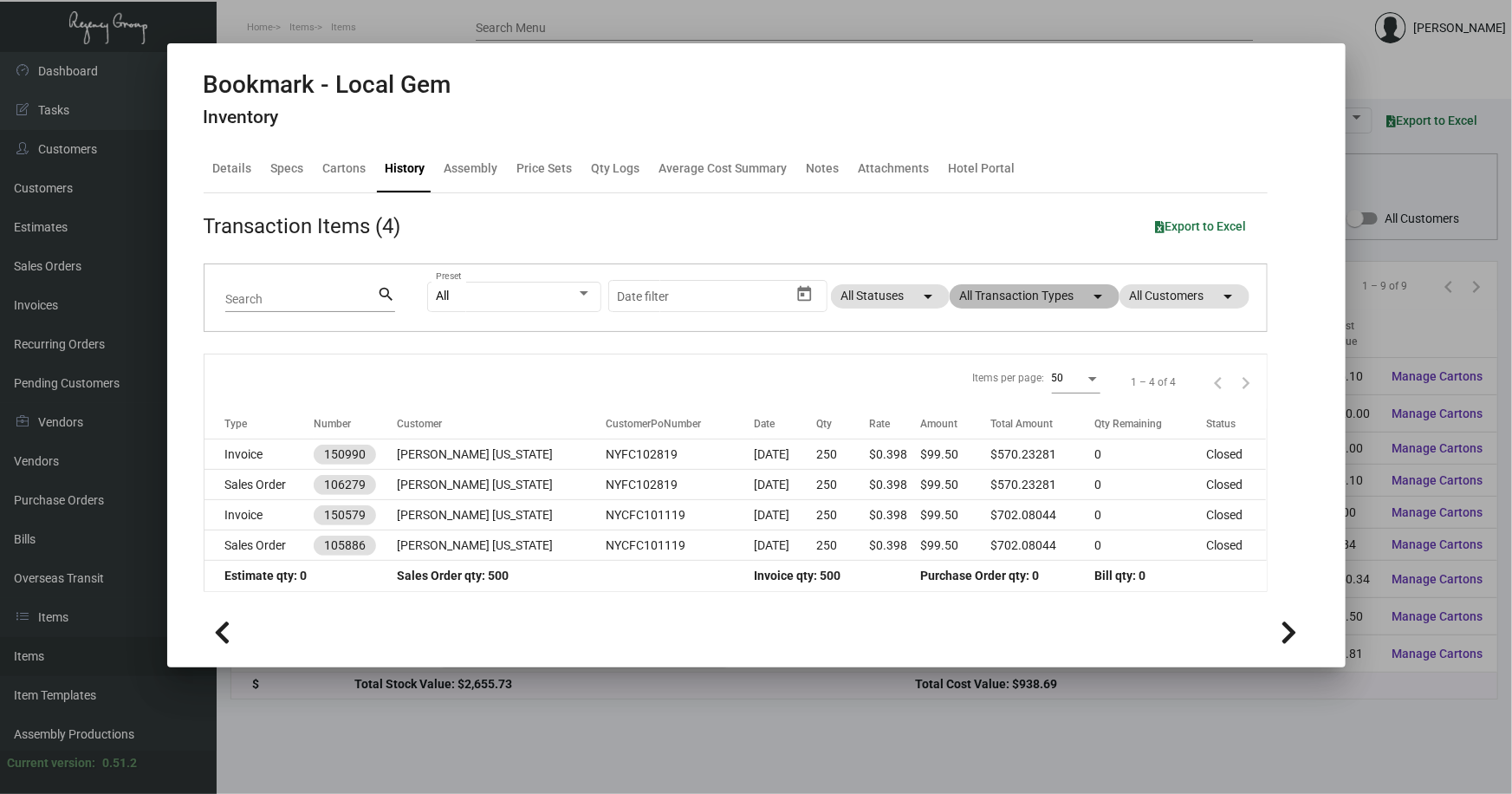
click at [1021, 292] on mat-chip "All Transaction Types arrow_drop_down" at bounding box center [1035, 296] width 170 height 24
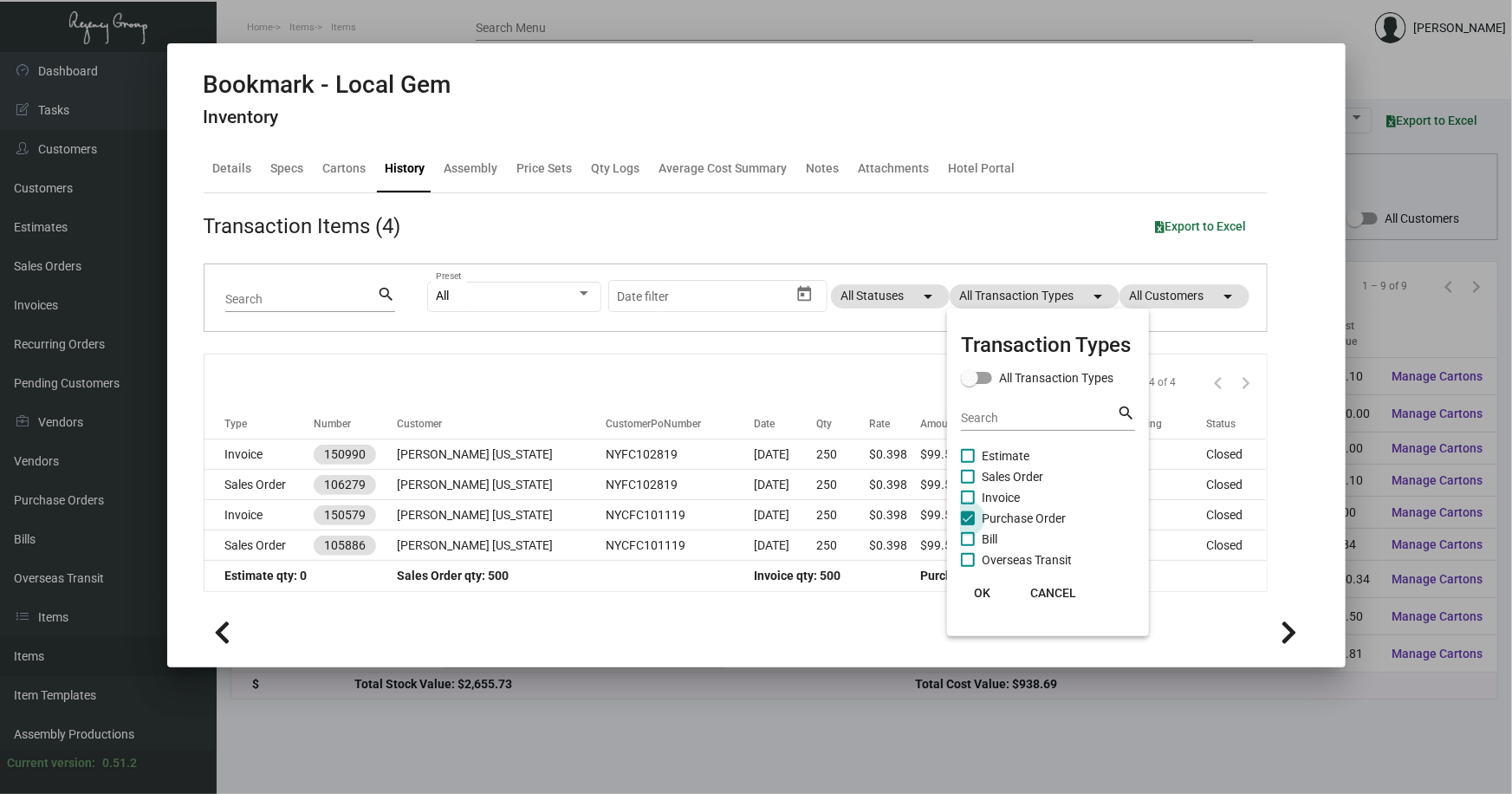
click at [1026, 514] on span "Purchase Order" at bounding box center [1023, 518] width 84 height 21
click at [968, 525] on input "Purchase Order" at bounding box center [967, 525] width 1 height 1
click at [1026, 514] on span "Purchase Order" at bounding box center [1023, 518] width 84 height 21
click at [968, 525] on input "Purchase Order" at bounding box center [967, 525] width 1 height 1
checkbox input "true"
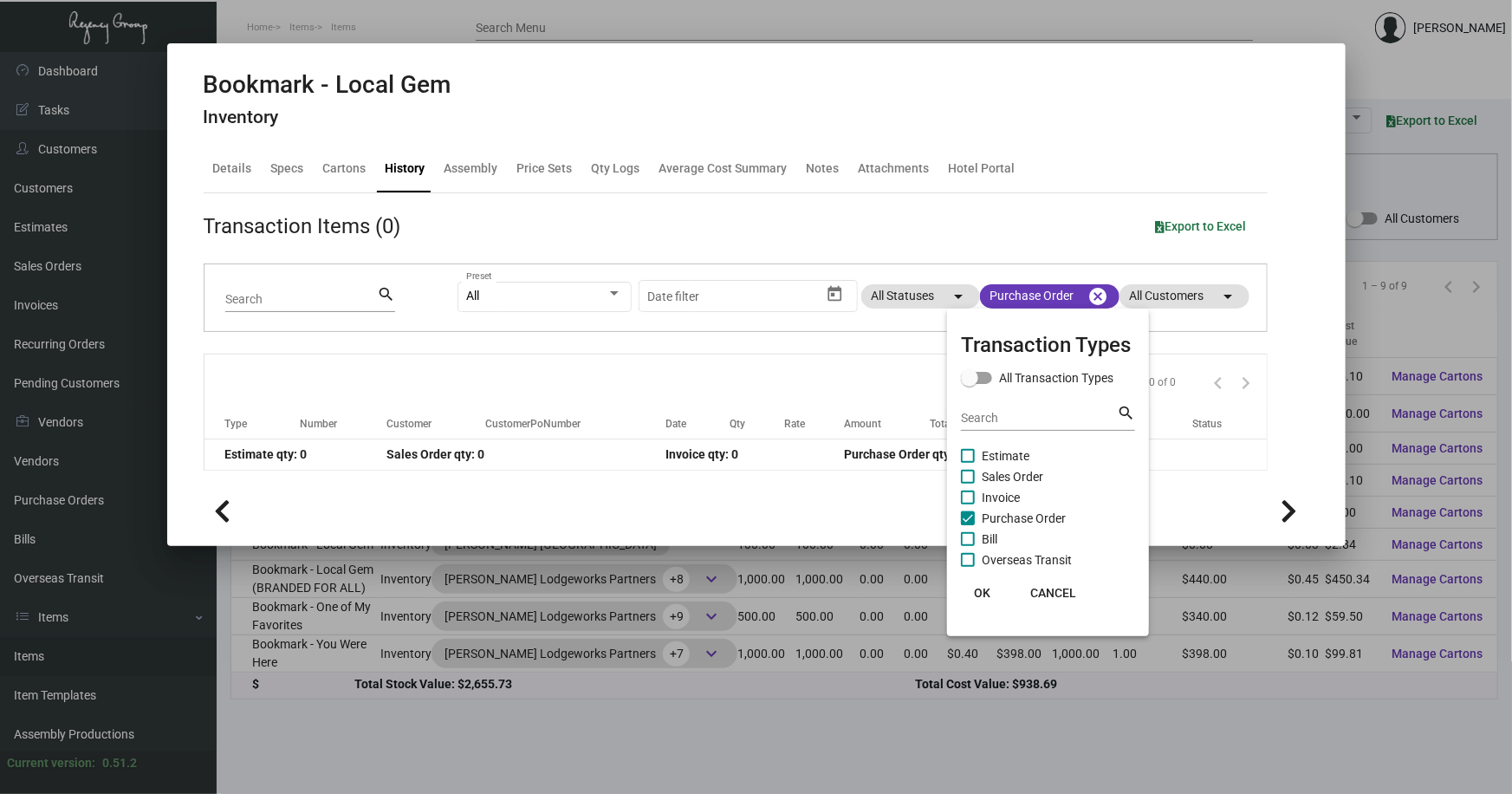
click at [594, 588] on div at bounding box center [756, 397] width 1512 height 794
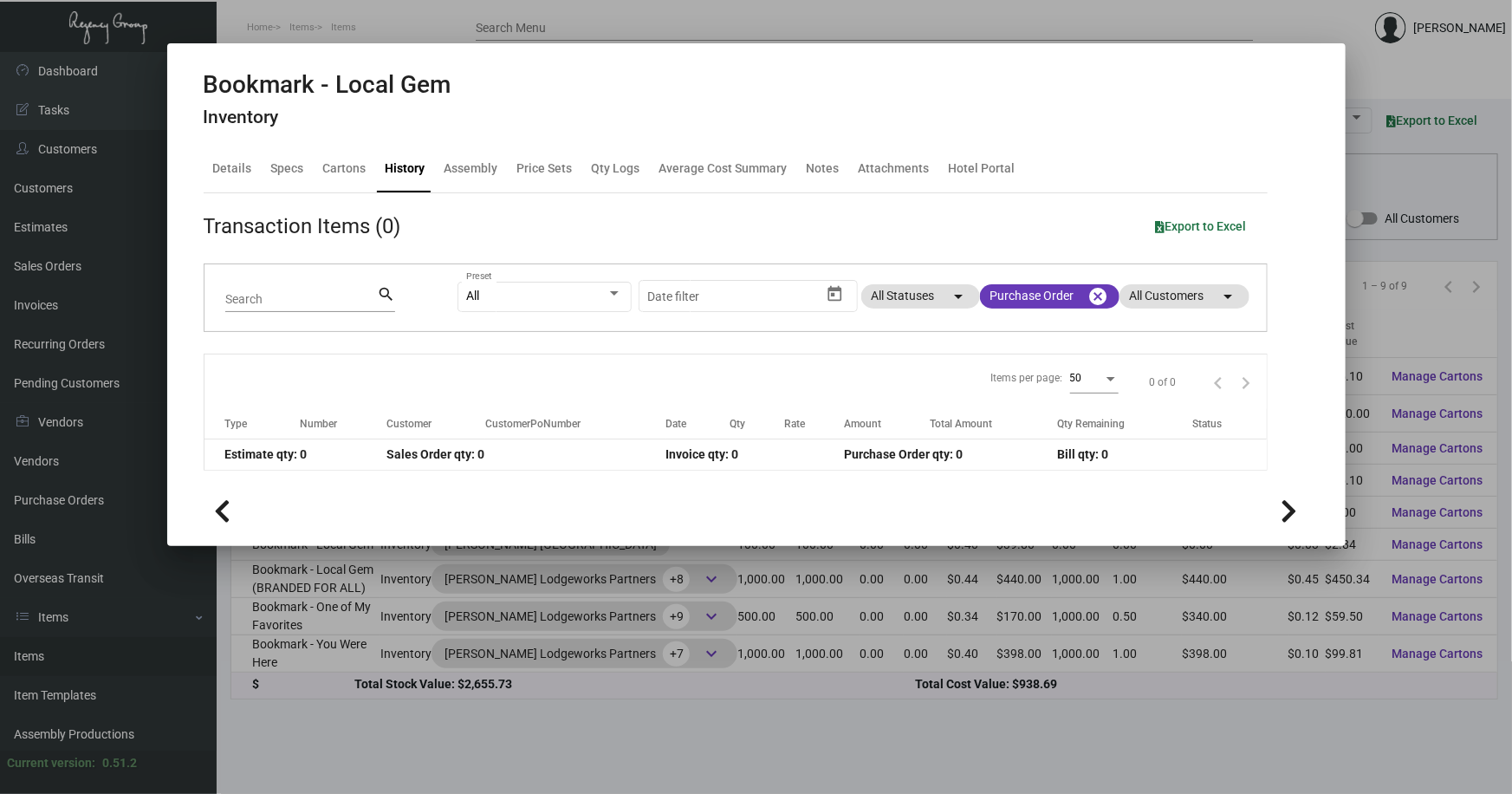
click at [1308, 25] on div at bounding box center [756, 397] width 1512 height 794
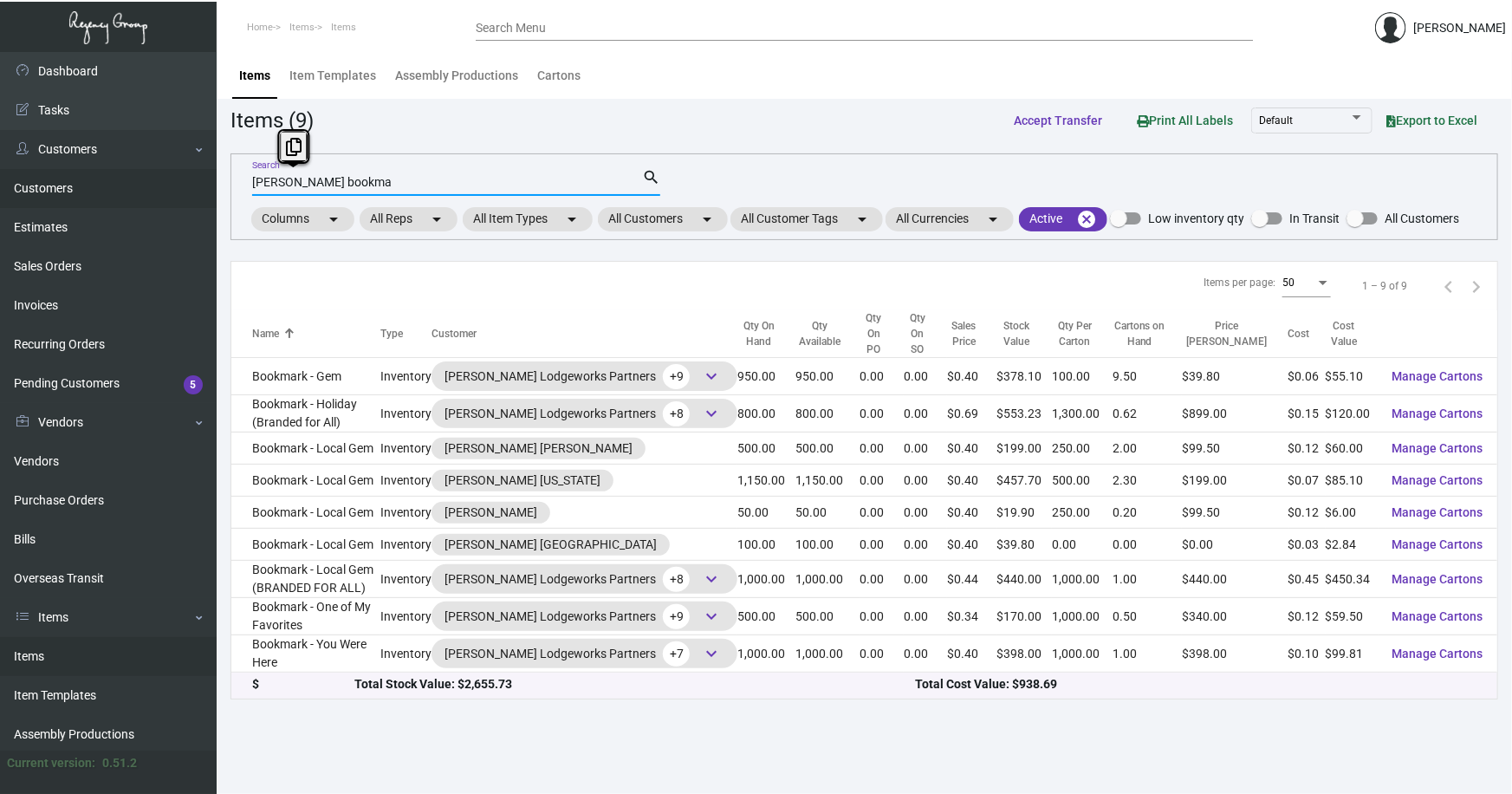
drag, startPoint x: 346, startPoint y: 183, endPoint x: 176, endPoint y: 174, distance: 170.2
click at [175, 180] on div "Dashboard Dashboard Tasks Customers Customers Estimates Sales Orders Invoices R…" at bounding box center [756, 423] width 1512 height 742
type input "[PERSON_NAME] trash"
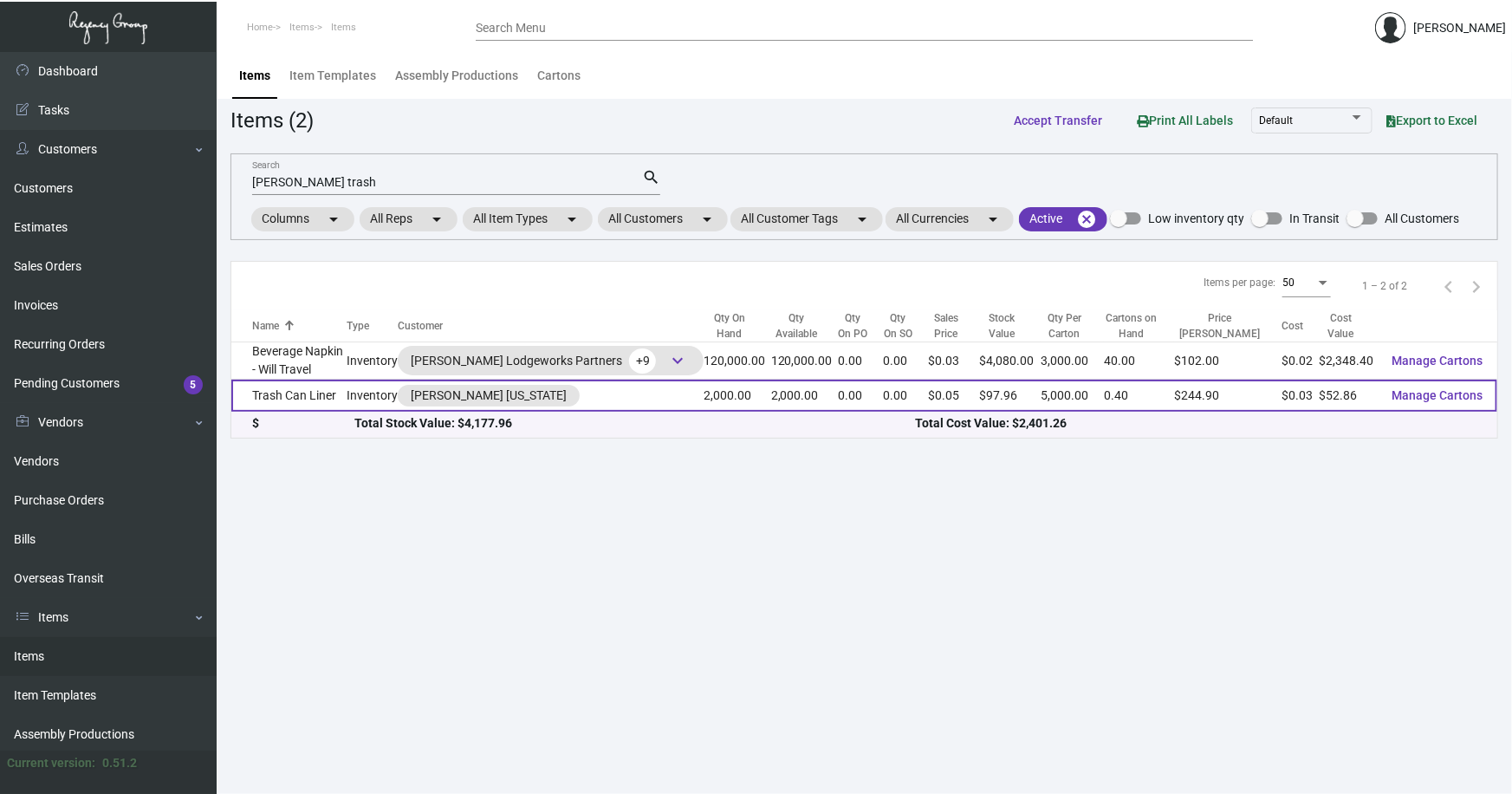
click at [316, 399] on td "Trash Can Liner" at bounding box center [289, 396] width 115 height 32
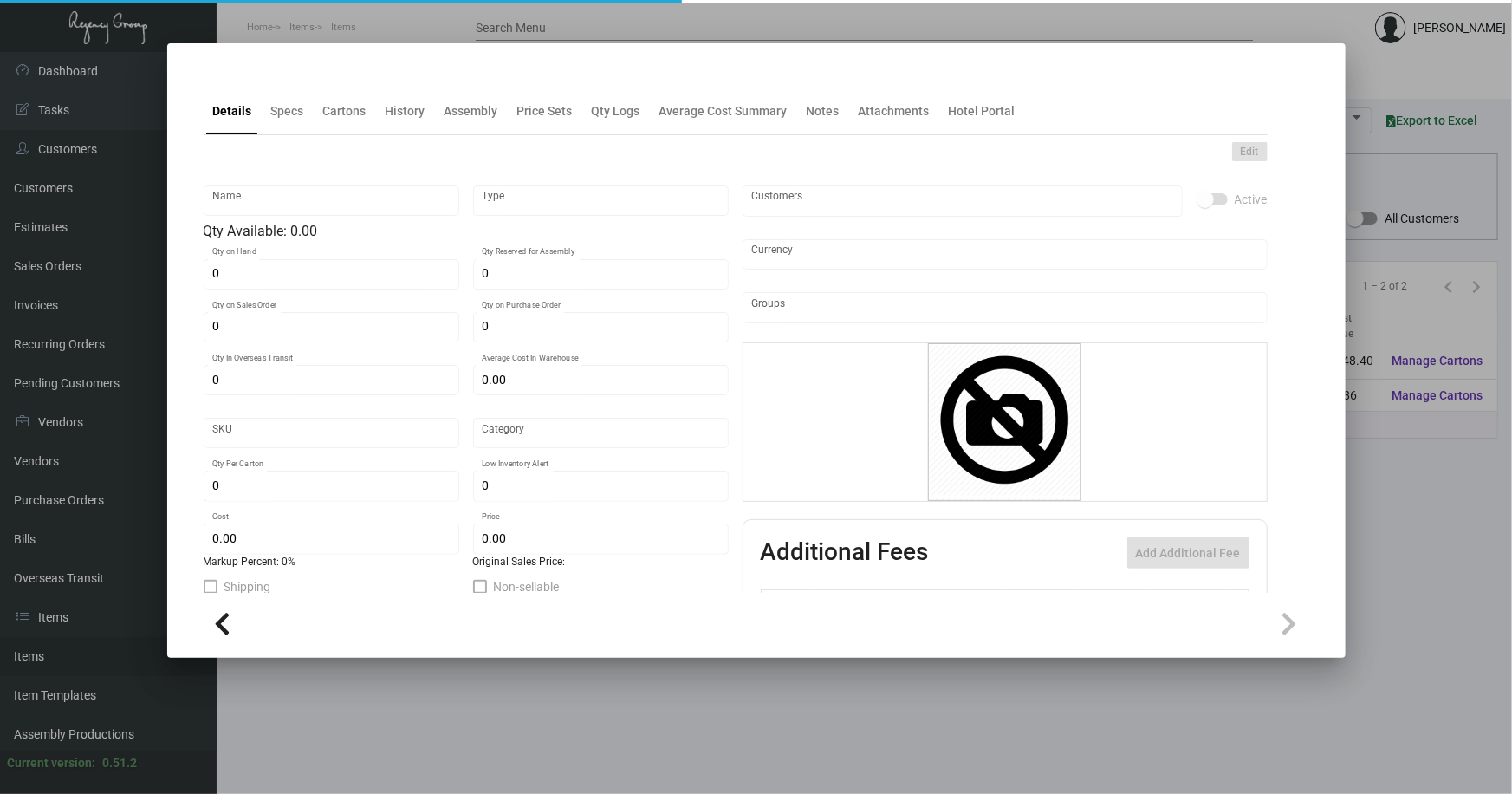
type input "Trash Can Liner"
type input "Inventory"
type input "2,000"
type input "$ 0.00"
type input "480"
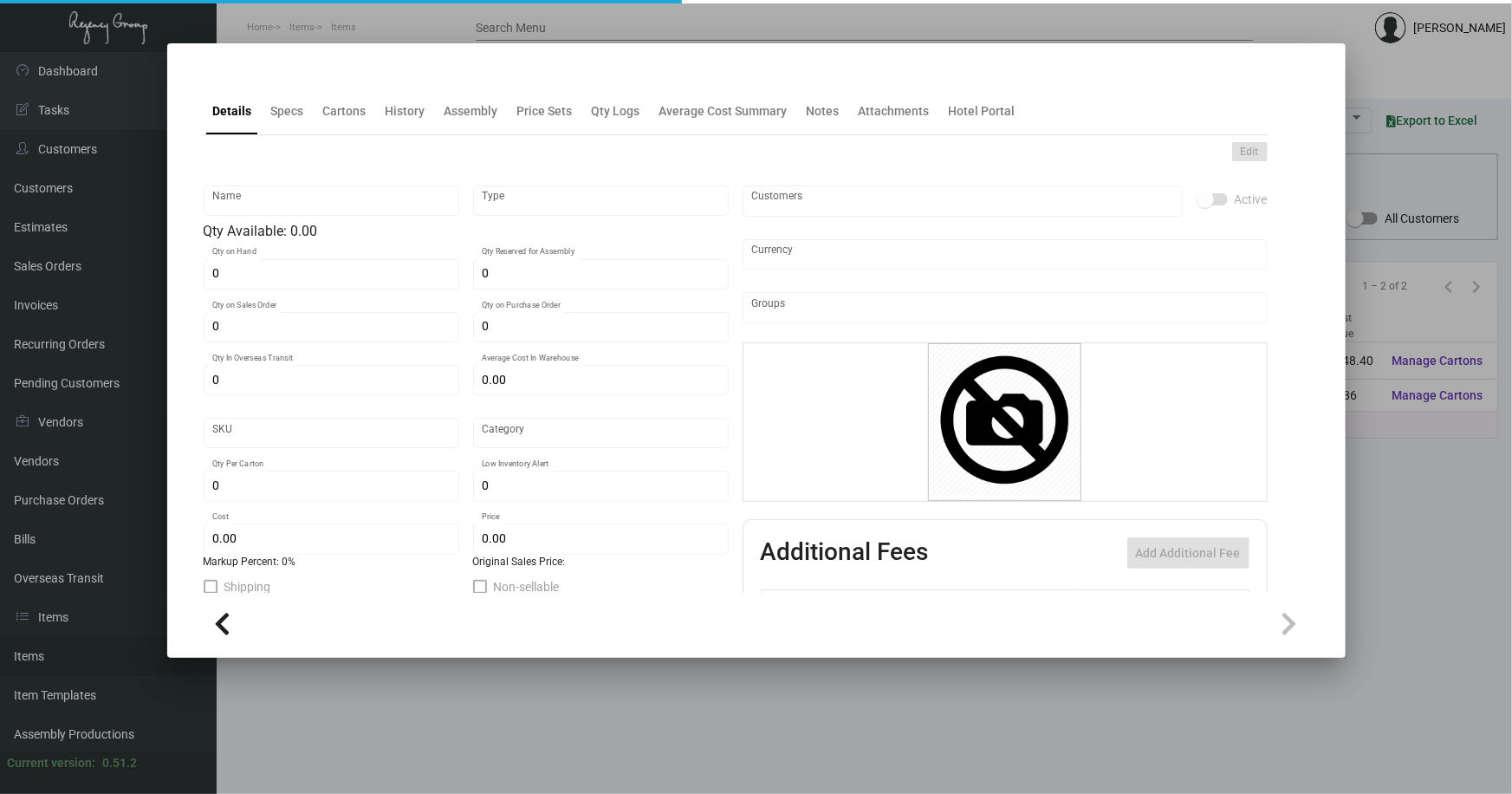
type input "Standard"
type input "5,000"
type input "1"
type input "$ 0.02643"
type input "$ 0.04898"
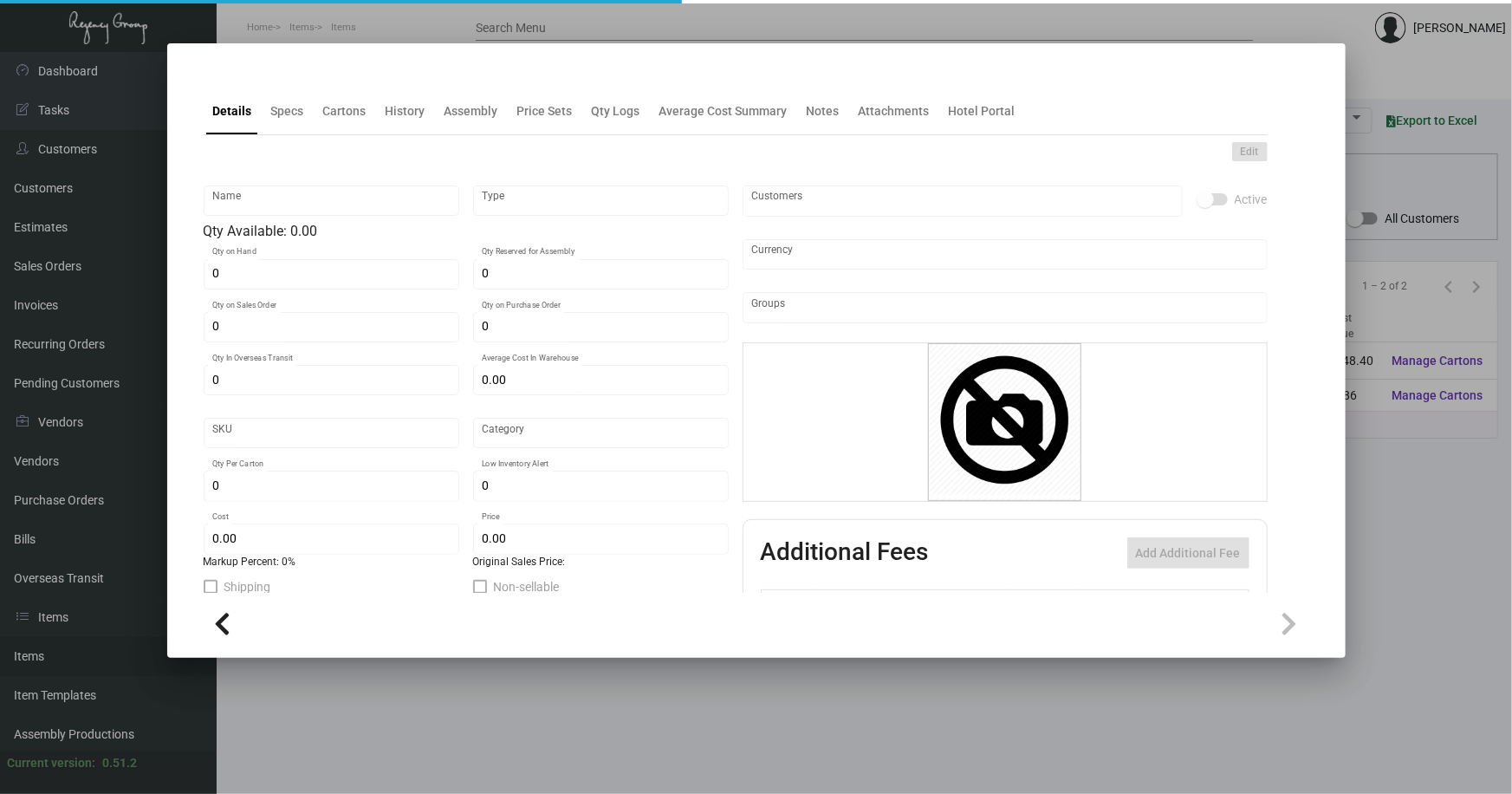
type textarea "Trash Can Liners: #100 White Smooth Text Stock Printing 1/0 Black Ink Solid And…"
checkbox input "true"
type input "United States Dollar $"
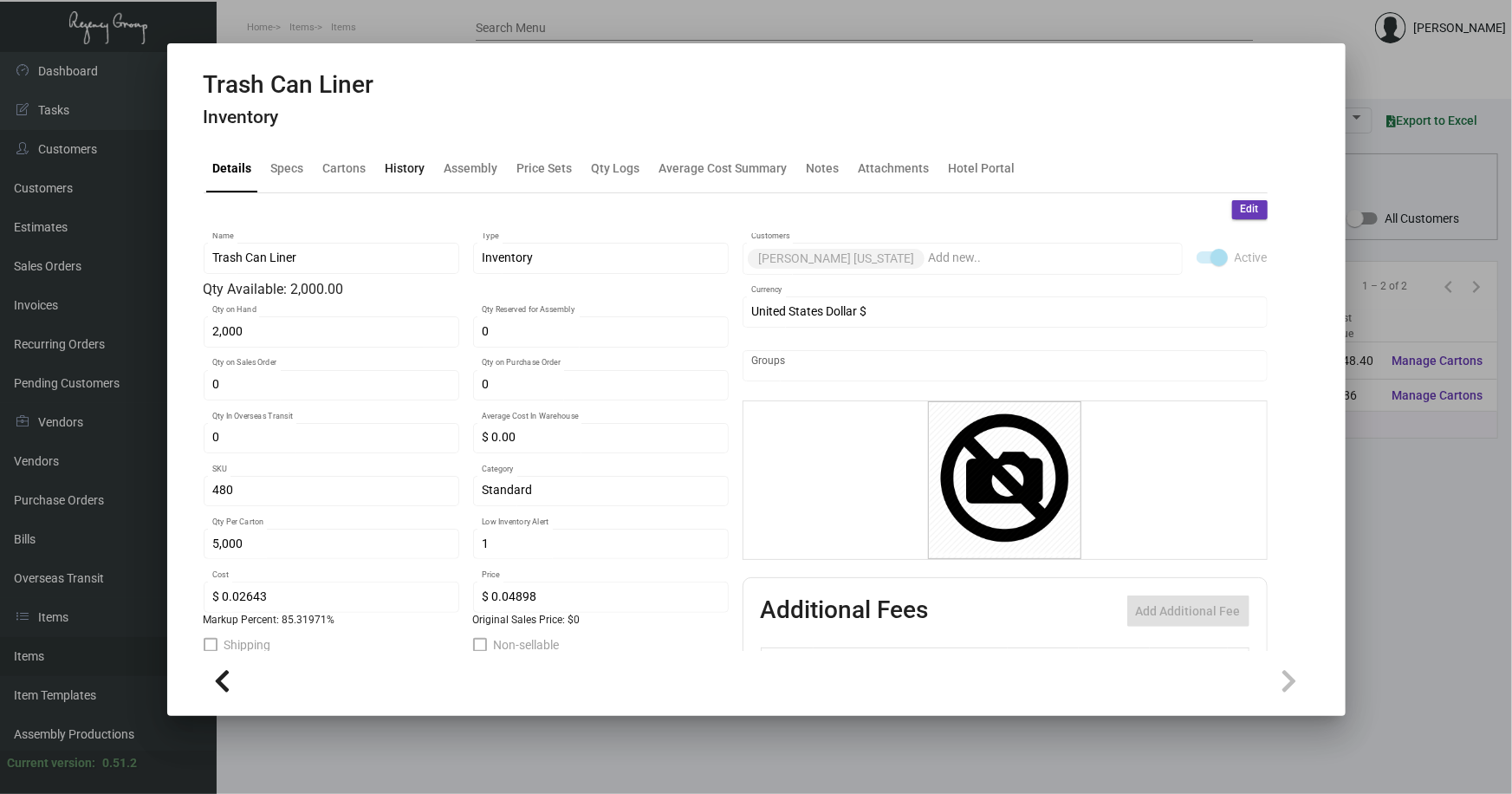
click at [401, 167] on div "History" at bounding box center [405, 168] width 40 height 18
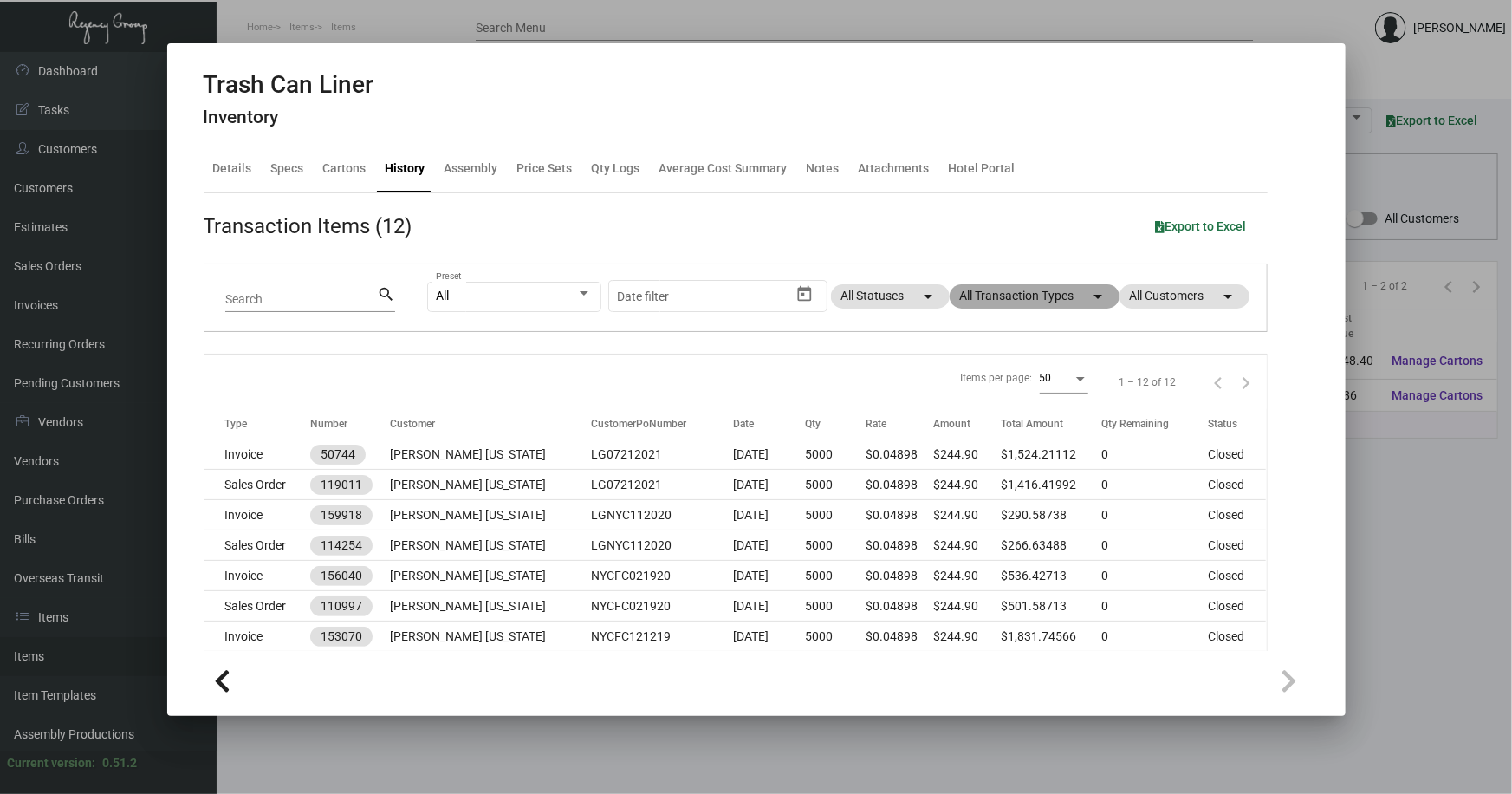
click at [1005, 293] on mat-chip "All Transaction Types arrow_drop_down" at bounding box center [1035, 296] width 170 height 24
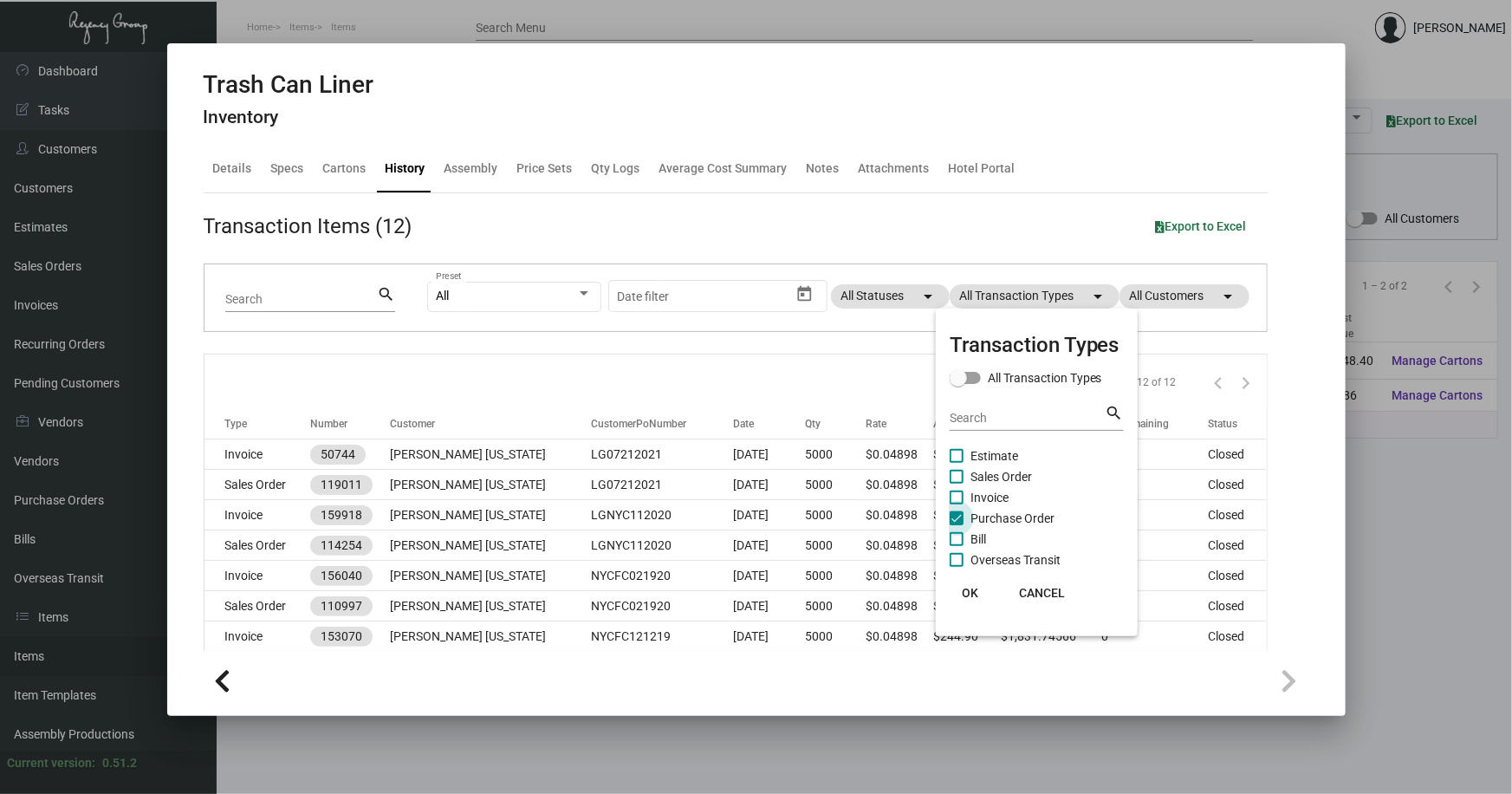
click at [1013, 514] on span "Purchase Order" at bounding box center [1013, 518] width 84 height 21
click at [956, 525] on input "Purchase Order" at bounding box center [956, 525] width 1 height 1
click at [1013, 514] on span "Purchase Order" at bounding box center [1013, 518] width 84 height 21
click at [956, 525] on input "Purchase Order" at bounding box center [956, 525] width 1 height 1
checkbox input "true"
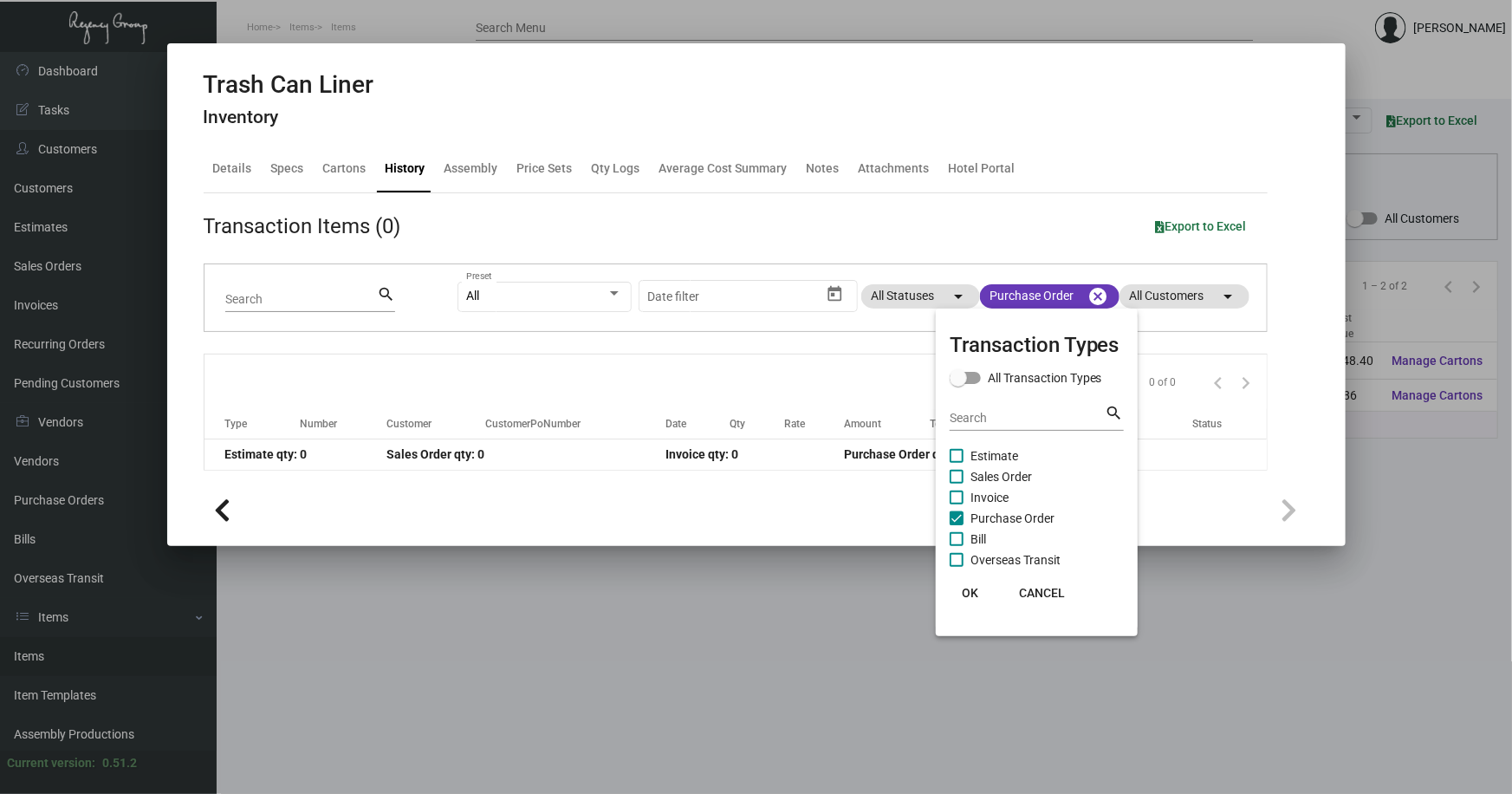
click at [971, 587] on span "OK" at bounding box center [970, 592] width 16 height 14
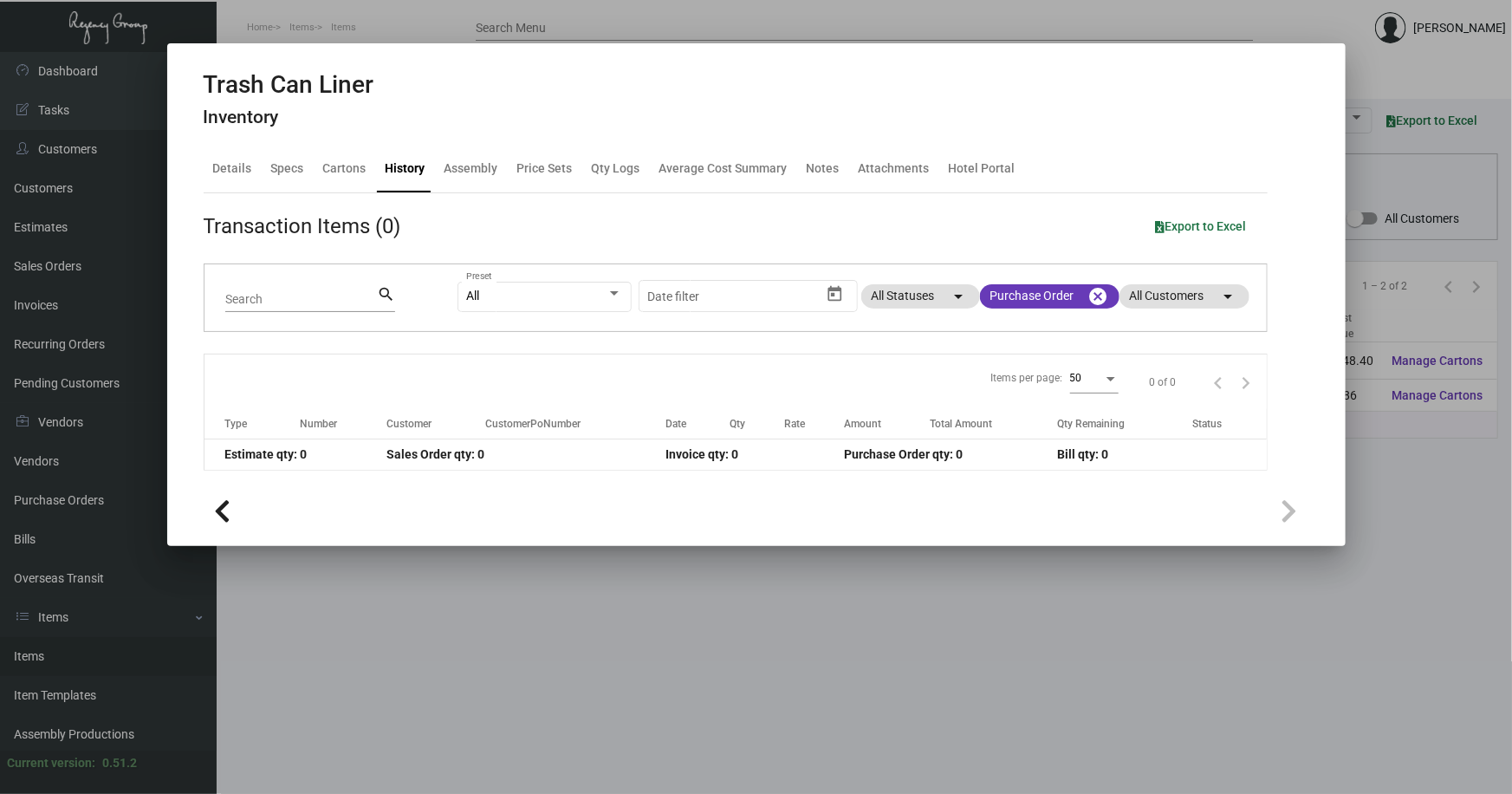
click at [676, 593] on div at bounding box center [756, 397] width 1512 height 794
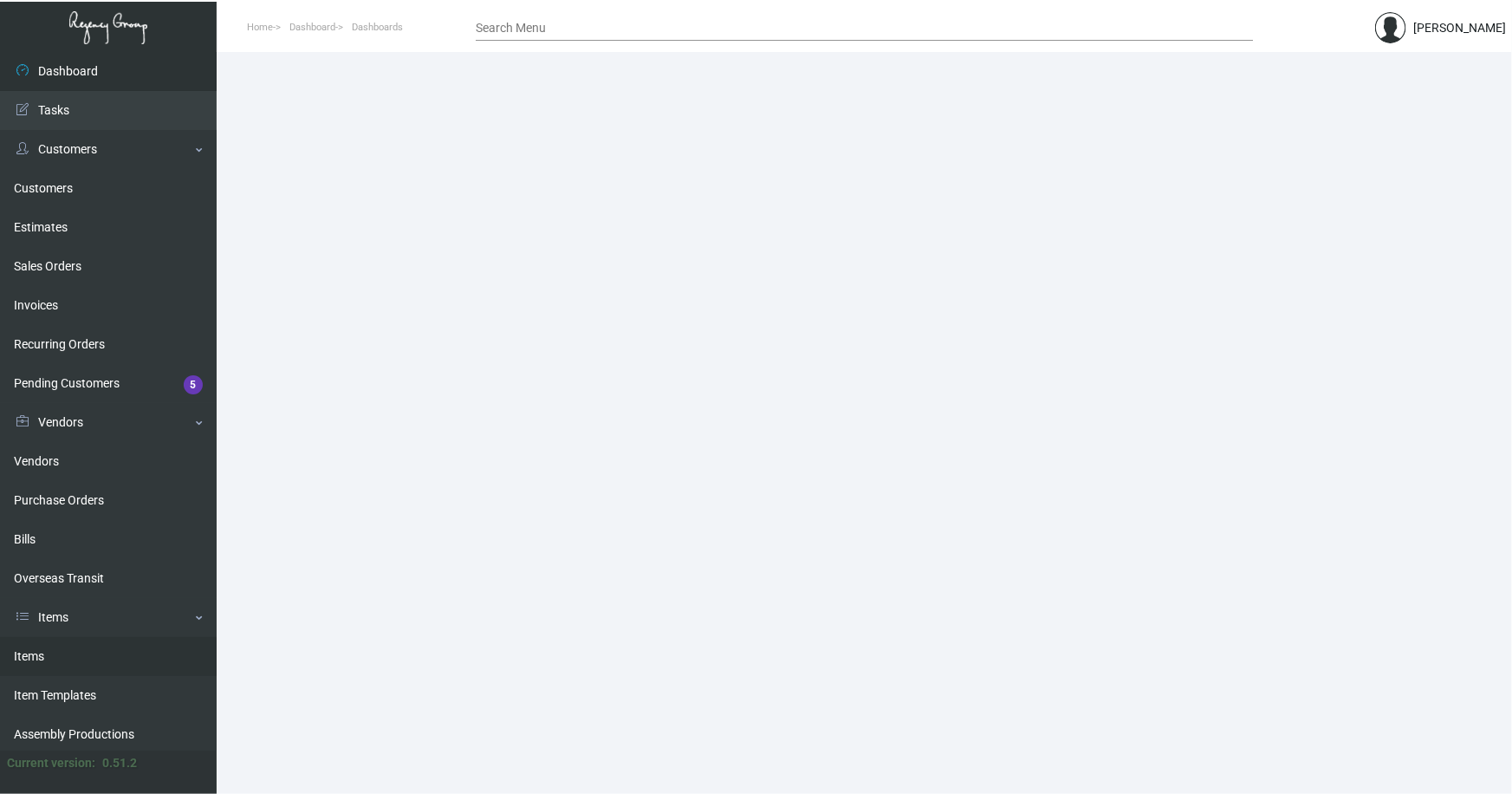
click at [43, 649] on link "Items" at bounding box center [108, 656] width 216 height 39
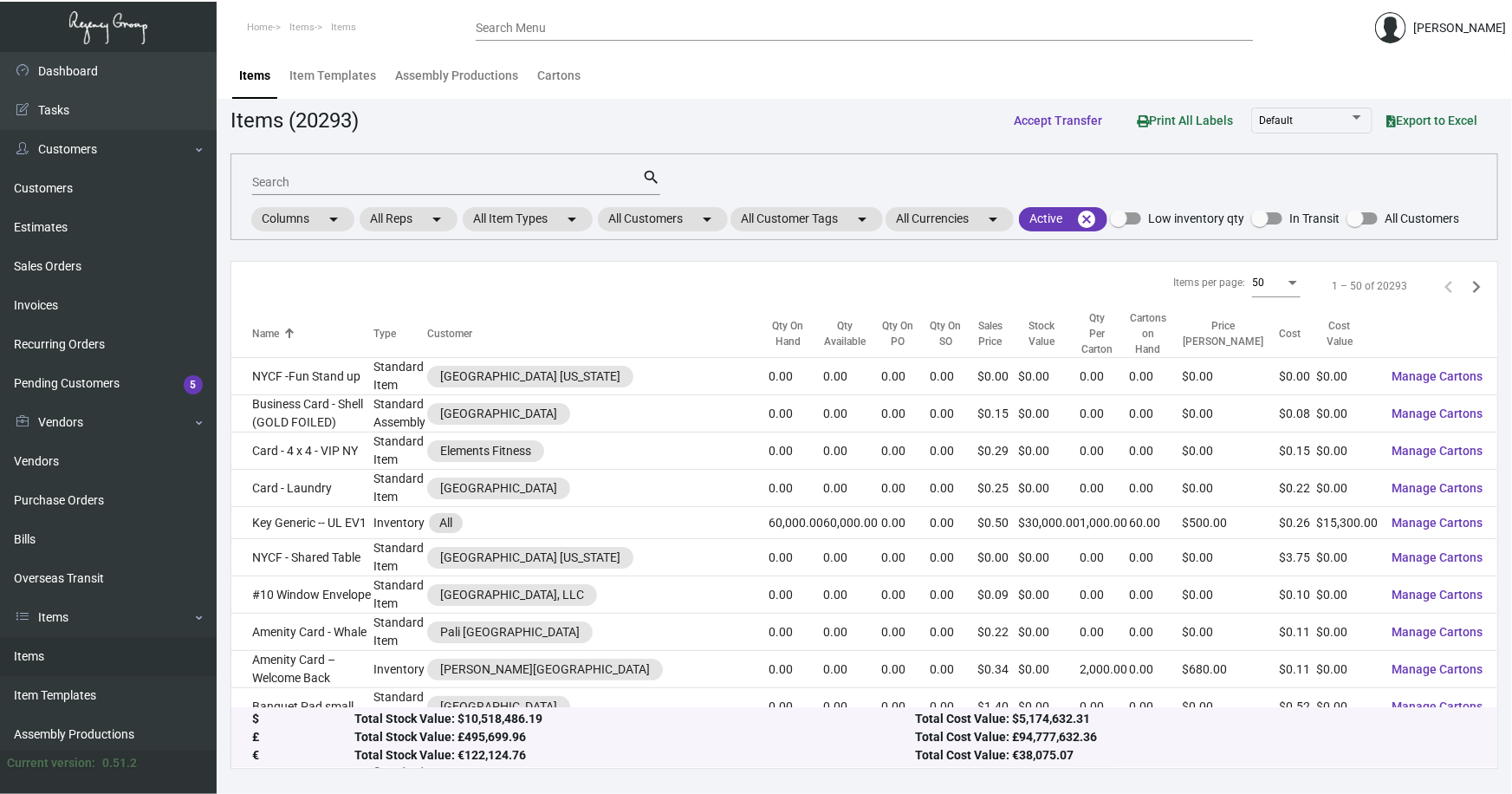
click at [34, 650] on link "Items" at bounding box center [108, 656] width 216 height 39
click at [322, 180] on input "Search" at bounding box center [447, 182] width 390 height 14
type input "archer gem"
